Goal: Complete application form: Complete application form

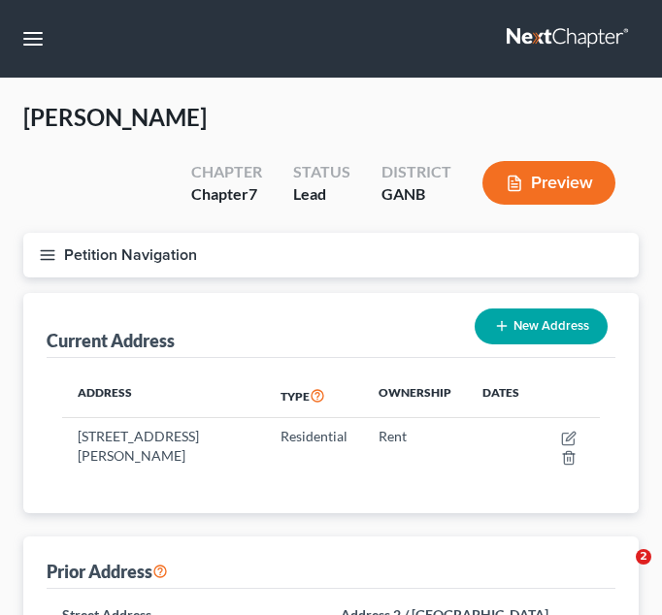
select select "10"
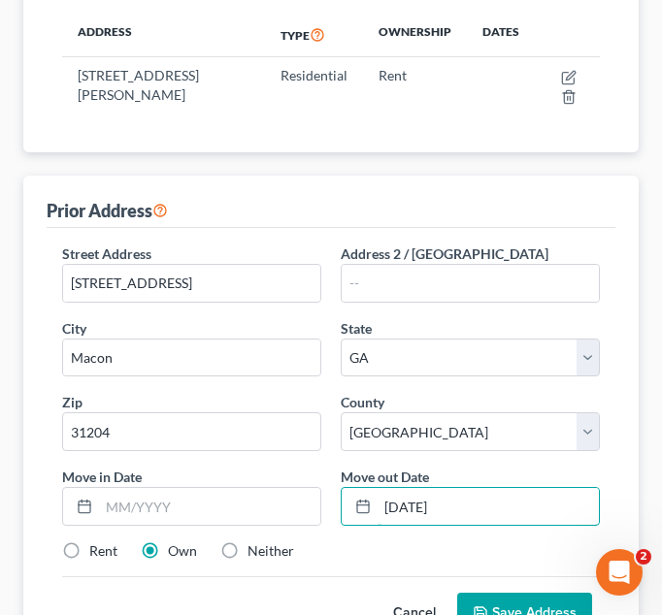
scroll to position [378, 0]
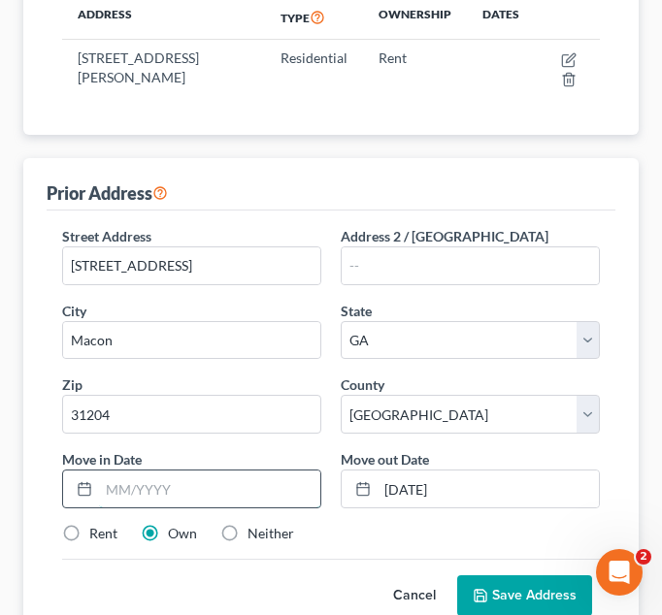
click at [104, 487] on input "text" at bounding box center [209, 489] width 221 height 37
type input "[DATE]"
click at [539, 591] on button "Save Address" at bounding box center [524, 595] width 135 height 41
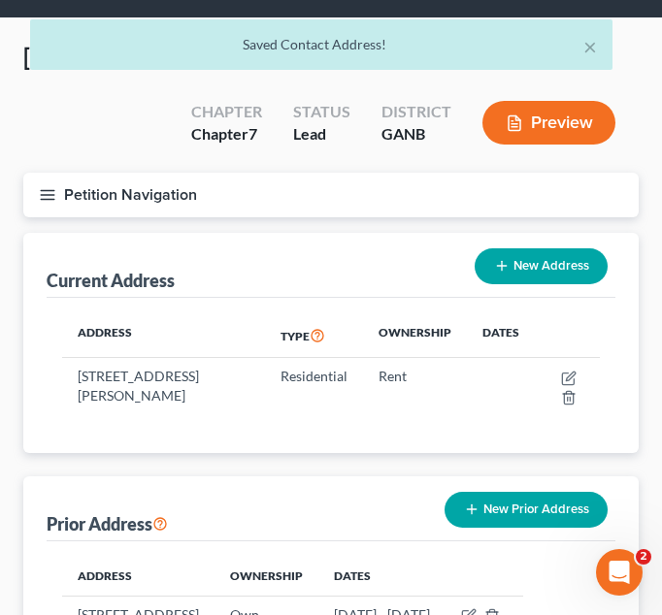
scroll to position [57, 0]
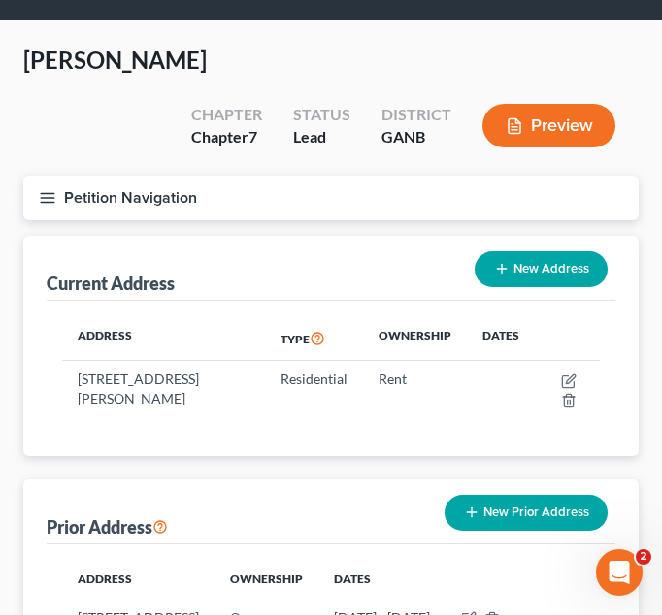
click at [45, 192] on icon "button" at bounding box center [47, 197] width 17 height 17
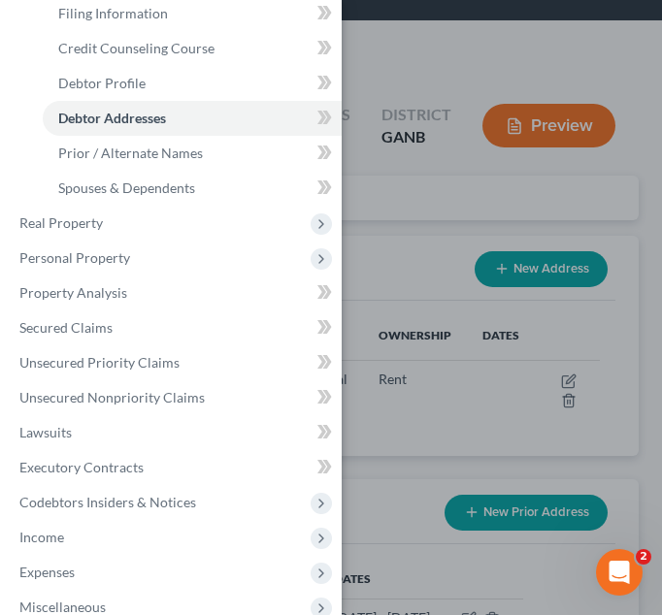
scroll to position [204, 0]
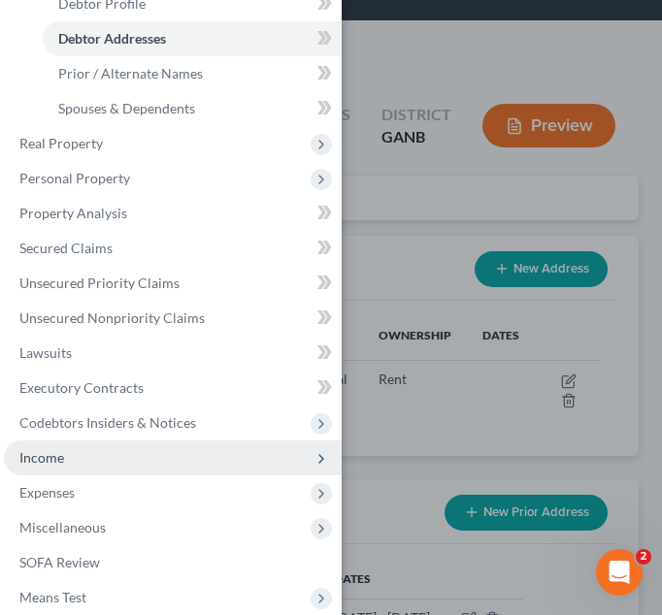
click at [48, 456] on span "Income" at bounding box center [41, 457] width 45 height 16
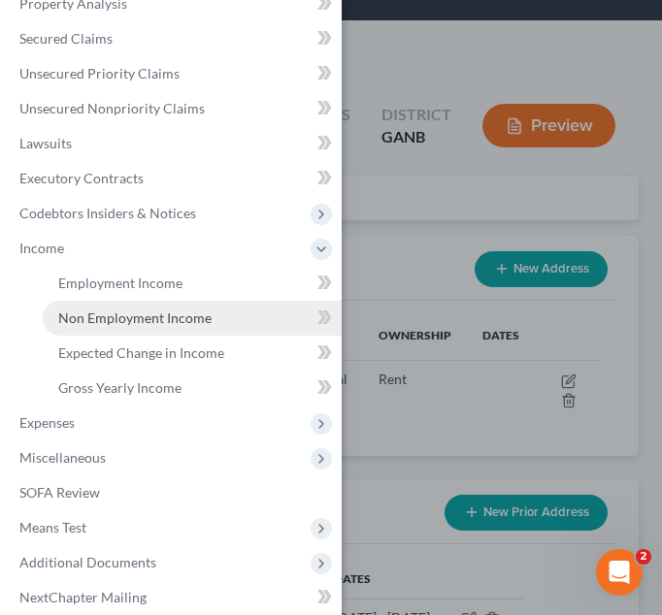
click at [142, 319] on span "Non Employment Income" at bounding box center [134, 318] width 153 height 16
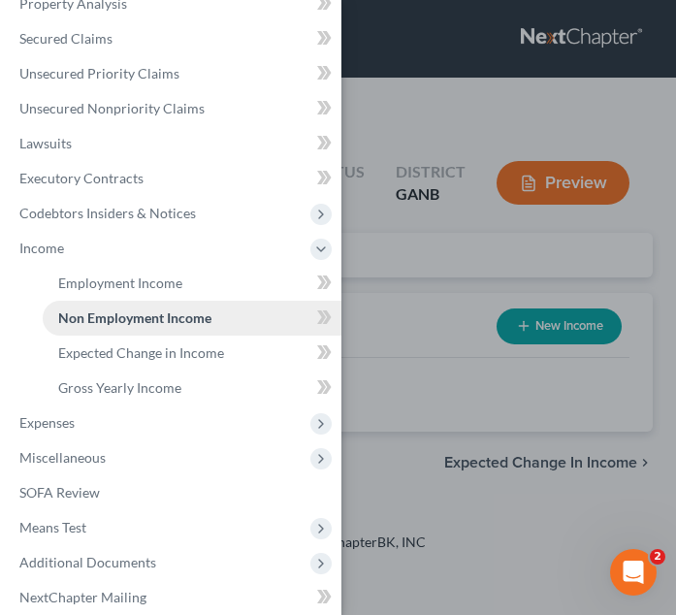
click at [142, 319] on span "Non Employment Income" at bounding box center [134, 318] width 153 height 16
click at [468, 113] on div "Case Dashboard Payments Invoices Payments Payments Credit Report Client Profile" at bounding box center [338, 307] width 676 height 615
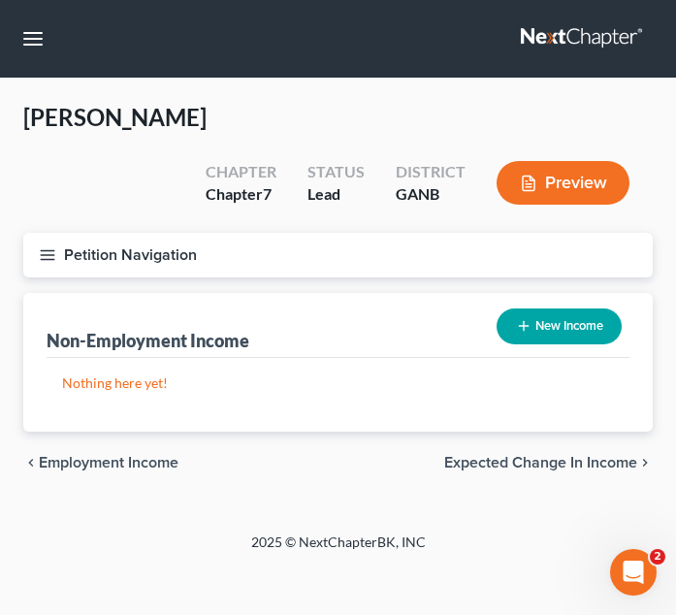
click at [573, 318] on button "New Income" at bounding box center [559, 327] width 125 height 36
select select "0"
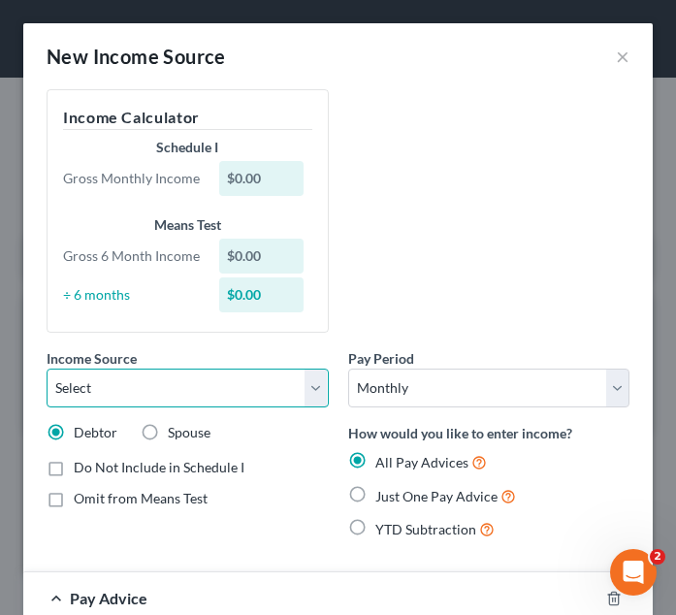
click at [311, 382] on select "Select Unemployment Disability (from employer) Pension Retirement Social Securi…" at bounding box center [188, 388] width 282 height 39
click at [47, 377] on select "Select Unemployment Disability (from employer) Pension Retirement Social Securi…" at bounding box center [188, 388] width 282 height 39
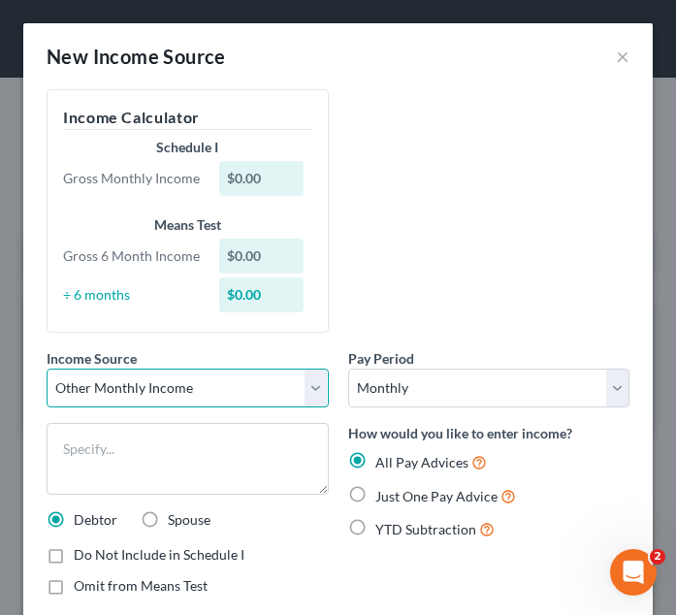
click at [307, 387] on select "Select Unemployment Disability (from employer) Pension Retirement Social Securi…" at bounding box center [188, 388] width 282 height 39
select select "5"
click at [47, 377] on select "Select Unemployment Disability (from employer) Pension Retirement Social Securi…" at bounding box center [188, 388] width 282 height 39
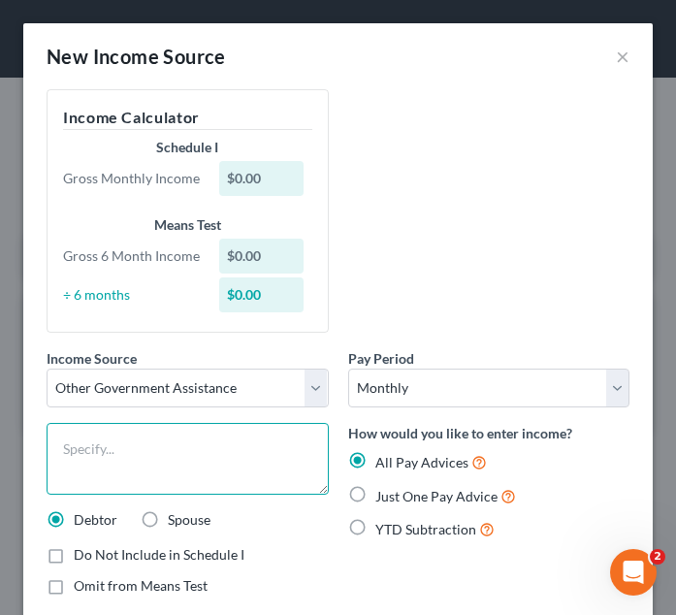
click at [142, 478] on textarea at bounding box center [188, 459] width 282 height 72
type textarea "Food Stamps"
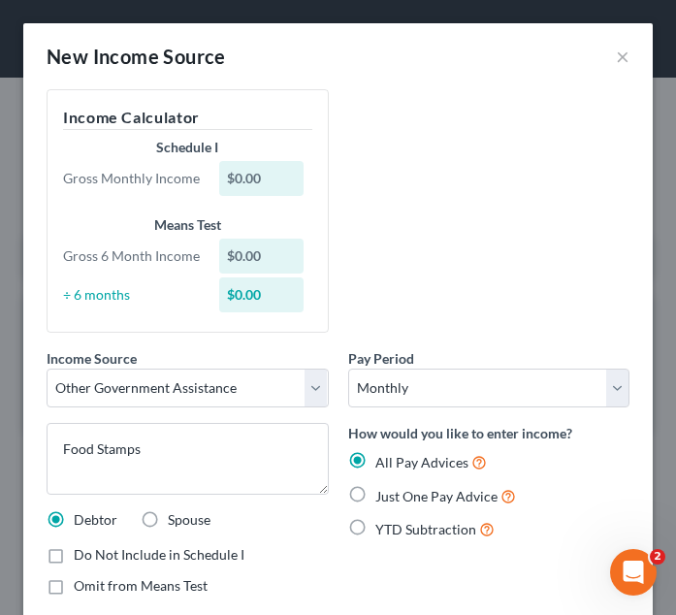
drag, startPoint x: 353, startPoint y: 499, endPoint x: 547, endPoint y: 350, distance: 244.4
click at [376, 497] on label "Just One Pay Advice" at bounding box center [446, 496] width 141 height 22
click at [383, 497] on input "Just One Pay Advice" at bounding box center [389, 491] width 13 height 13
radio input "true"
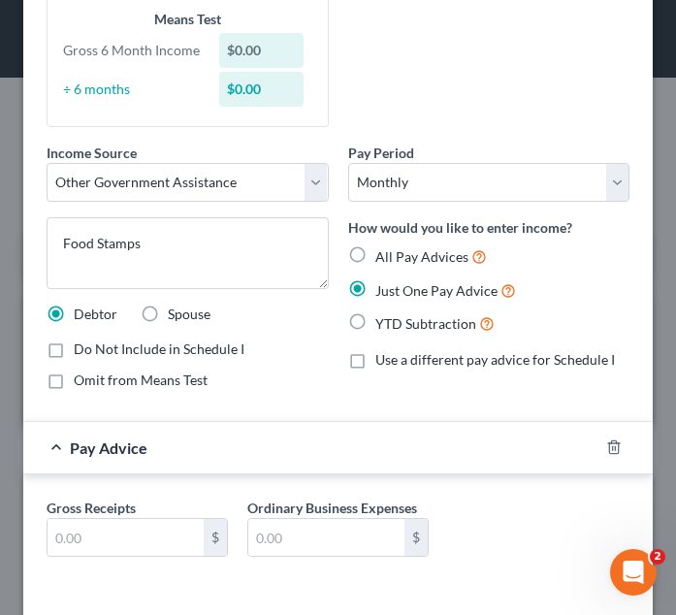
scroll to position [219, 0]
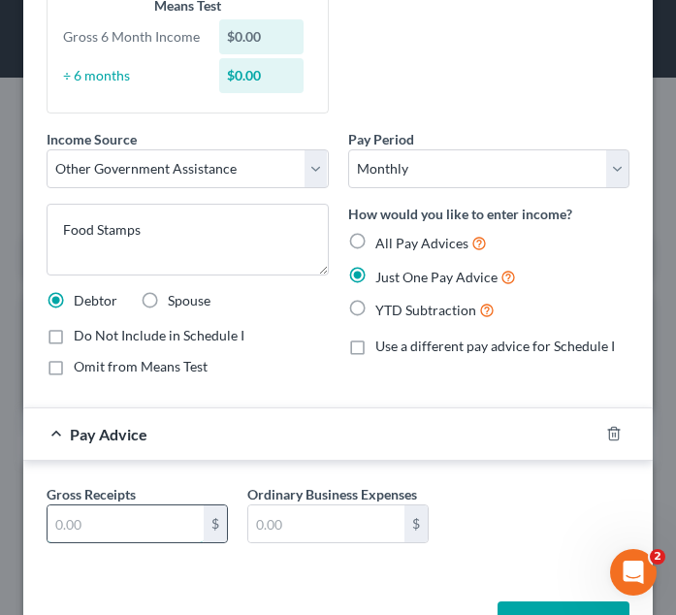
click at [65, 528] on input "text" at bounding box center [126, 524] width 156 height 37
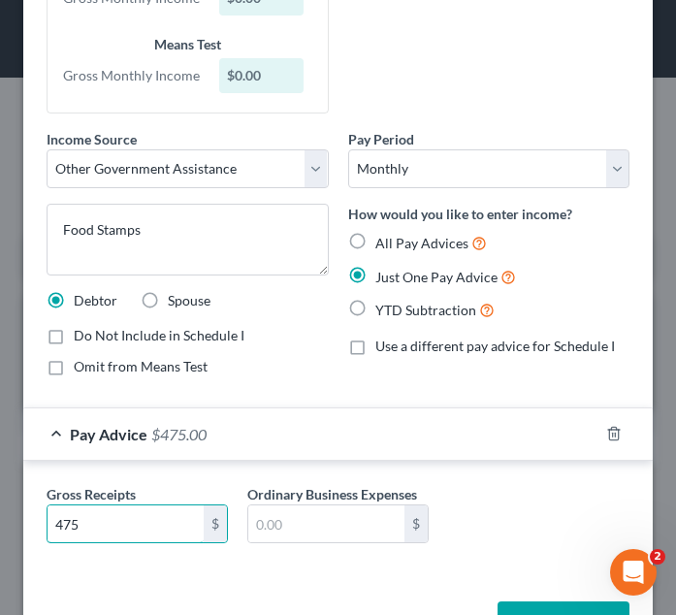
type input "475"
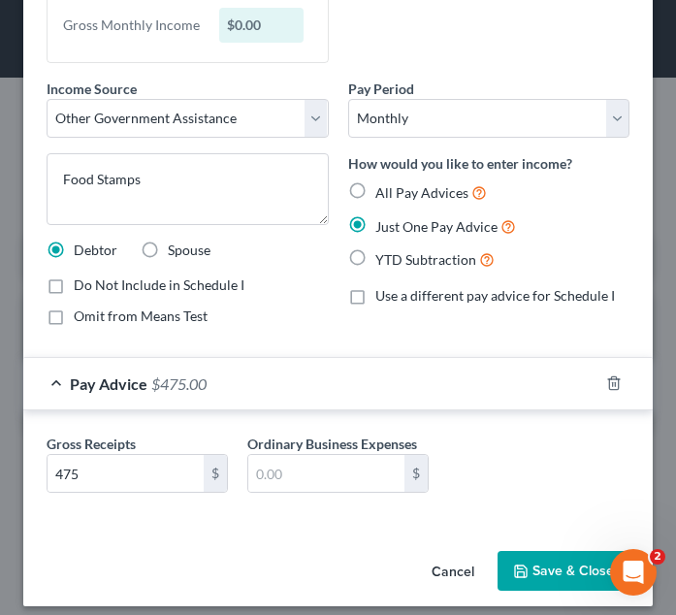
scroll to position [233, 0]
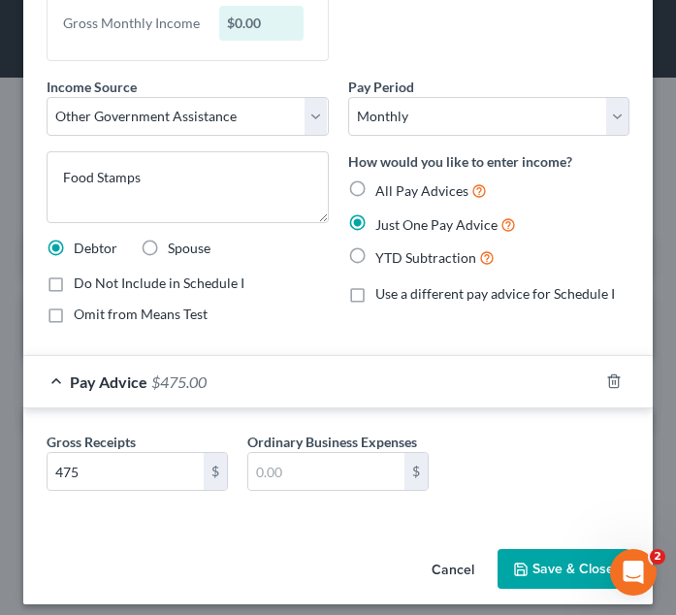
click at [559, 574] on button "Save & Close" at bounding box center [564, 569] width 132 height 41
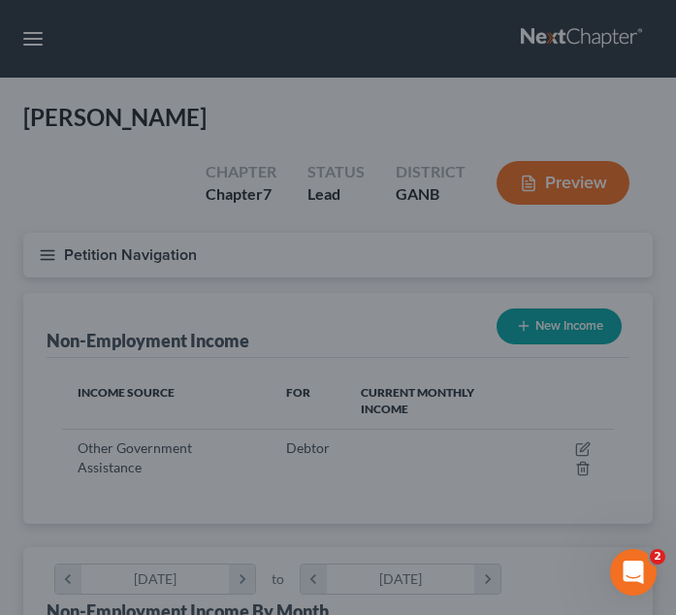
scroll to position [269, 576]
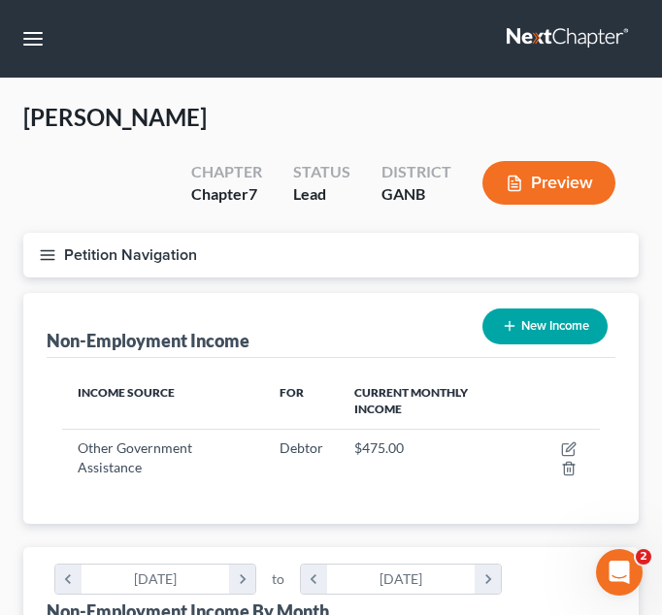
click at [566, 323] on button "New Income" at bounding box center [544, 327] width 125 height 36
select select "0"
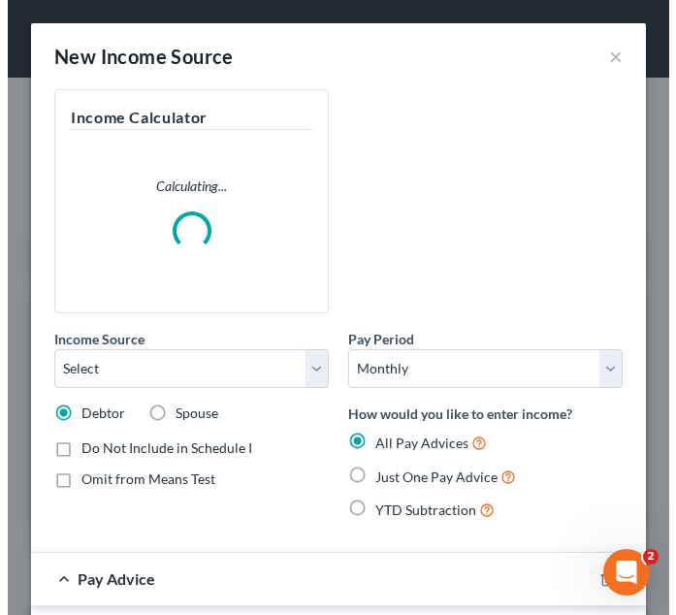
scroll to position [276, 591]
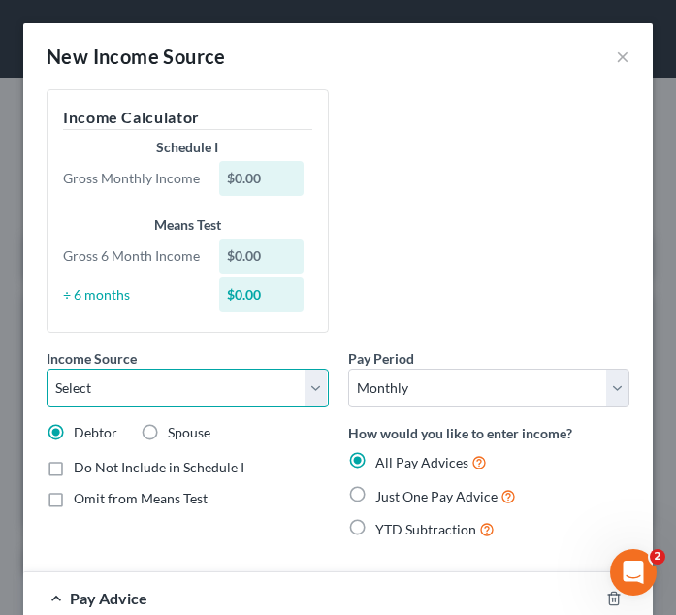
click at [316, 398] on select "Select Unemployment Disability (from employer) Pension Retirement Social Securi…" at bounding box center [188, 388] width 282 height 39
select select "7"
click at [47, 377] on select "Select Unemployment Disability (from employer) Pension Retirement Social Securi…" at bounding box center [188, 388] width 282 height 39
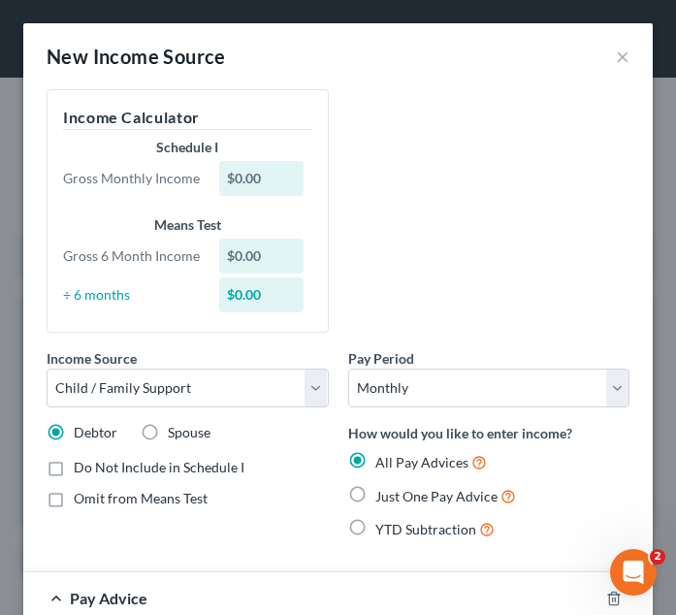
click at [376, 503] on label "Just One Pay Advice" at bounding box center [446, 496] width 141 height 22
click at [383, 498] on input "Just One Pay Advice" at bounding box center [389, 491] width 13 height 13
radio input "true"
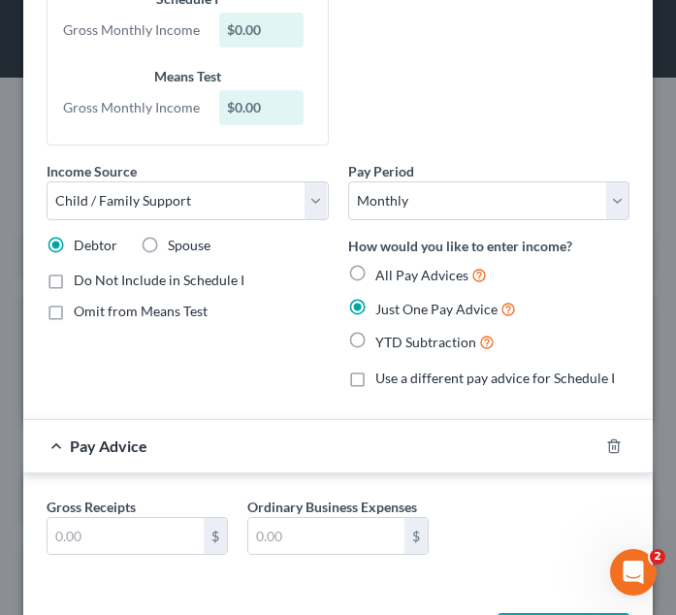
scroll to position [150, 0]
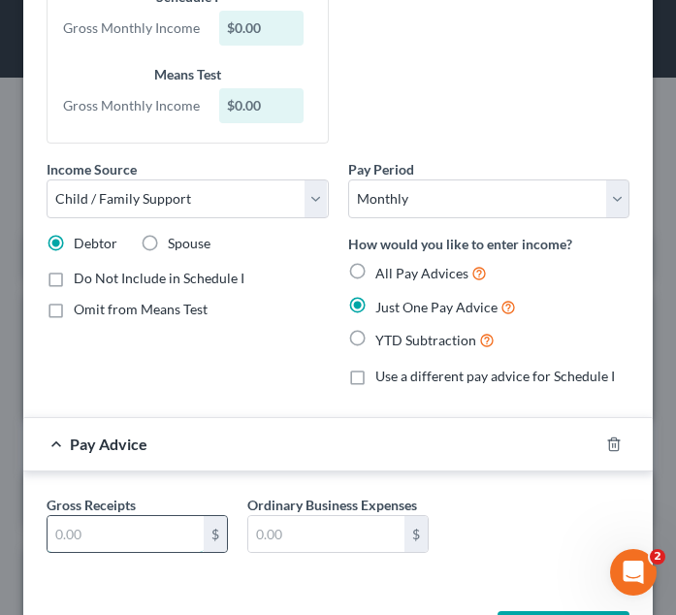
click at [157, 546] on input "text" at bounding box center [126, 534] width 156 height 37
type input "250"
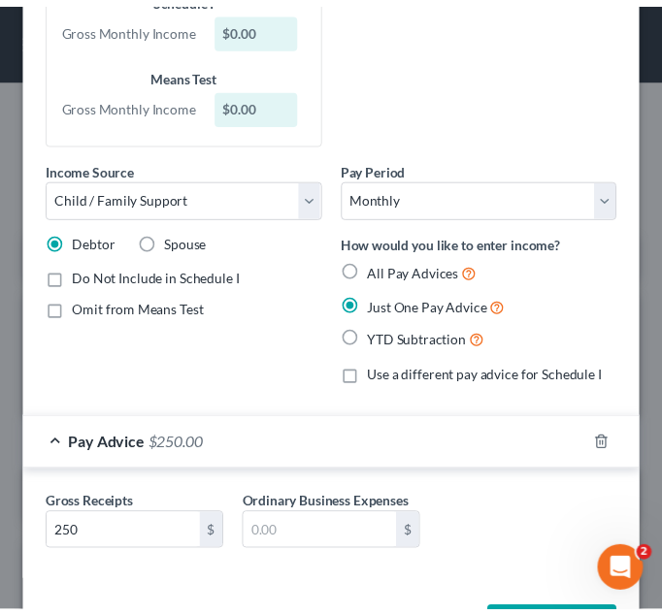
scroll to position [231, 0]
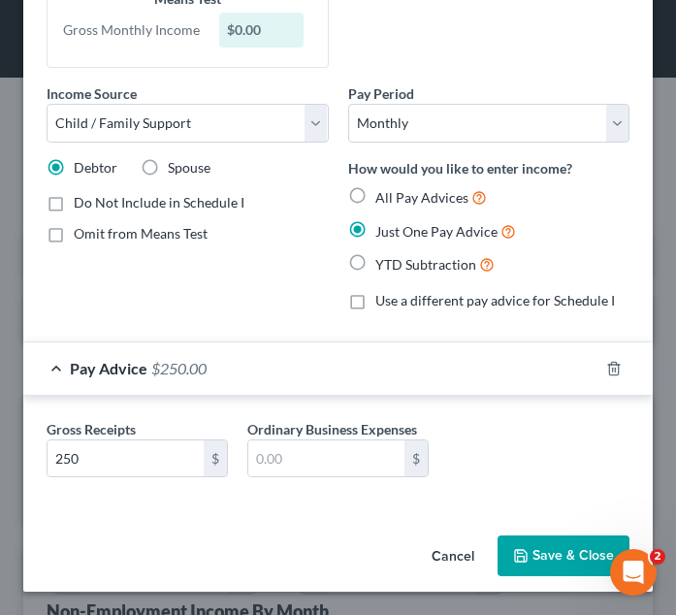
click at [573, 562] on button "Save & Close" at bounding box center [564, 556] width 132 height 41
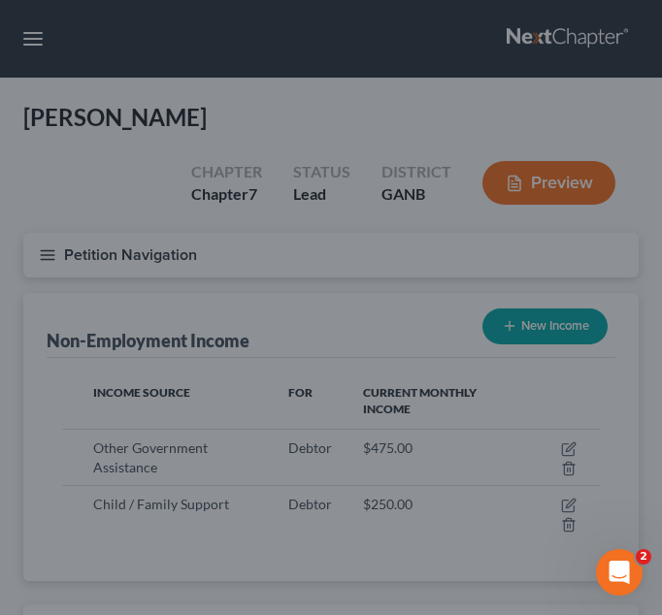
scroll to position [970103, 969796]
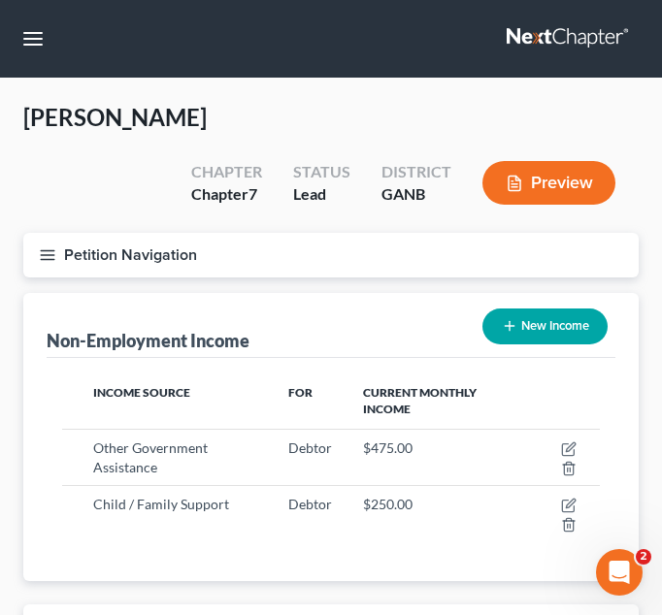
click at [49, 258] on icon "button" at bounding box center [47, 254] width 17 height 17
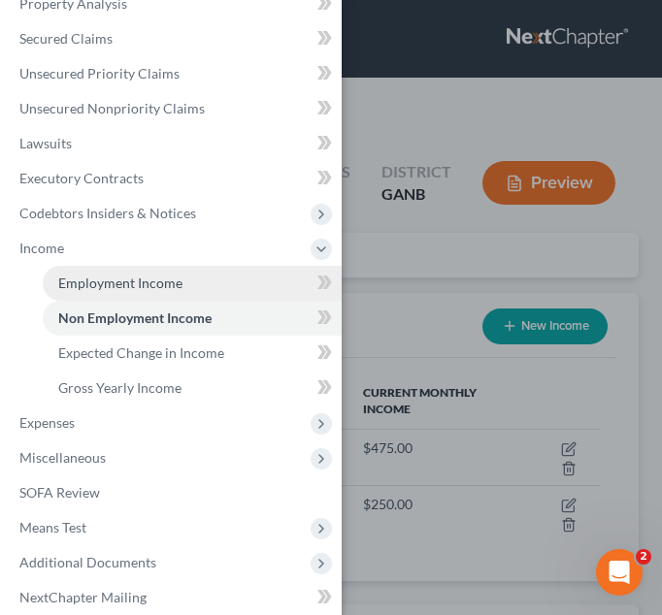
click at [166, 289] on span "Employment Income" at bounding box center [120, 283] width 124 height 16
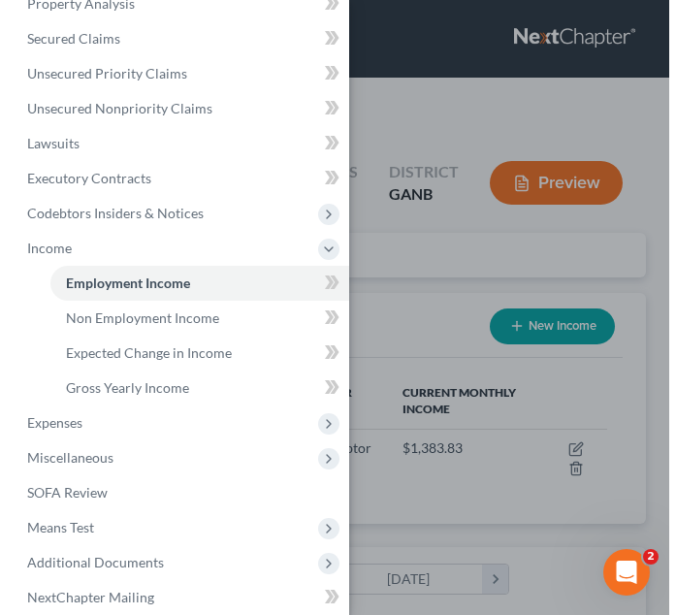
scroll to position [269, 576]
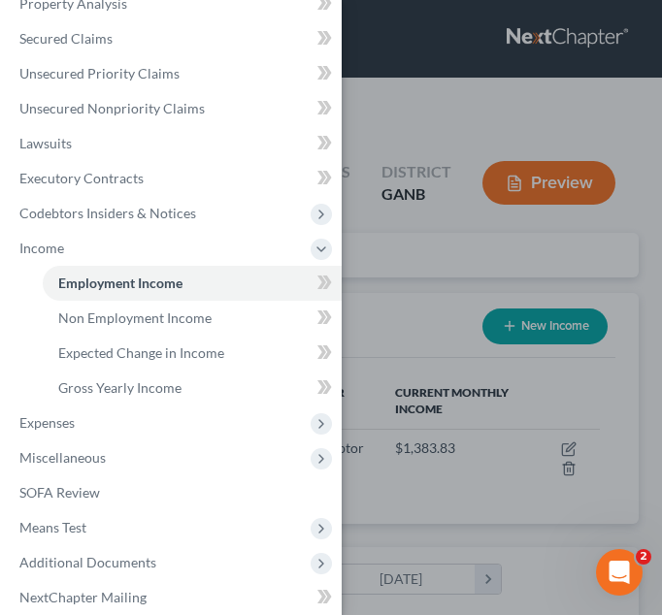
click at [585, 271] on div "Case Dashboard Payments Invoices Payments Payments Credit Report Client Profile" at bounding box center [331, 307] width 662 height 615
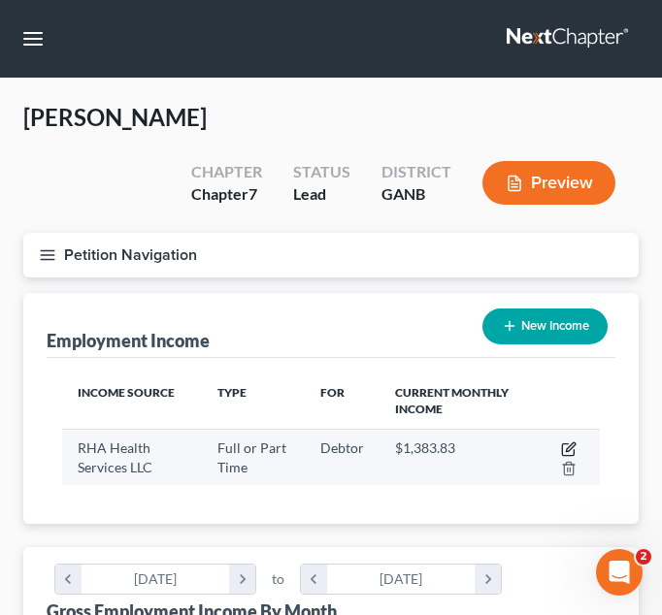
click at [571, 442] on icon "button" at bounding box center [569, 450] width 16 height 16
select select "0"
select select "10"
select select "2"
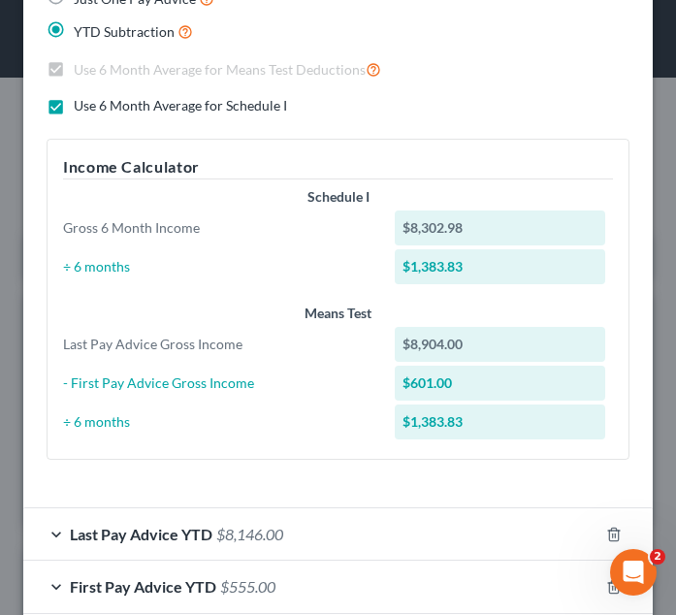
scroll to position [670, 0]
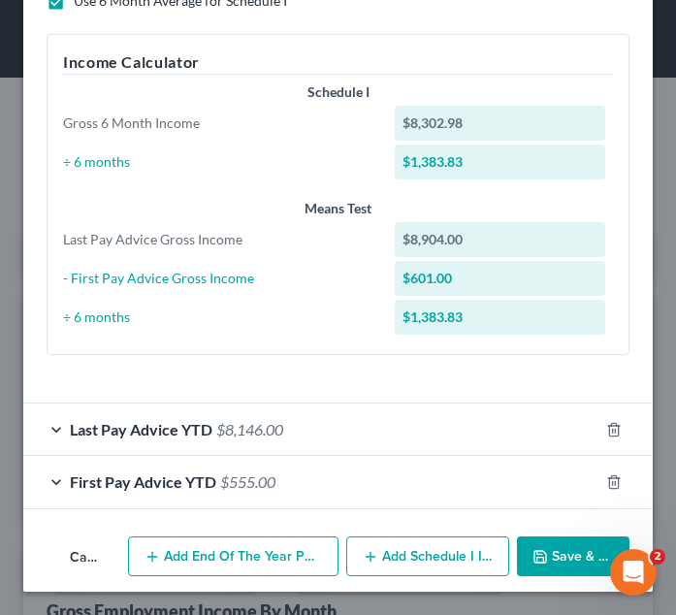
click at [69, 426] on div "Last Pay Advice YTD $8,146.00" at bounding box center [310, 429] width 575 height 51
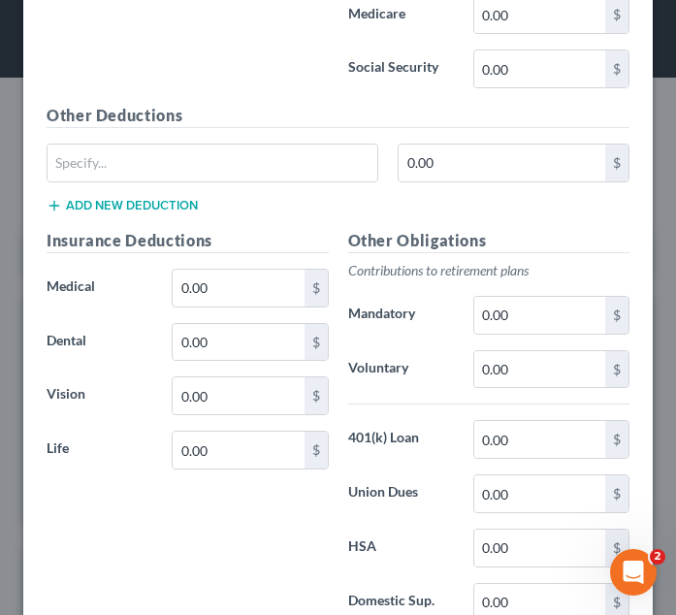
scroll to position [1630, 0]
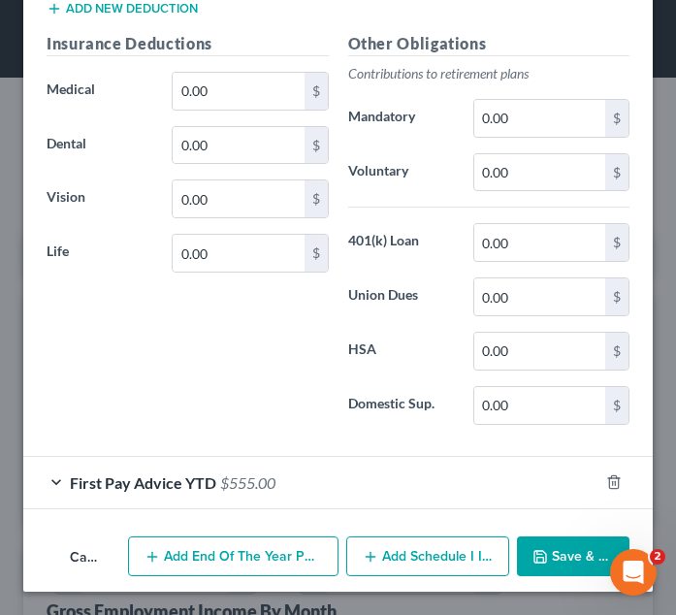
click at [111, 485] on span "First Pay Advice YTD" at bounding box center [143, 483] width 147 height 18
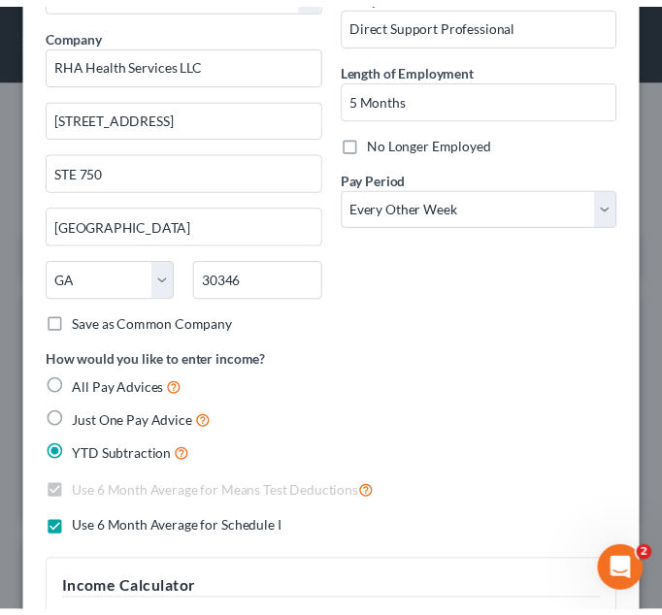
scroll to position [0, 0]
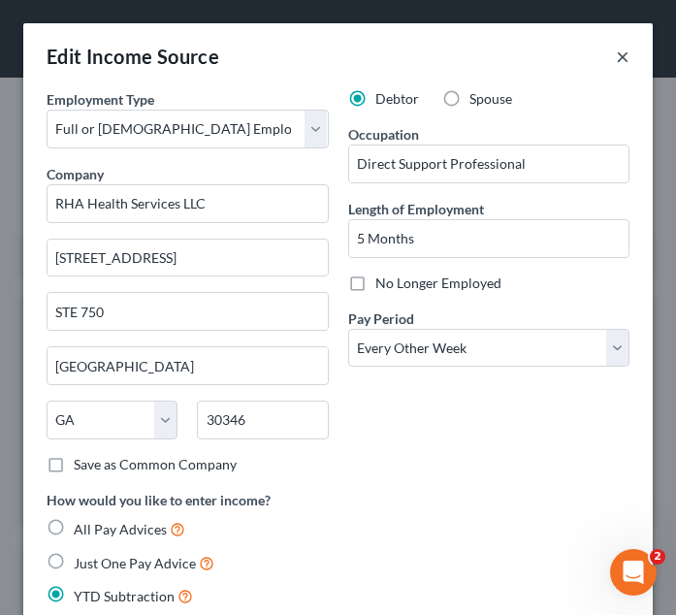
click at [616, 54] on button "×" at bounding box center [623, 56] width 14 height 23
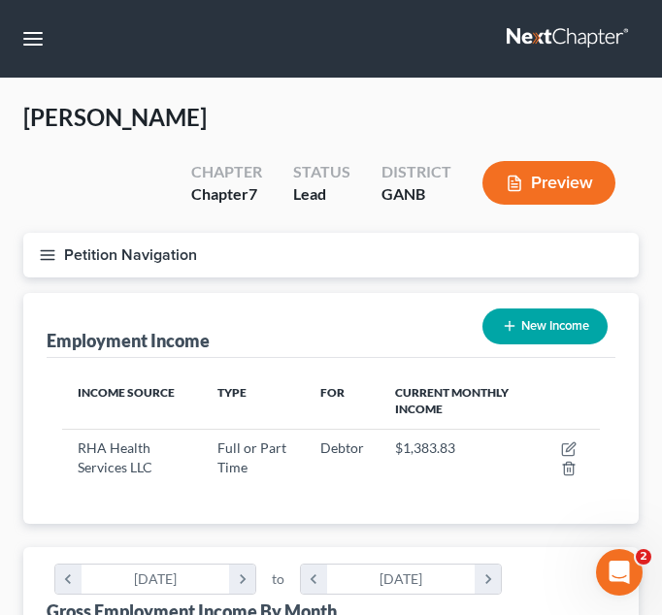
scroll to position [970103, 969796]
click at [44, 246] on icon "button" at bounding box center [47, 254] width 17 height 17
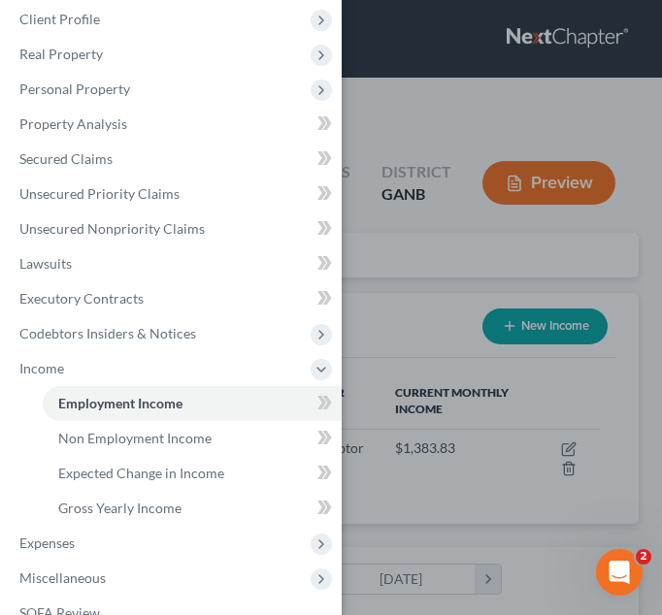
scroll to position [76, 0]
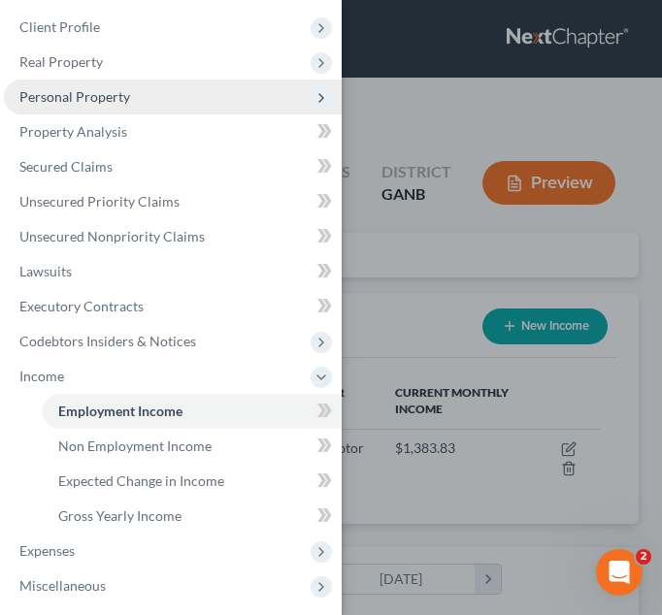
click at [101, 85] on span "Personal Property" at bounding box center [173, 97] width 338 height 35
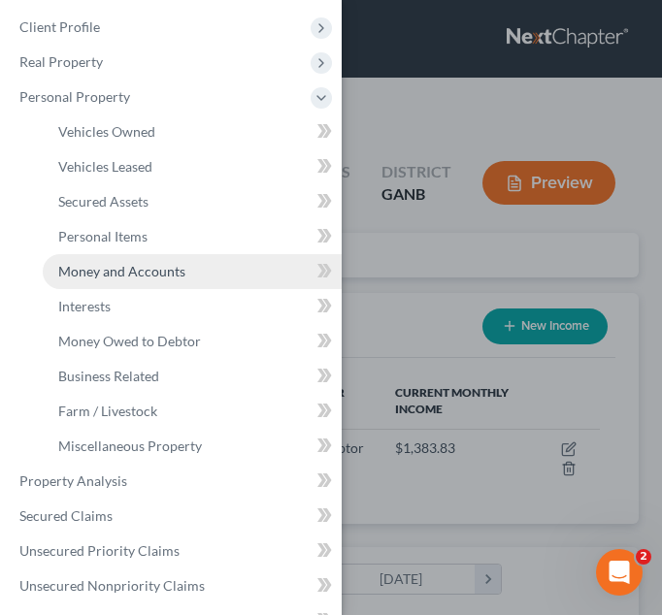
click at [118, 273] on span "Money and Accounts" at bounding box center [121, 271] width 127 height 16
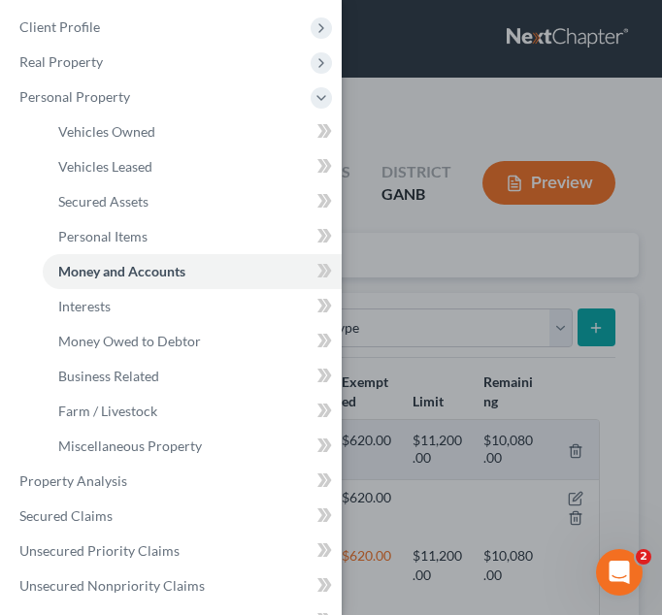
click at [450, 226] on div "Case Dashboard Payments Invoices Payments Payments Credit Report Client Profile" at bounding box center [331, 307] width 662 height 615
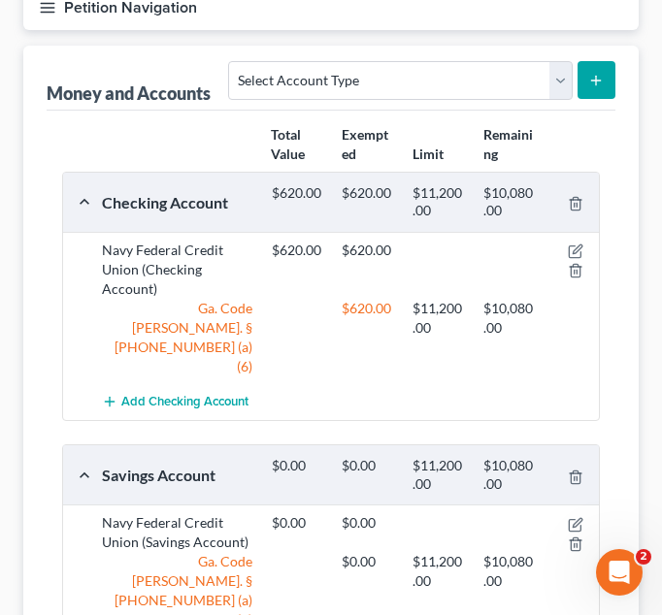
scroll to position [241, 0]
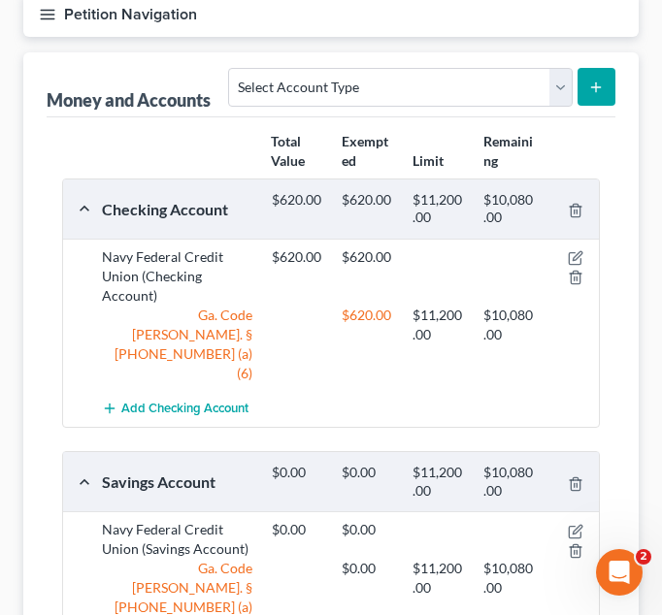
click at [41, 22] on icon "button" at bounding box center [47, 14] width 17 height 17
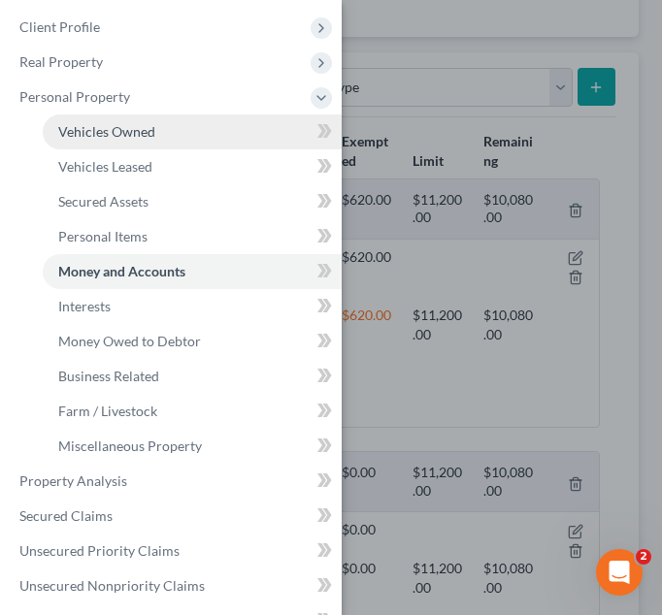
click at [115, 128] on span "Vehicles Owned" at bounding box center [106, 131] width 97 height 16
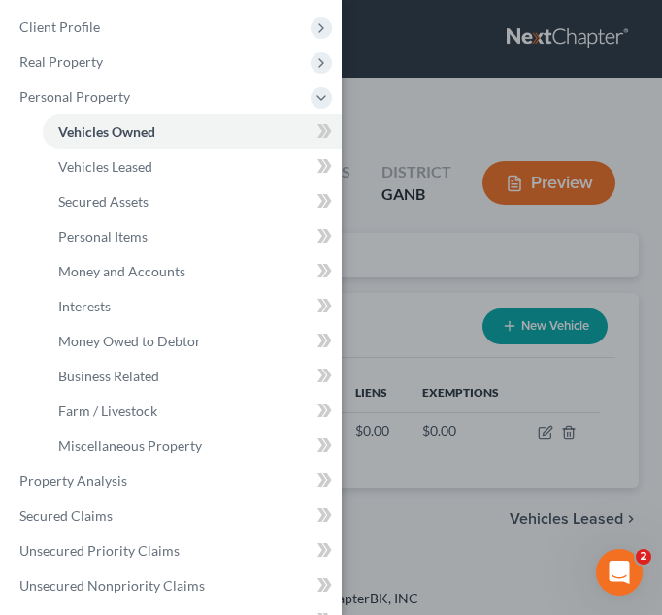
click at [458, 108] on div "Case Dashboard Payments Invoices Payments Payments Credit Report Client Profile" at bounding box center [331, 307] width 662 height 615
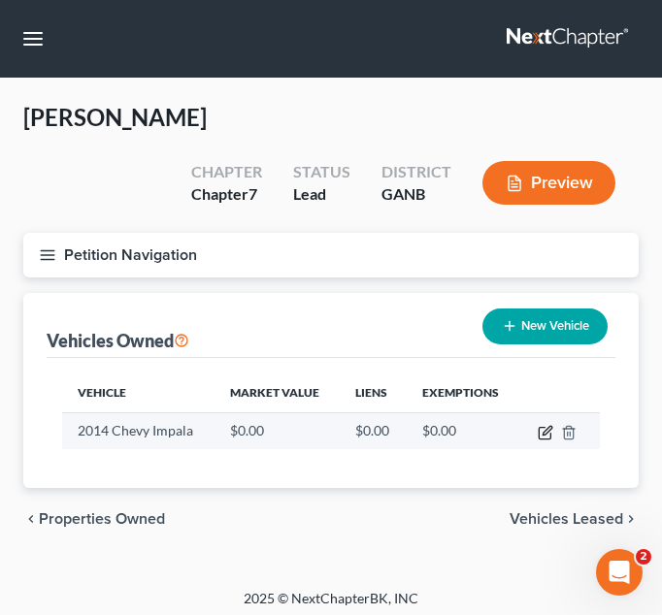
click at [547, 427] on icon "button" at bounding box center [546, 433] width 16 height 16
select select "0"
select select "12"
select select "3"
select select "0"
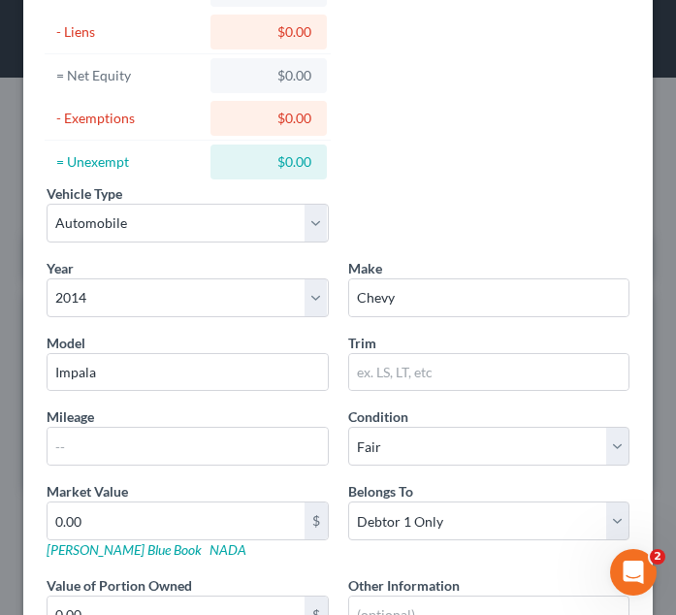
scroll to position [225, 0]
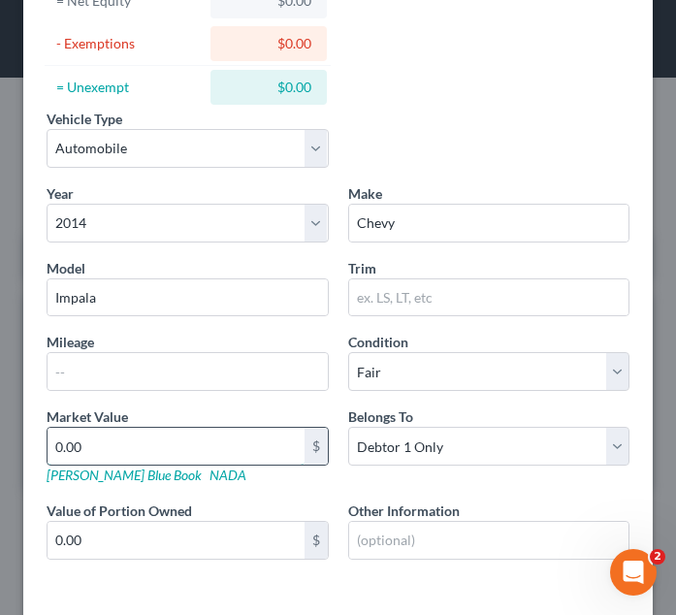
click at [120, 448] on input "0.00" at bounding box center [176, 446] width 257 height 37
type input "5"
type input "5.00"
type input "50"
type input "50.00"
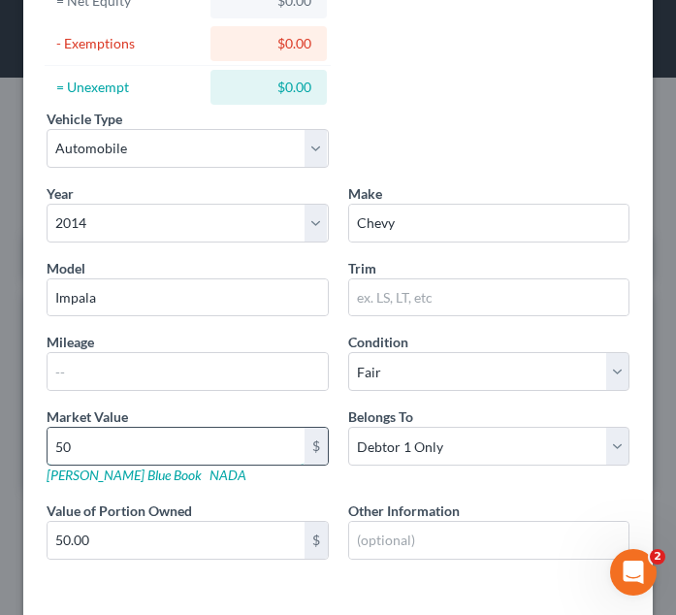
type input "500"
type input "500.00"
type input "5000"
type input "5,000.00"
type input "5,000"
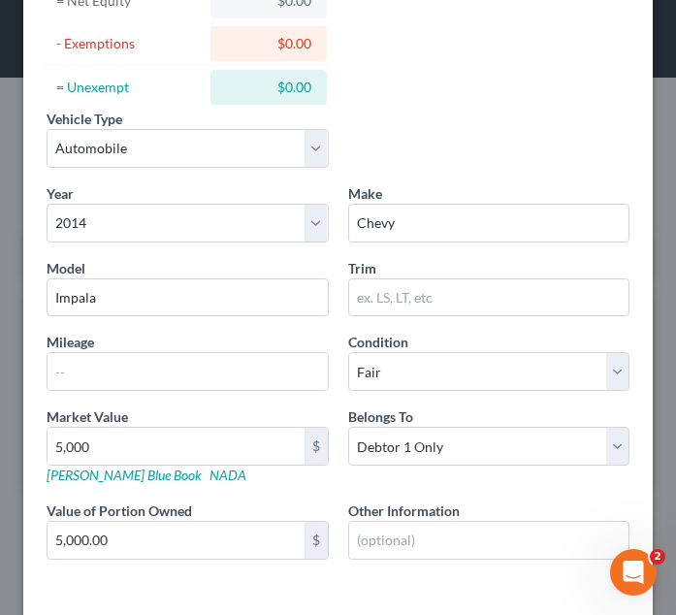
scroll to position [323, 0]
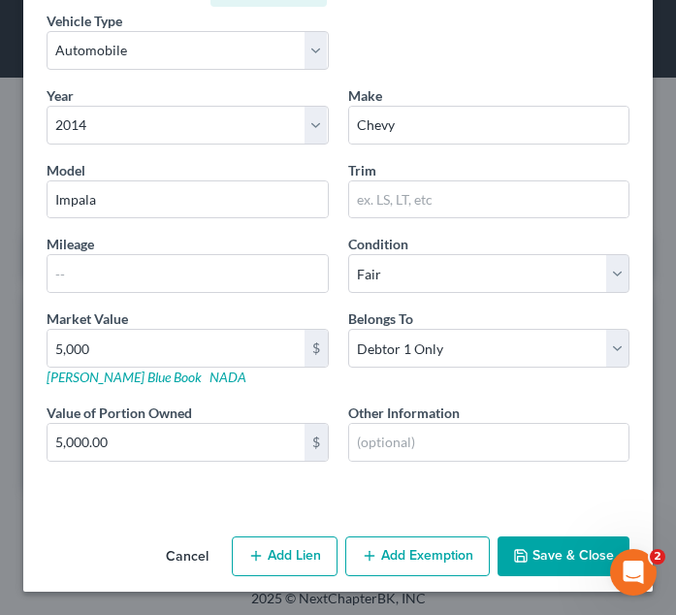
click at [422, 564] on button "Add Exemption" at bounding box center [417, 557] width 145 height 41
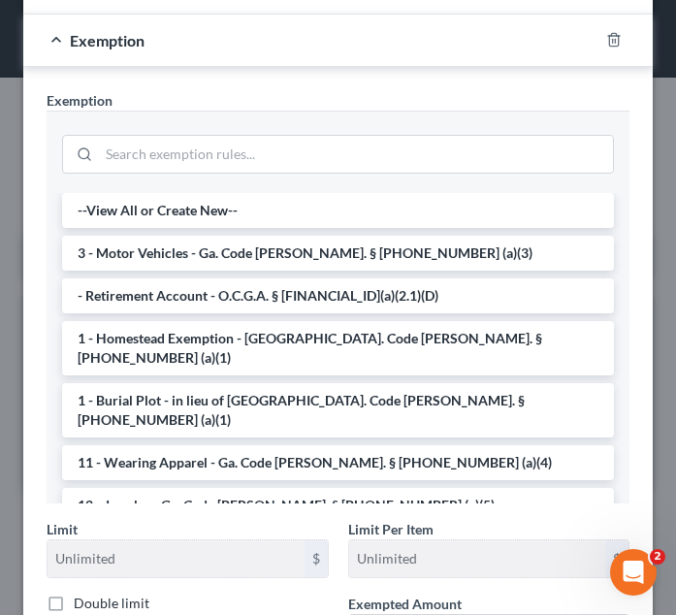
scroll to position [825, 0]
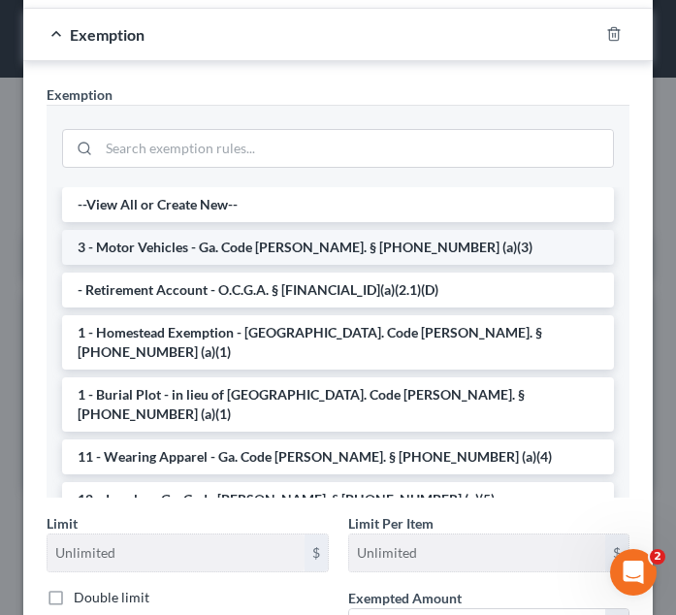
click at [278, 254] on li "3 - Motor Vehicles - Ga. Code [PERSON_NAME]. § [PHONE_NUMBER] (a)(3)" at bounding box center [338, 247] width 552 height 35
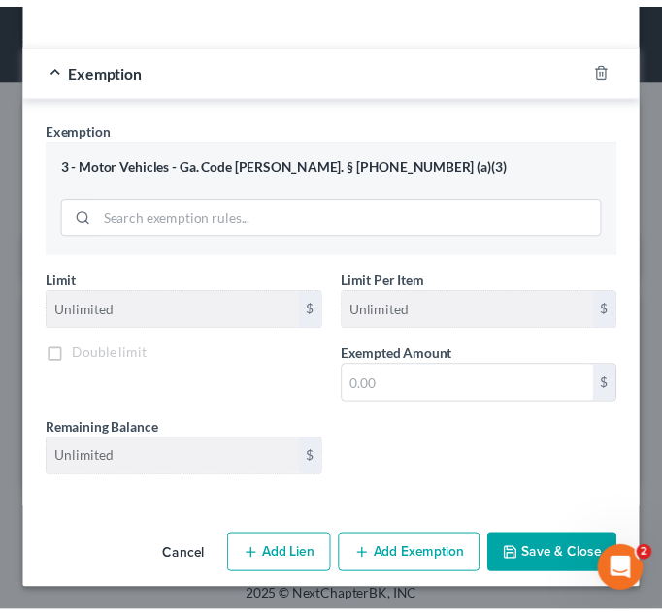
scroll to position [795, 0]
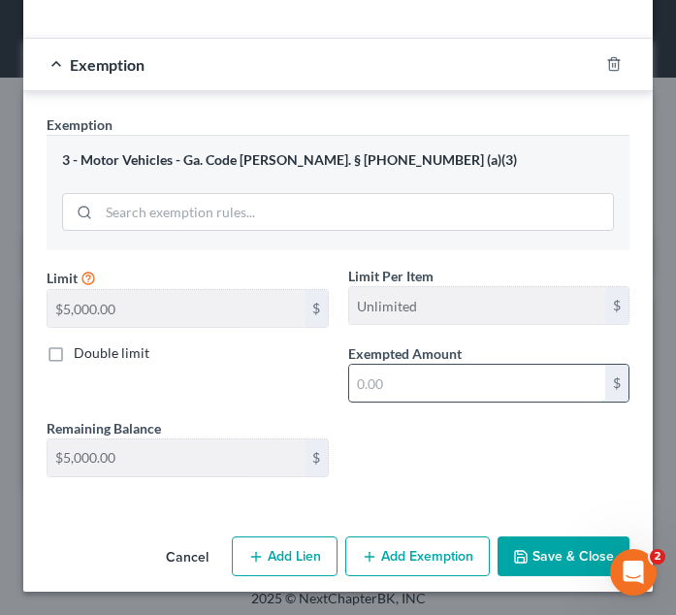
click at [435, 376] on input "text" at bounding box center [477, 383] width 257 height 37
type input "5,000"
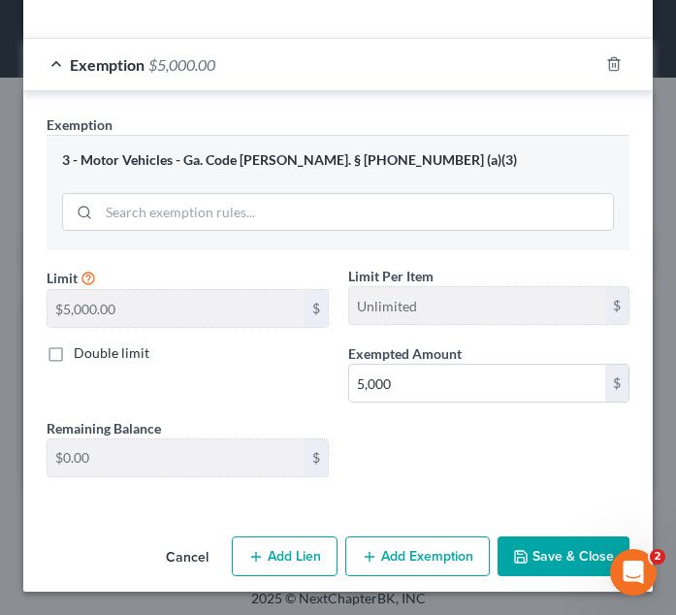
click at [536, 545] on button "Save & Close" at bounding box center [564, 557] width 132 height 41
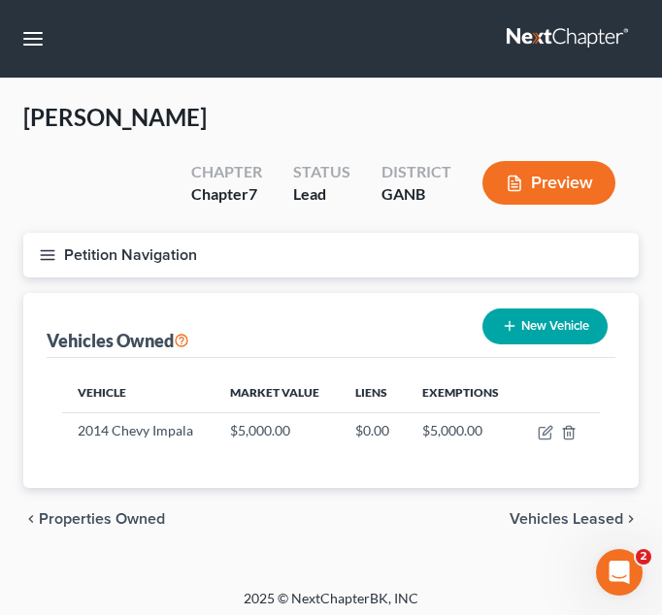
click at [54, 254] on icon "button" at bounding box center [47, 254] width 17 height 17
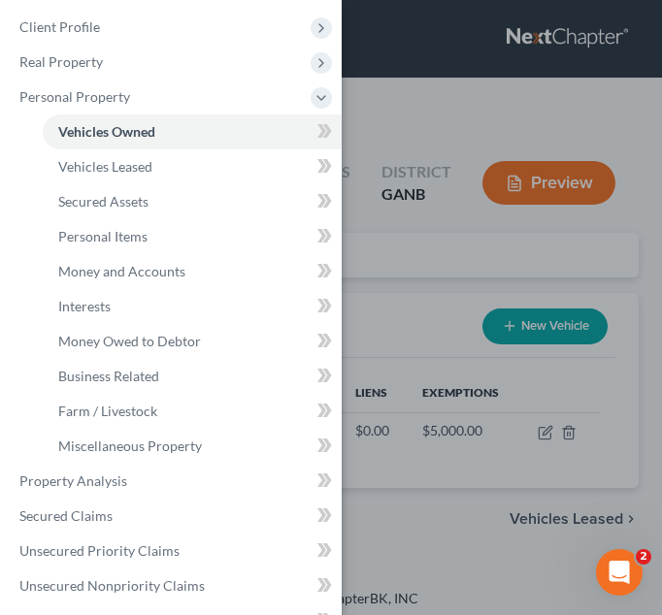
drag, startPoint x: 326, startPoint y: 167, endPoint x: 327, endPoint y: 135, distance: 32.0
click at [327, 135] on div "Case Dashboard Payments Invoices Payments Payments Credit Report Client Profile" at bounding box center [171, 307] width 342 height 615
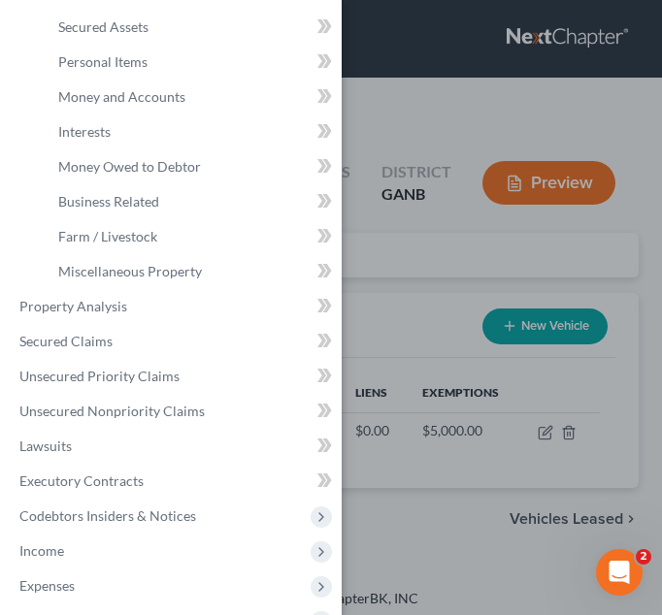
scroll to position [256, 0]
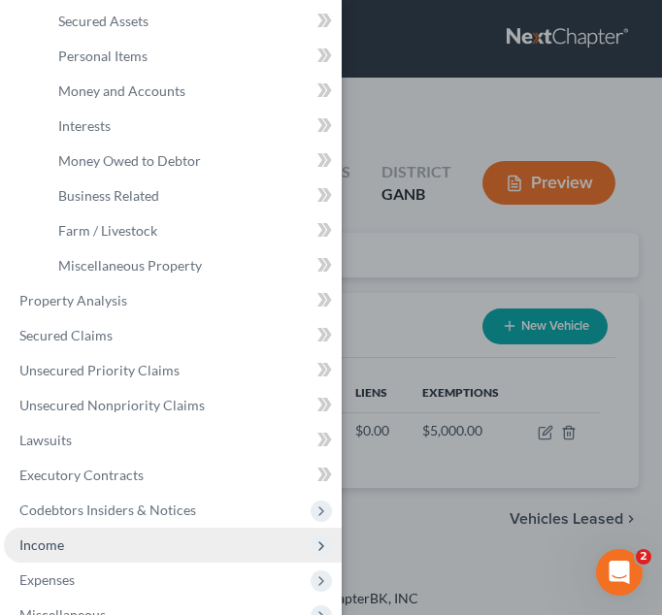
click at [101, 548] on span "Income" at bounding box center [173, 545] width 338 height 35
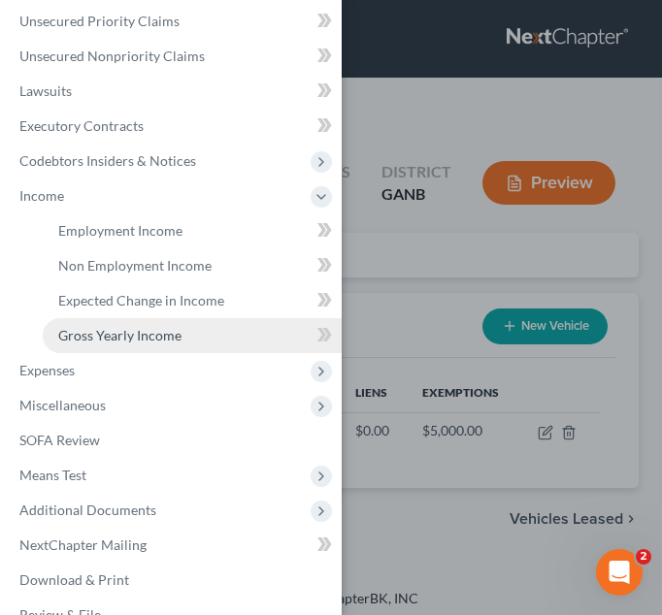
click at [114, 328] on span "Gross Yearly Income" at bounding box center [119, 335] width 123 height 16
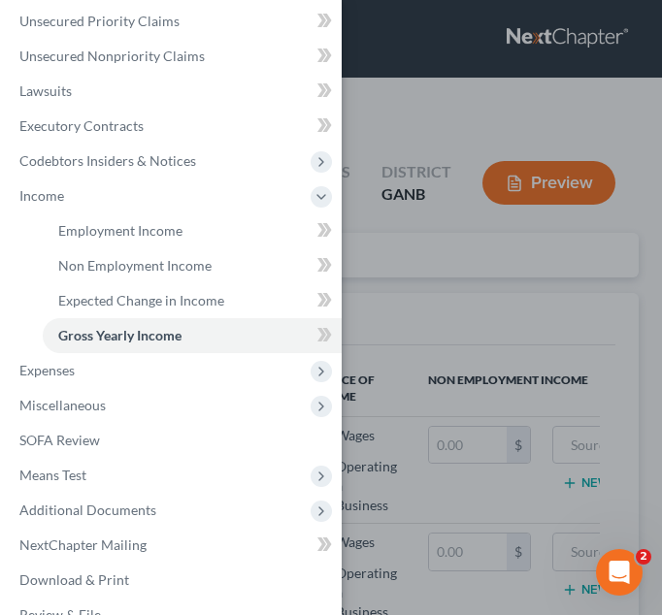
click at [544, 116] on div "Case Dashboard Payments Invoices Payments Payments Credit Report Client Profile" at bounding box center [331, 307] width 662 height 615
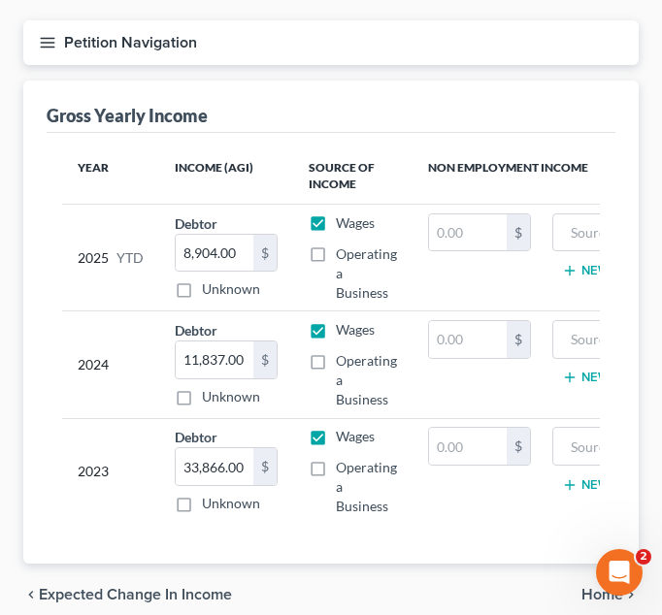
scroll to position [213, 0]
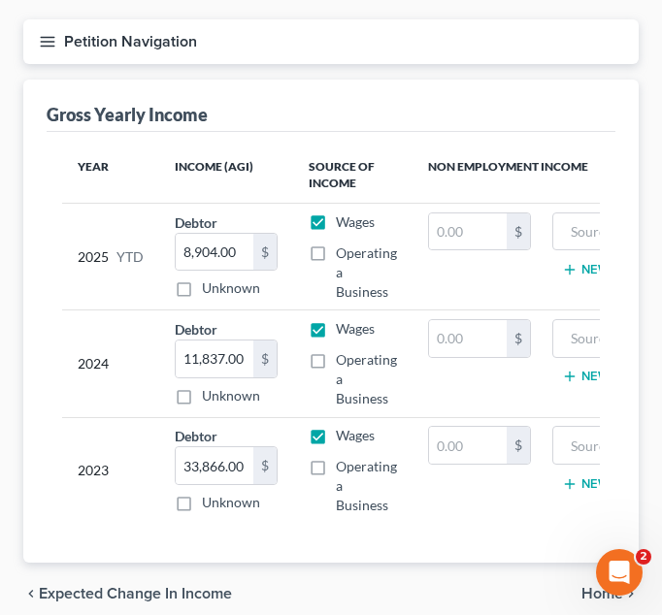
click at [352, 23] on button "Petition Navigation" at bounding box center [330, 41] width 615 height 45
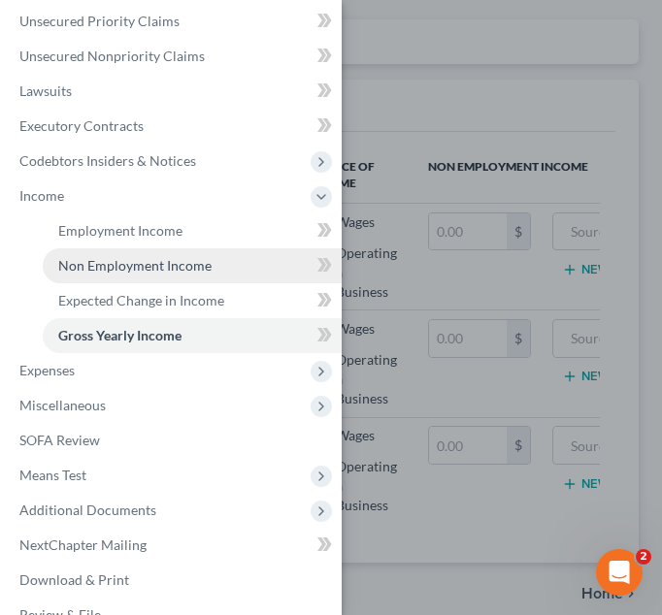
click at [146, 268] on span "Non Employment Income" at bounding box center [134, 265] width 153 height 16
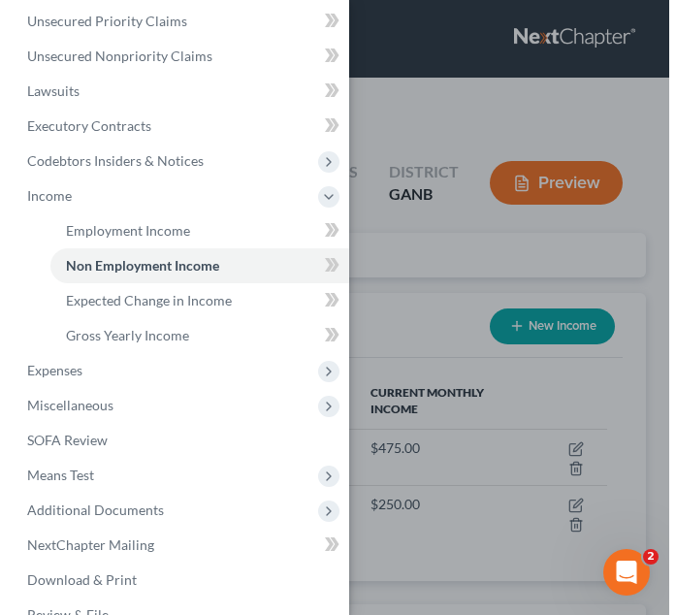
scroll to position [269, 576]
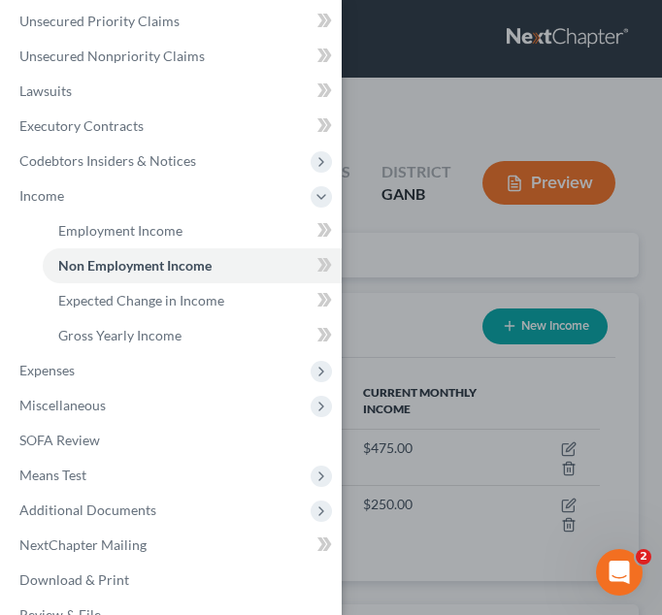
click at [416, 104] on div "Case Dashboard Payments Invoices Payments Payments Credit Report Client Profile" at bounding box center [331, 307] width 662 height 615
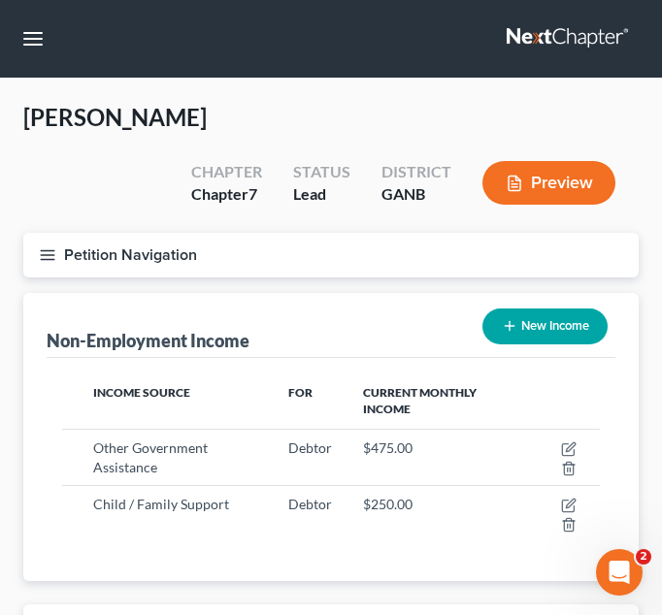
click at [543, 315] on button "New Income" at bounding box center [544, 327] width 125 height 36
select select "0"
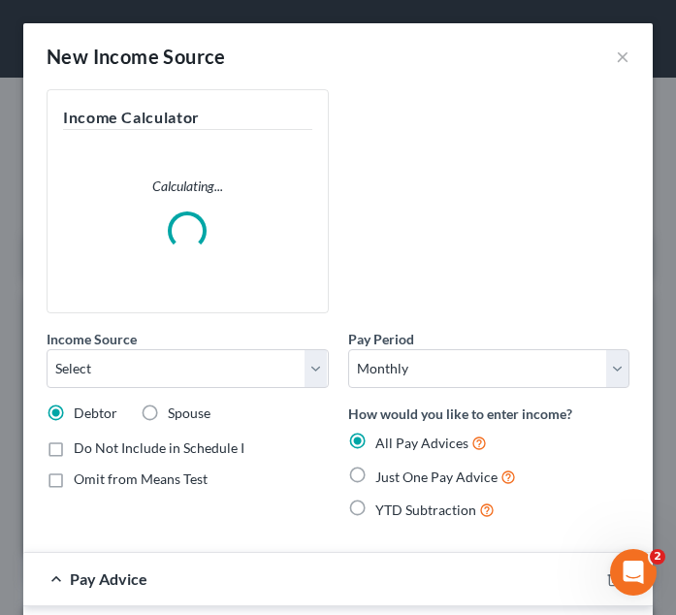
scroll to position [276, 591]
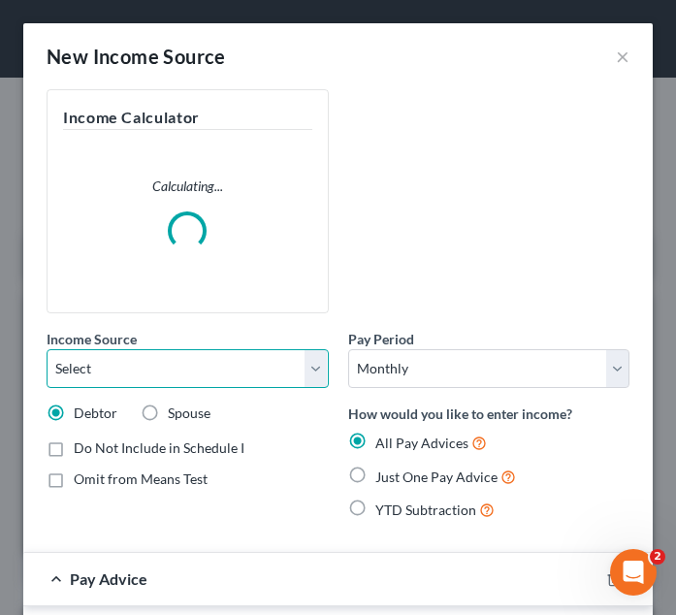
click at [311, 370] on select "Select Unemployment Disability (from employer) Pension Retirement Social Securi…" at bounding box center [188, 368] width 282 height 39
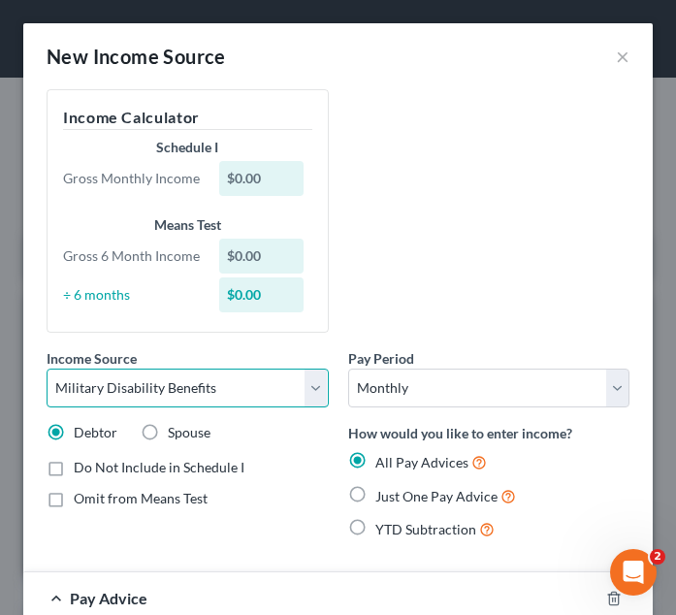
click at [47, 377] on select "Select Unemployment Disability (from employer) Pension Retirement Social Securi…" at bounding box center [188, 388] width 282 height 39
click at [309, 392] on select "Select Unemployment Disability (from employer) Pension Retirement Social Securi…" at bounding box center [188, 388] width 282 height 39
select select "13"
click at [47, 377] on select "Select Unemployment Disability (from employer) Pension Retirement Social Securi…" at bounding box center [188, 388] width 282 height 39
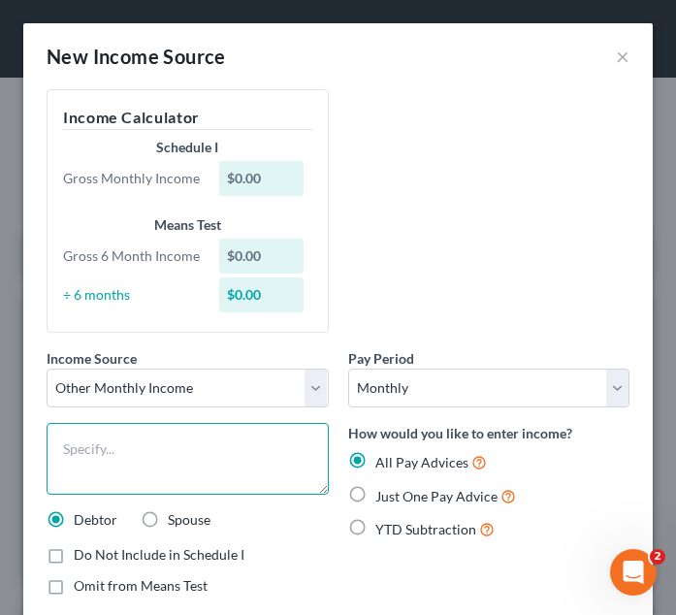
click at [201, 475] on textarea at bounding box center [188, 459] width 282 height 72
type textarea "Tax Refund"
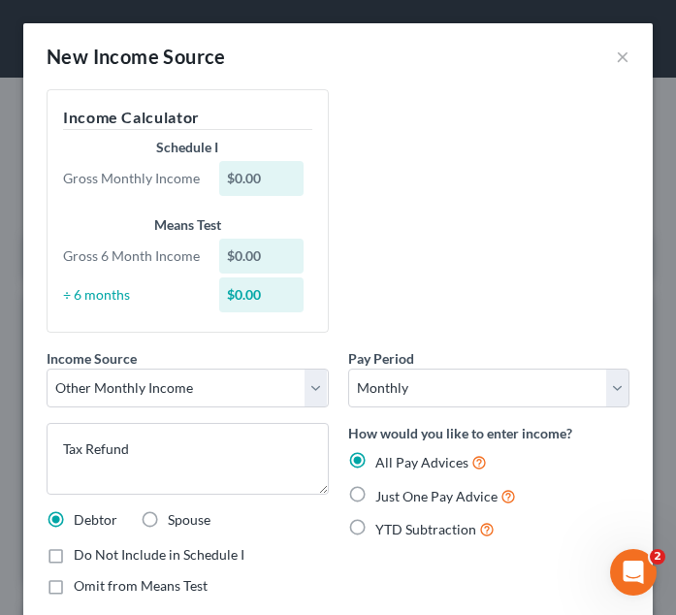
drag, startPoint x: 349, startPoint y: 500, endPoint x: 631, endPoint y: 282, distance: 355.6
click at [376, 500] on label "Just One Pay Advice" at bounding box center [446, 496] width 141 height 22
click at [383, 498] on input "Just One Pay Advice" at bounding box center [389, 491] width 13 height 13
radio input "true"
click at [393, 207] on div "Income Source * Select Unemployment Disability (from employer) Pension Retireme…" at bounding box center [338, 350] width 603 height 522
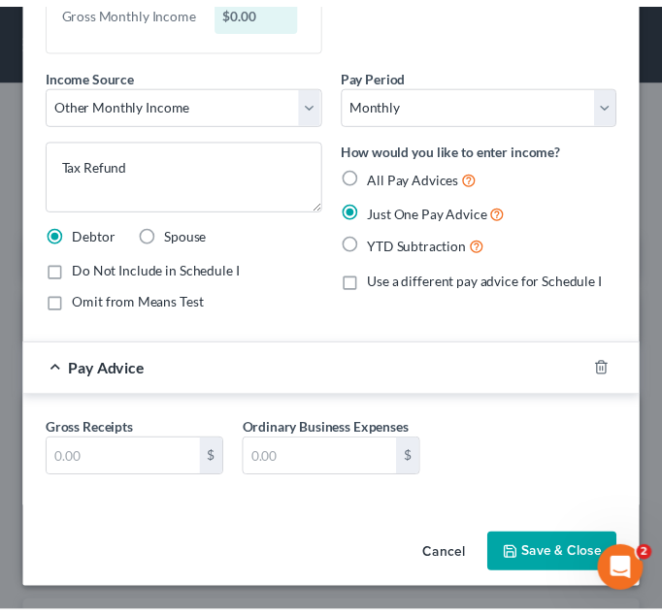
scroll to position [207, 0]
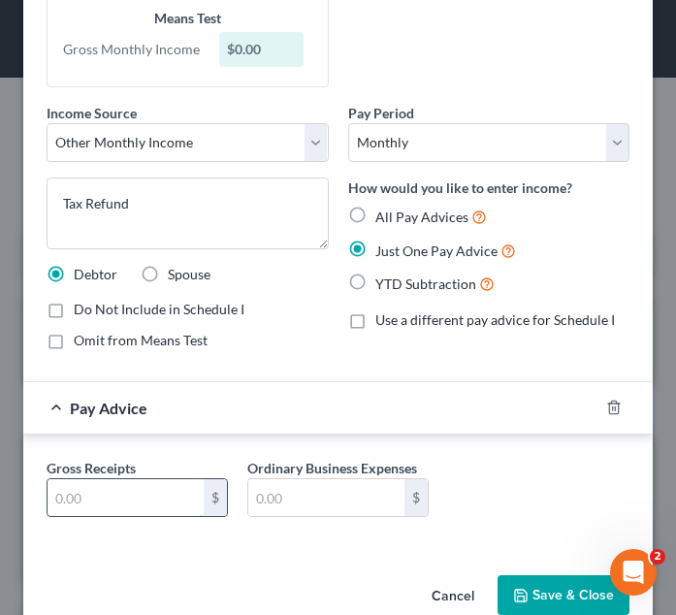
click at [88, 516] on input "text" at bounding box center [126, 497] width 156 height 37
type input "623.41"
click at [557, 598] on button "Save & Close" at bounding box center [564, 595] width 132 height 41
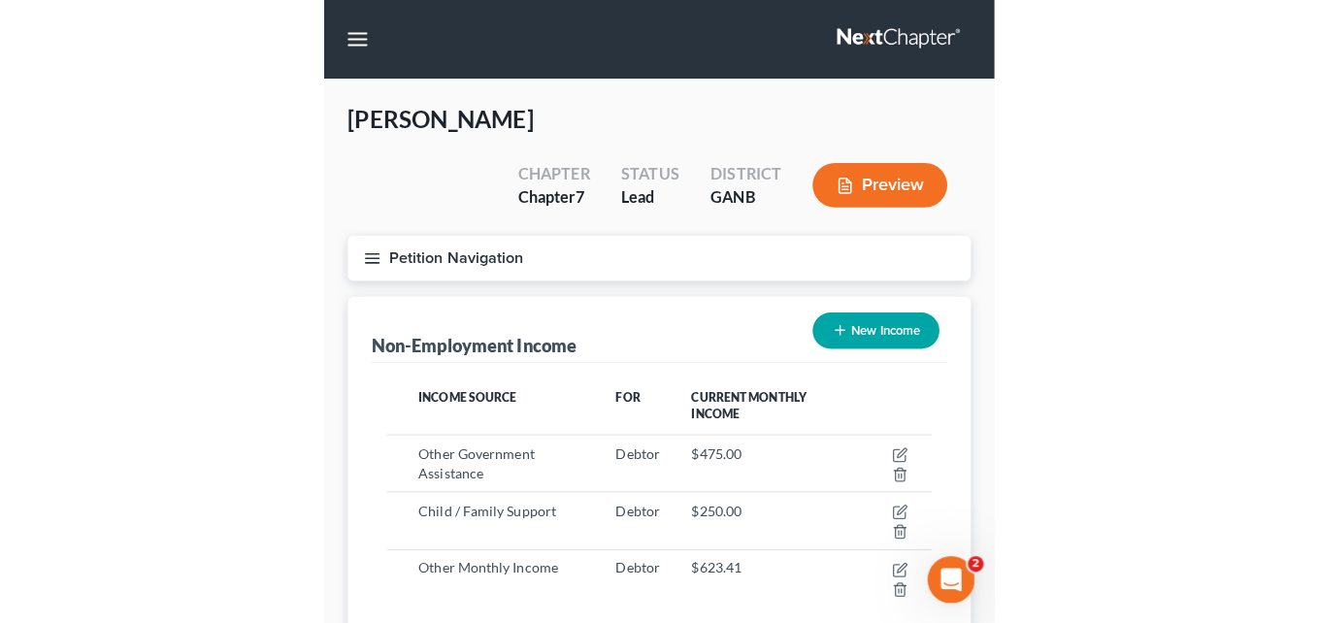
scroll to position [970103, 969796]
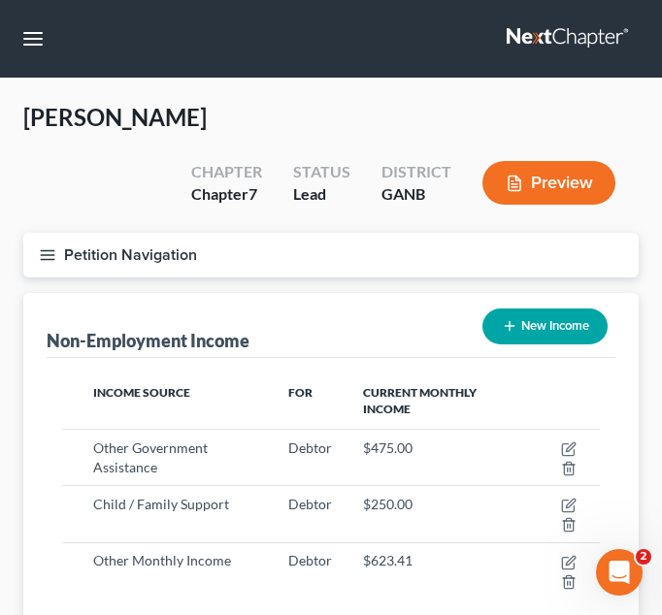
click at [50, 261] on icon "button" at bounding box center [47, 254] width 17 height 17
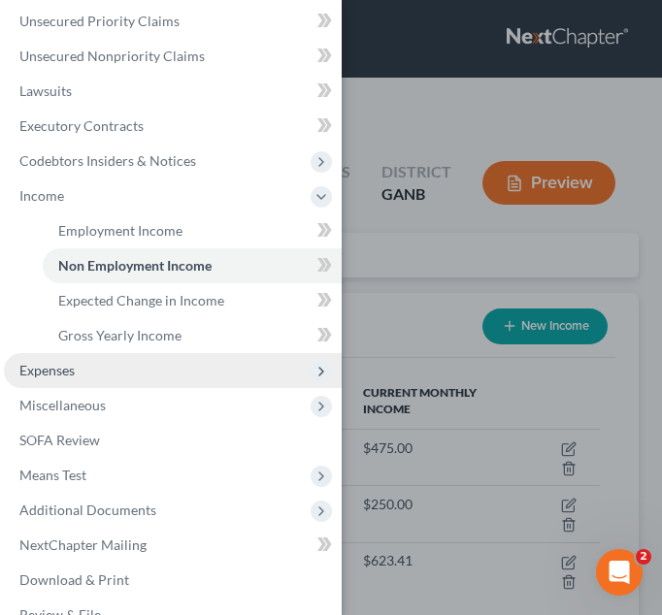
click at [82, 380] on span "Expenses" at bounding box center [173, 370] width 338 height 35
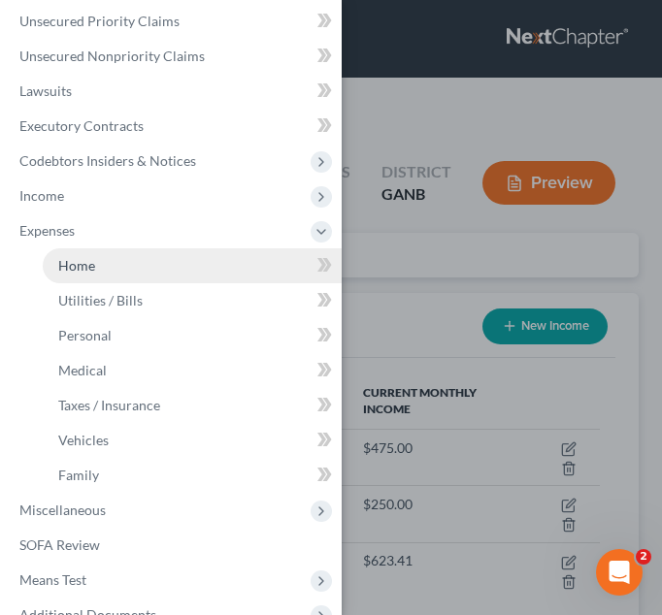
click at [118, 278] on link "Home" at bounding box center [192, 265] width 299 height 35
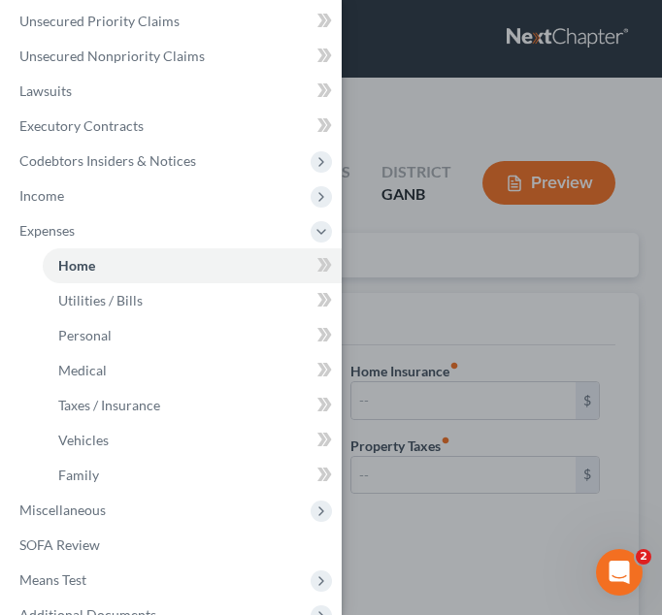
type input "350.00"
type input "0.00"
radio input "true"
type input "0.00"
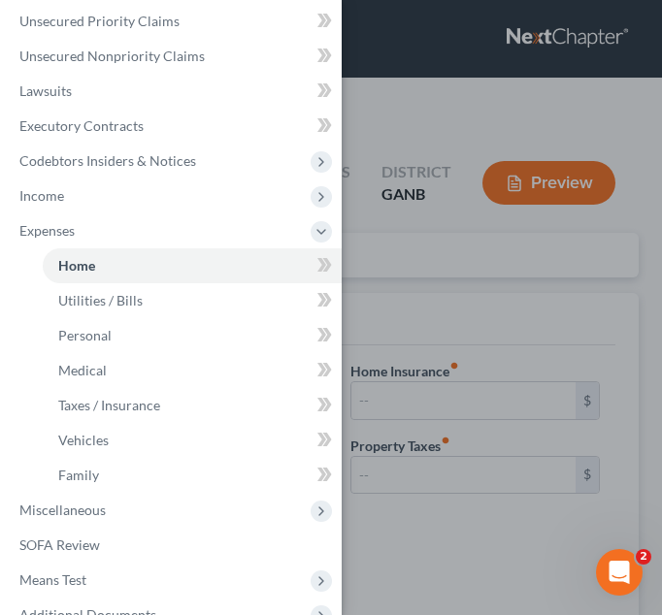
type input "0.00"
click at [583, 120] on div "Case Dashboard Payments Invoices Payments Payments Credit Report Client Profile" at bounding box center [331, 307] width 662 height 615
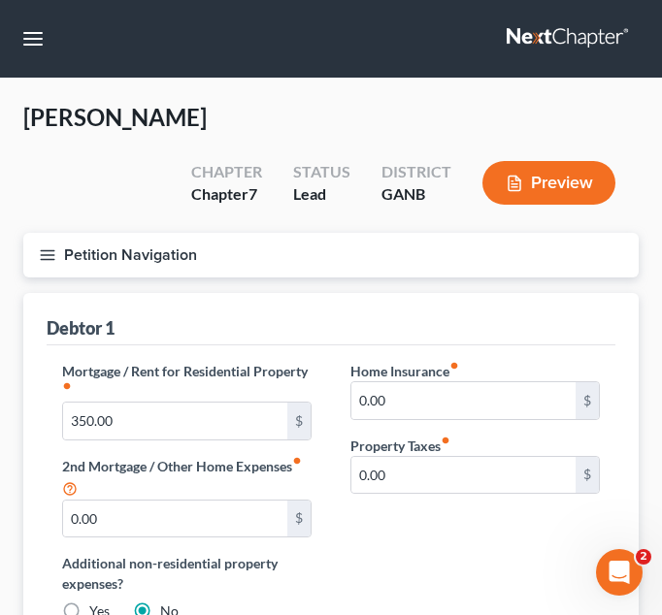
click at [43, 250] on line "button" at bounding box center [48, 250] width 14 height 0
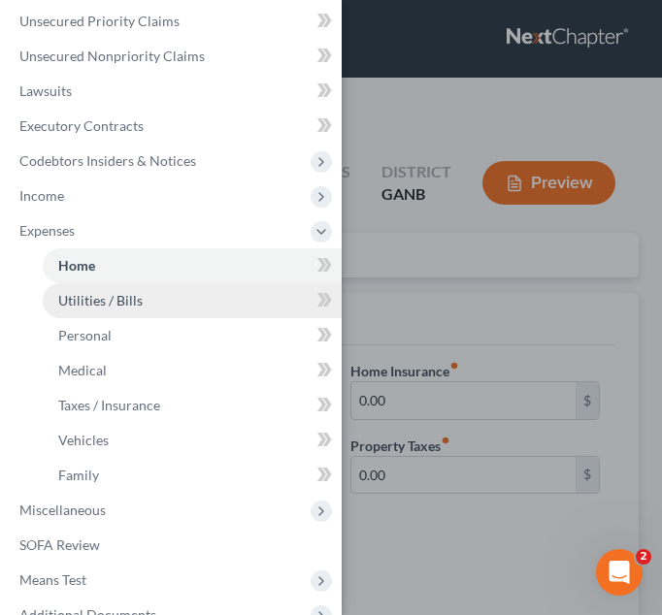
click at [136, 305] on span "Utilities / Bills" at bounding box center [100, 300] width 84 height 16
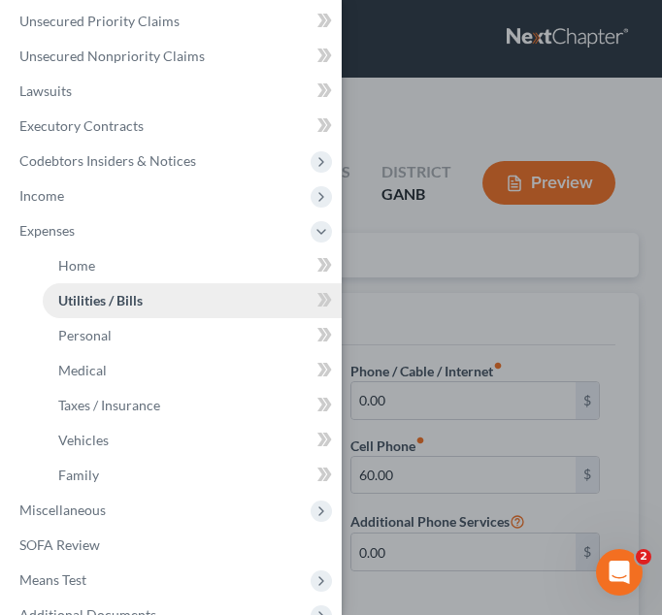
click at [122, 303] on span "Utilities / Bills" at bounding box center [100, 300] width 84 height 16
click at [399, 122] on div "Case Dashboard Payments Invoices Payments Payments Credit Report Client Profile" at bounding box center [331, 307] width 662 height 615
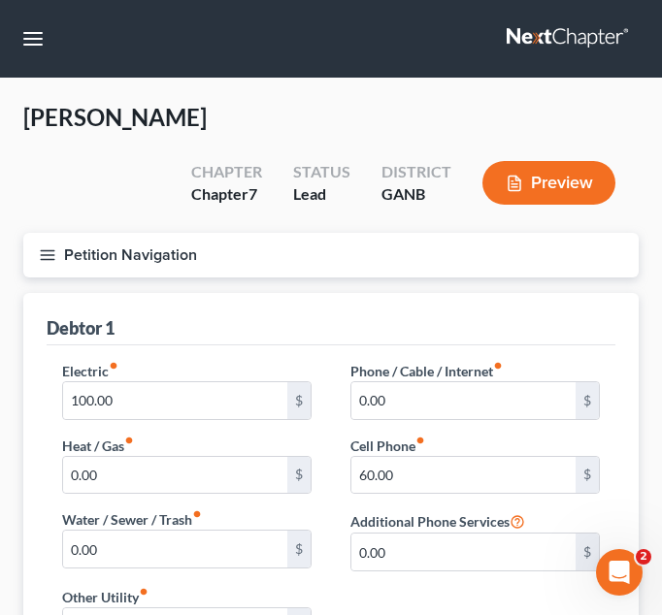
click at [43, 257] on icon "button" at bounding box center [47, 254] width 17 height 17
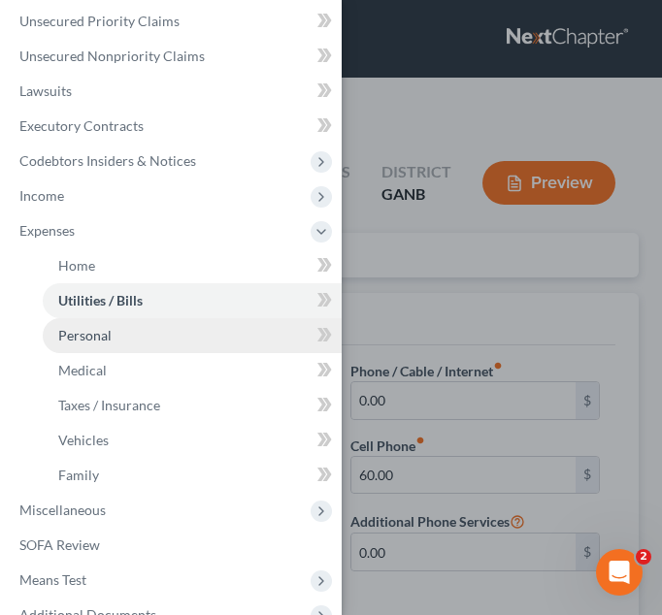
click at [86, 334] on span "Personal" at bounding box center [84, 335] width 53 height 16
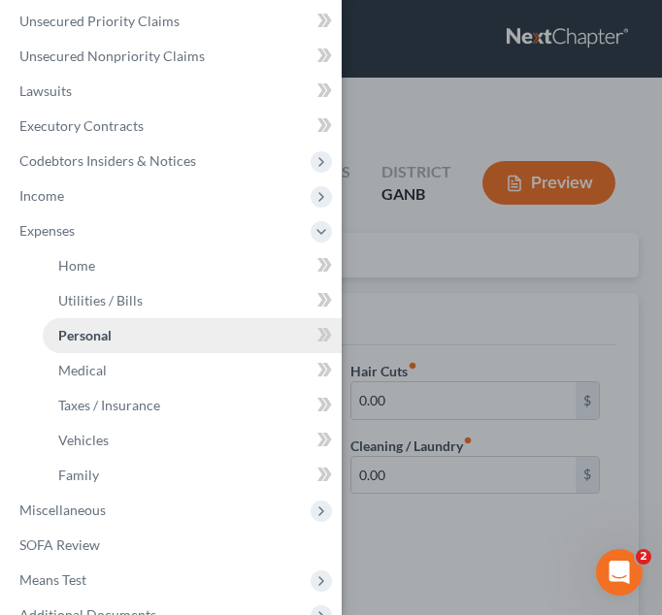
click at [104, 330] on span "Personal" at bounding box center [84, 335] width 53 height 16
click at [417, 224] on div "Case Dashboard Payments Invoices Payments Payments Credit Report Client Profile" at bounding box center [331, 307] width 662 height 615
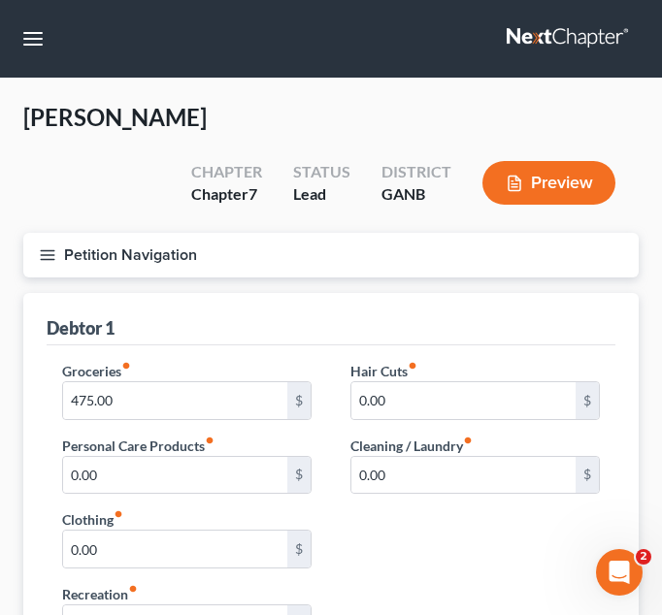
click at [38, 260] on button "Petition Navigation" at bounding box center [330, 255] width 615 height 45
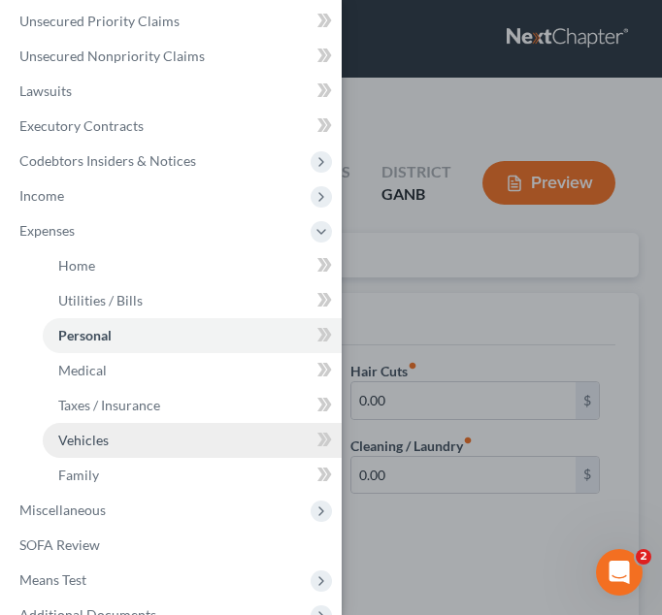
click at [102, 435] on span "Vehicles" at bounding box center [83, 440] width 50 height 16
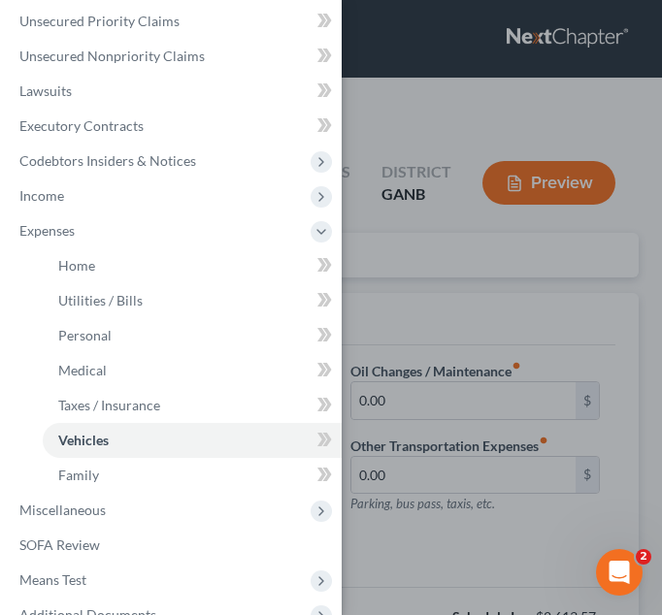
click at [420, 136] on div "Case Dashboard Payments Invoices Payments Payments Credit Report Client Profile" at bounding box center [331, 307] width 662 height 615
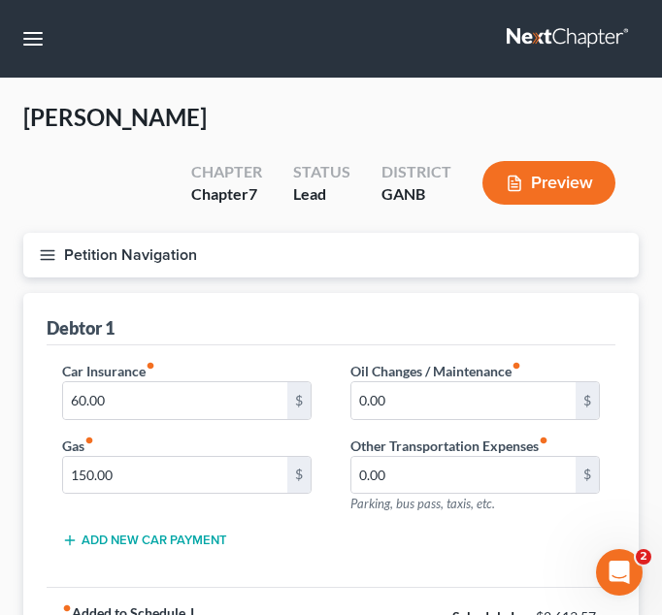
click at [46, 254] on icon "button" at bounding box center [47, 254] width 17 height 17
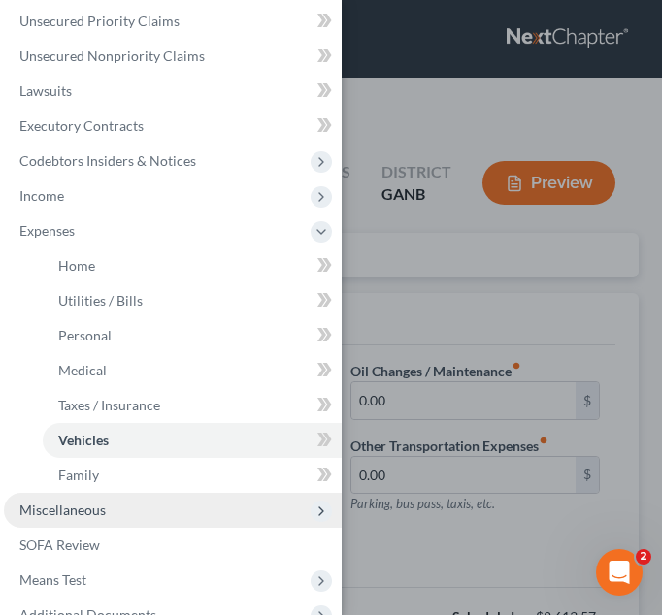
click at [138, 513] on span "Miscellaneous" at bounding box center [173, 510] width 338 height 35
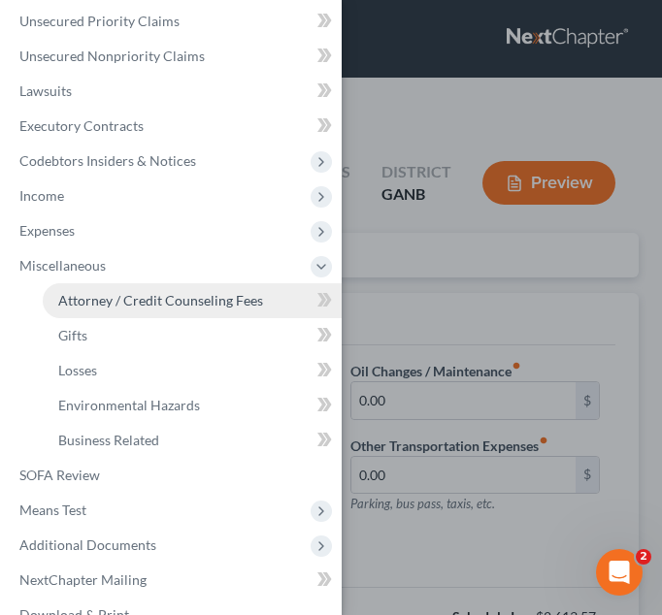
click at [178, 297] on span "Attorney / Credit Counseling Fees" at bounding box center [160, 300] width 205 height 16
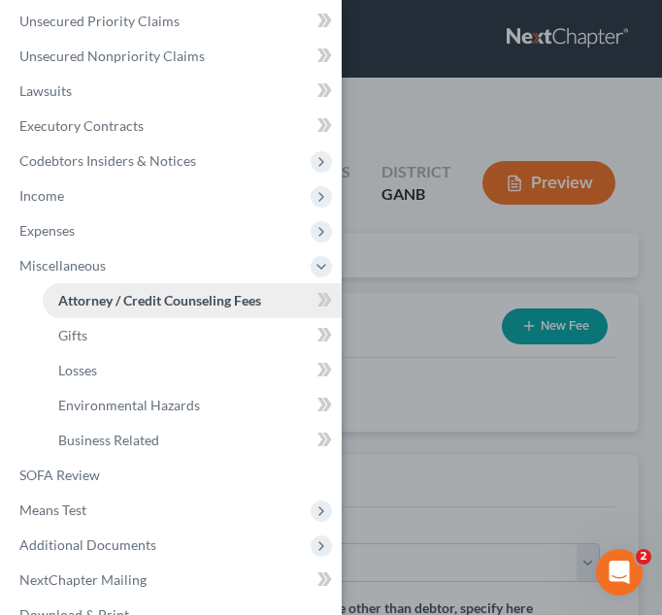
click at [184, 297] on span "Attorney / Credit Counseling Fees" at bounding box center [159, 300] width 203 height 16
click at [424, 131] on div "Case Dashboard Payments Invoices Payments Payments Credit Report Client Profile" at bounding box center [331, 307] width 662 height 615
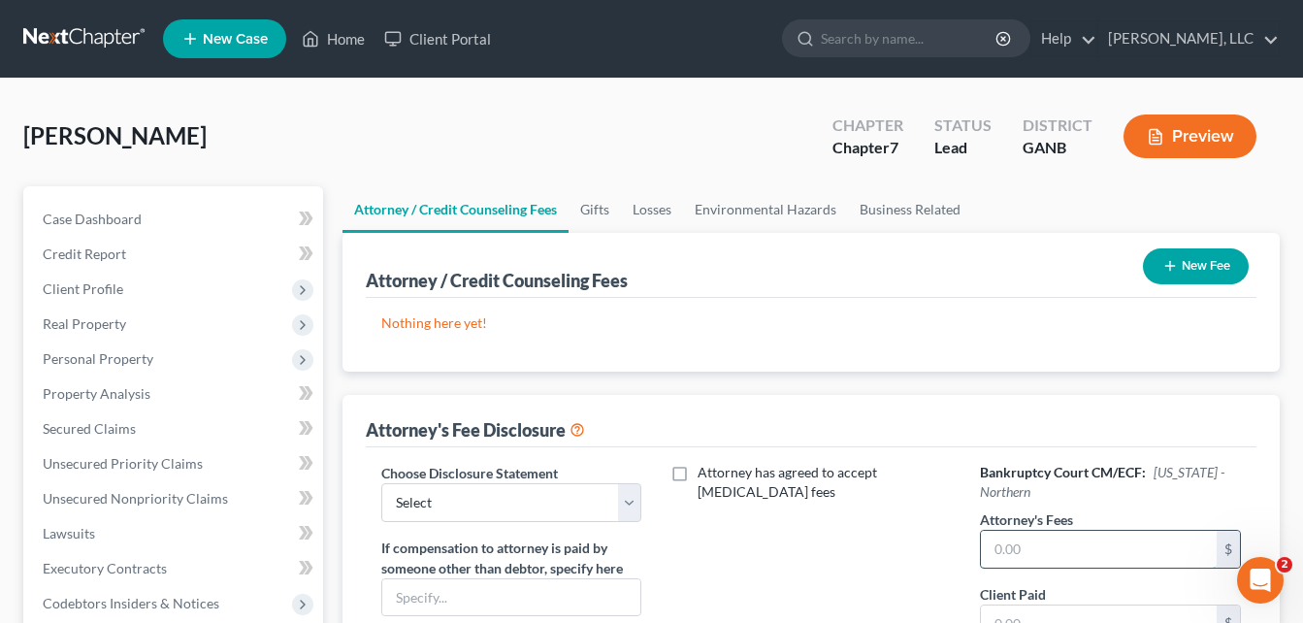
click at [661, 553] on input "text" at bounding box center [1099, 549] width 236 height 37
type input "1,600"
click at [631, 503] on select "Select Disclosure of Compensation of Attorney for Debtor Disclosure of Compensa…" at bounding box center [511, 502] width 261 height 39
select select "0"
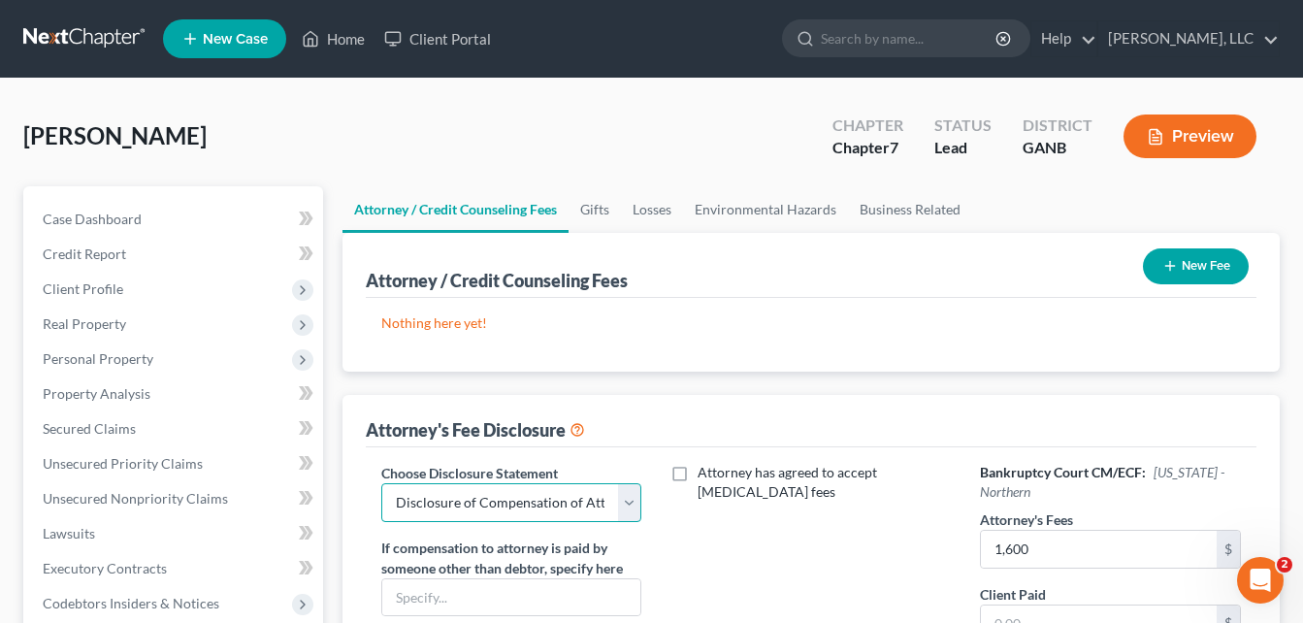
click at [381, 483] on select "Select Disclosure of Compensation of Attorney for Debtor Disclosure of Compensa…" at bounding box center [511, 502] width 261 height 39
click at [661, 270] on button "New Fee" at bounding box center [1196, 266] width 106 height 36
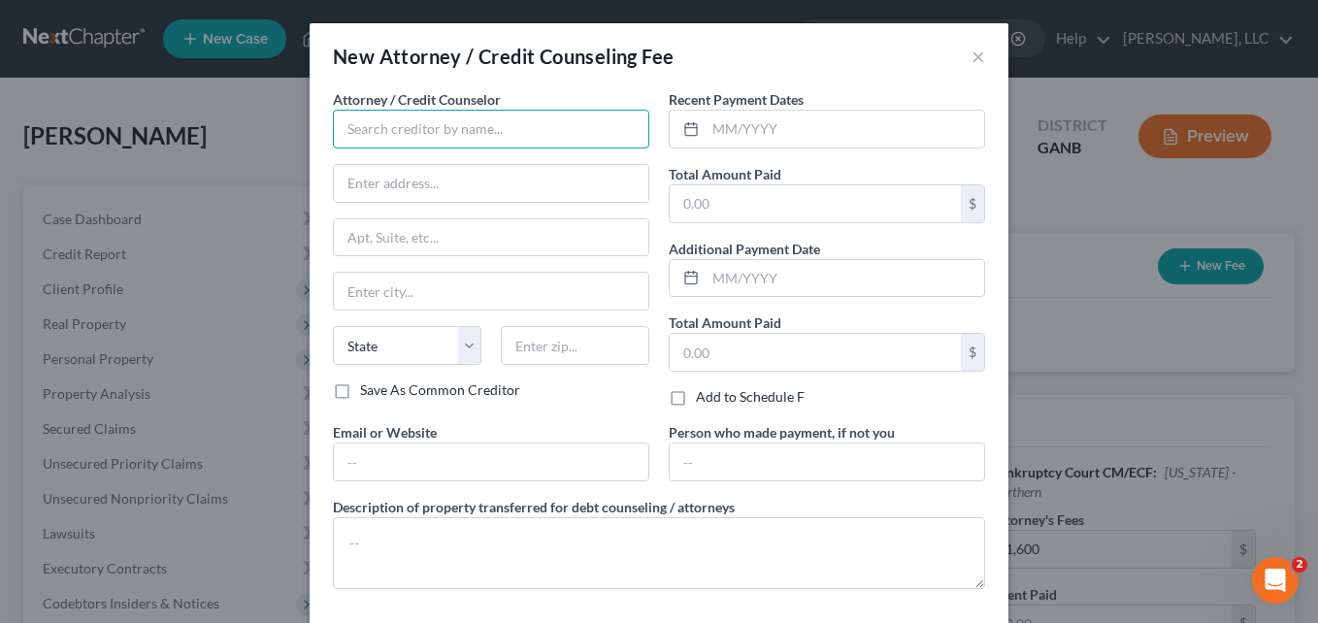
click at [377, 123] on input "text" at bounding box center [491, 129] width 316 height 39
type input "[PERSON_NAME], LLC."
type input "P.O. Box 35"
type input "Bonaire"
select select "10"
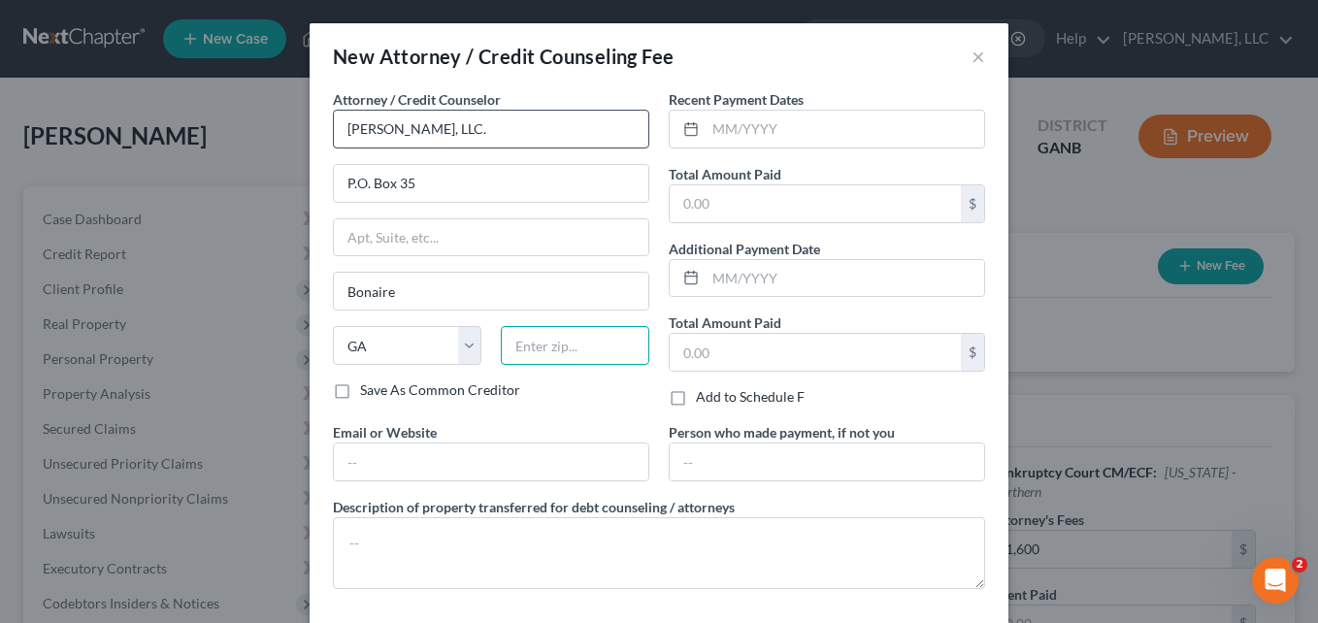
type input "31005"
type input "[EMAIL_ADDRESS][DOMAIN_NAME]"
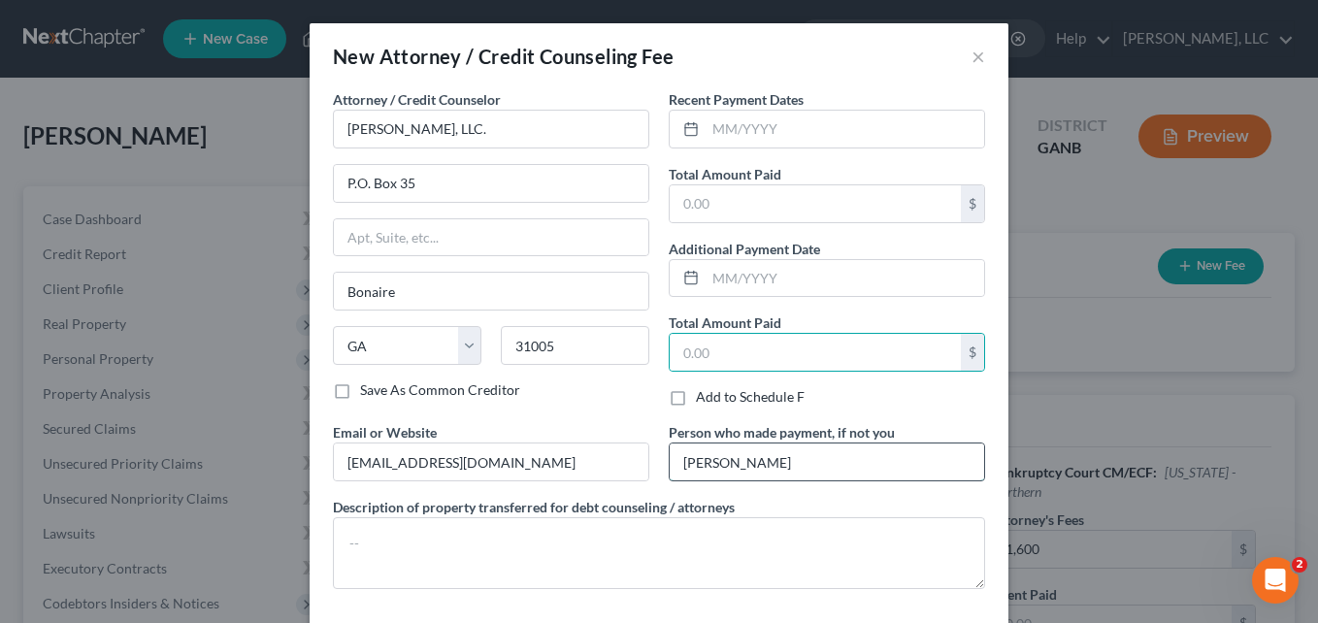
click at [661, 457] on input "[PERSON_NAME]" at bounding box center [827, 461] width 314 height 37
drag, startPoint x: 811, startPoint y: 457, endPoint x: 684, endPoint y: 473, distance: 128.1
click at [661, 473] on input "[PERSON_NAME]" at bounding box center [827, 461] width 314 height 37
type input "S"
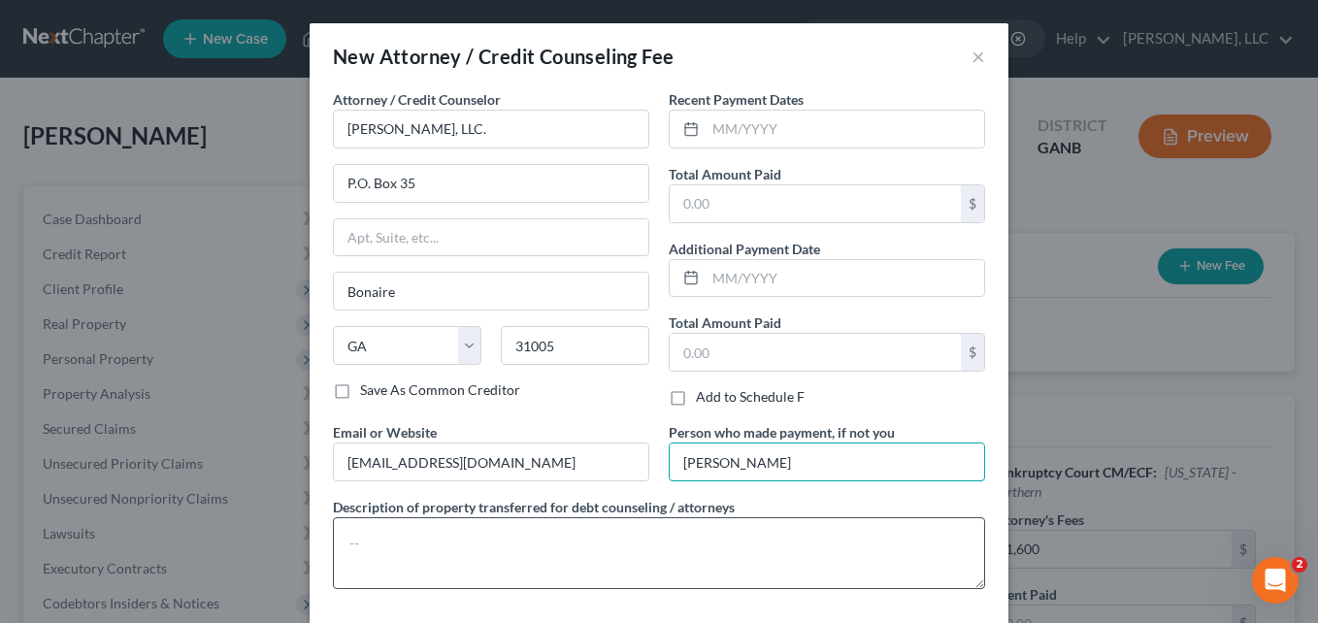
type input "[PERSON_NAME]"
click at [654, 536] on textarea at bounding box center [659, 553] width 652 height 72
click at [654, 536] on textarea "A" at bounding box center [659, 553] width 652 height 72
type textarea "Attorney's Fees"
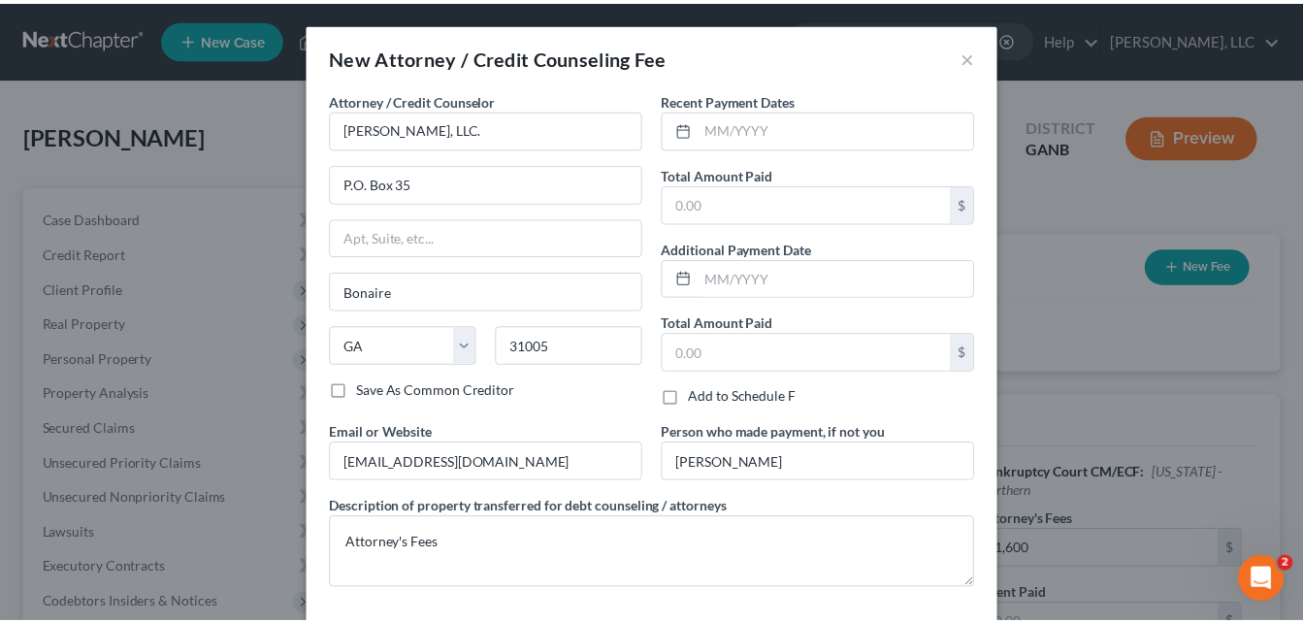
scroll to position [88, 0]
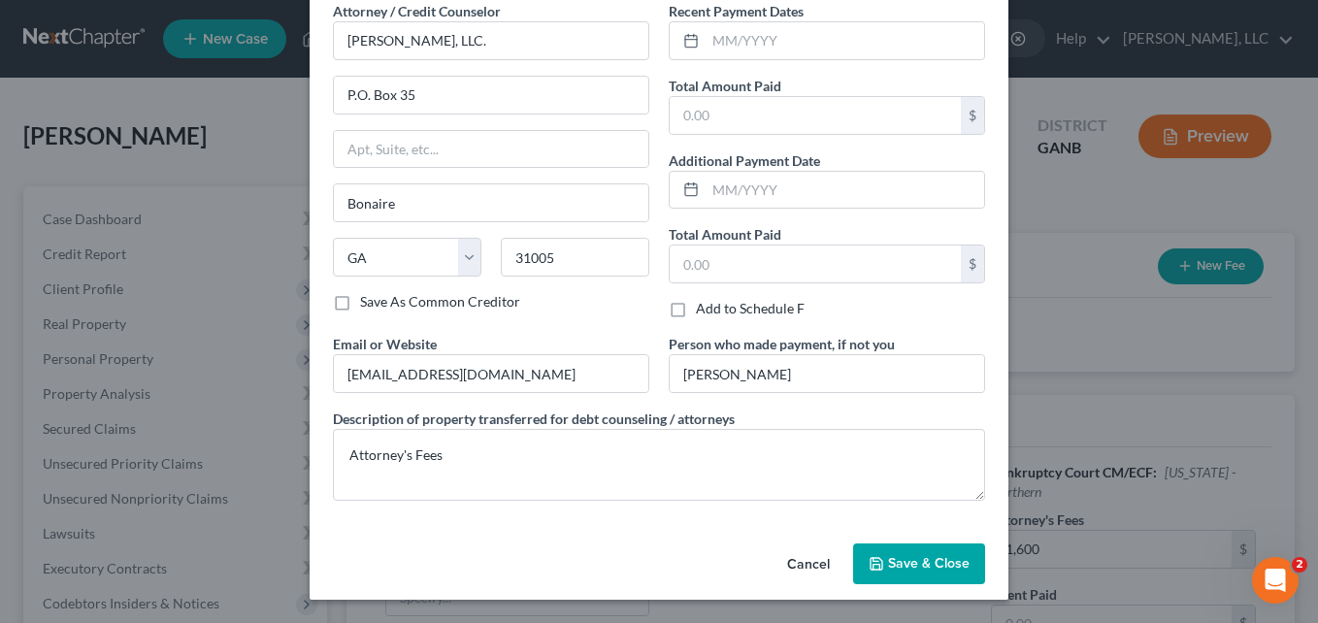
click at [661, 552] on button "Save & Close" at bounding box center [919, 563] width 132 height 41
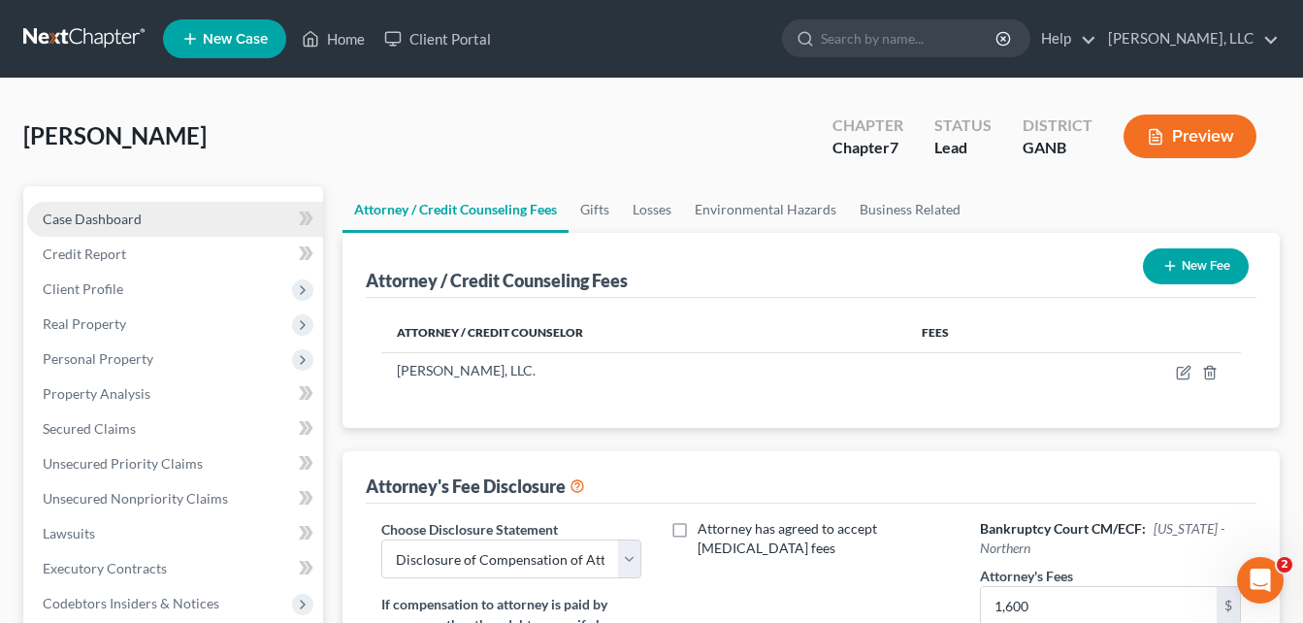
click at [118, 220] on span "Case Dashboard" at bounding box center [92, 219] width 99 height 16
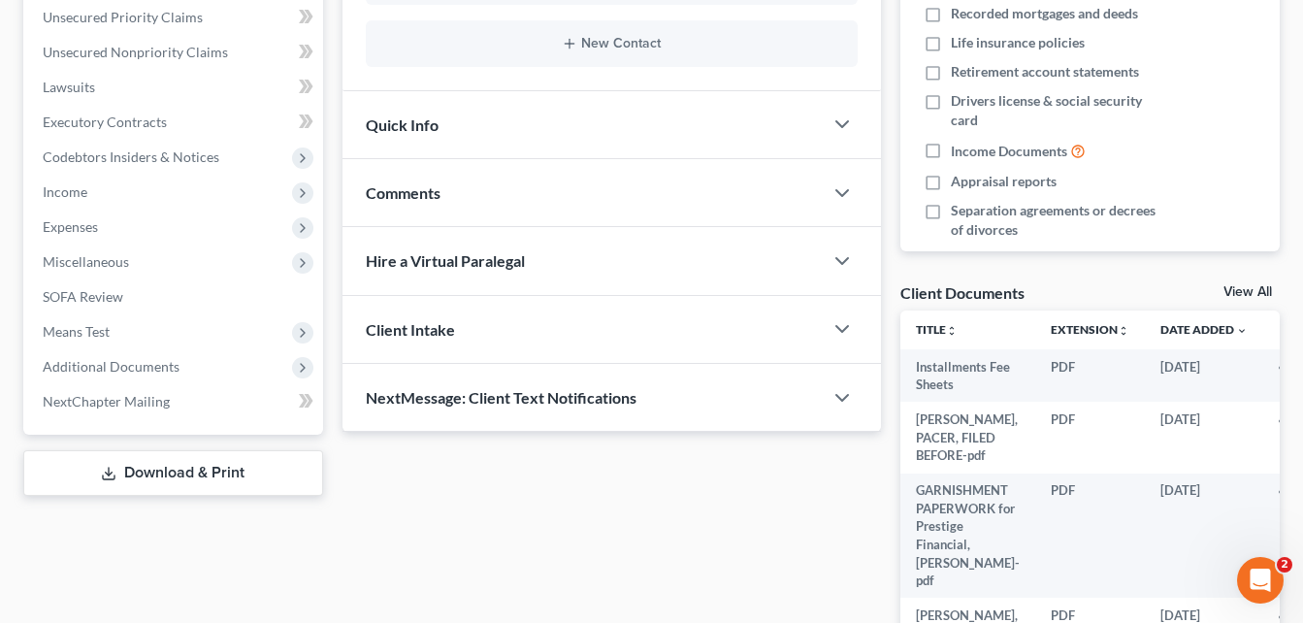
scroll to position [461, 0]
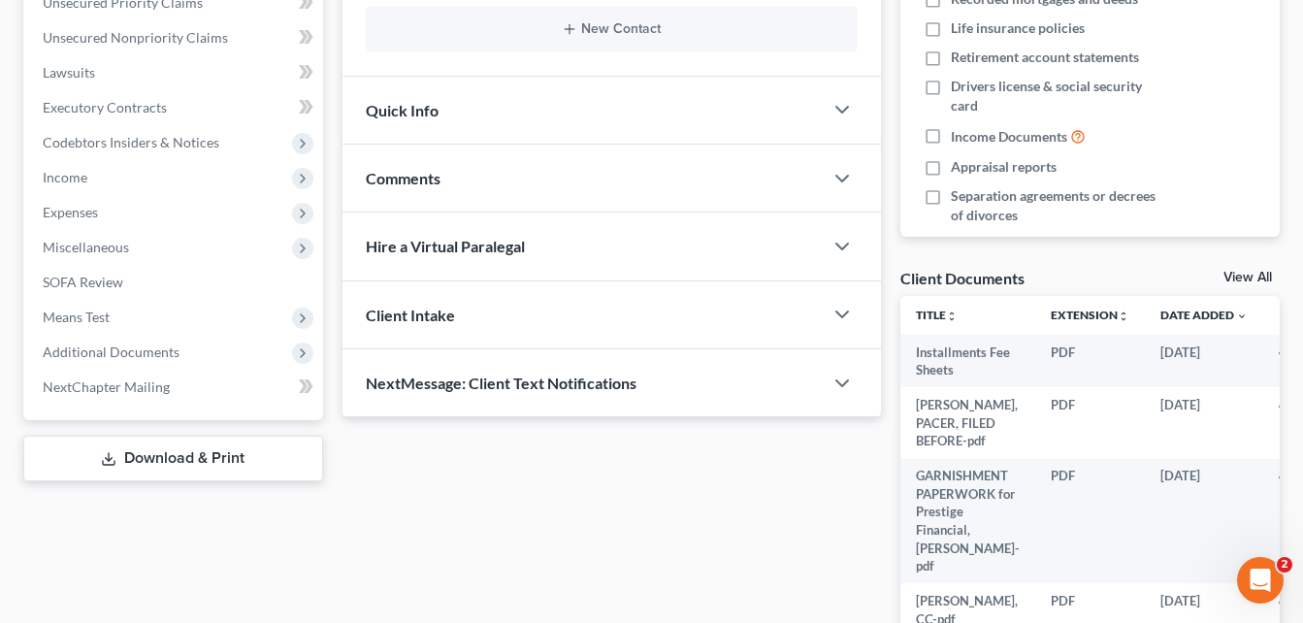
click at [661, 276] on link "View All" at bounding box center [1248, 278] width 49 height 14
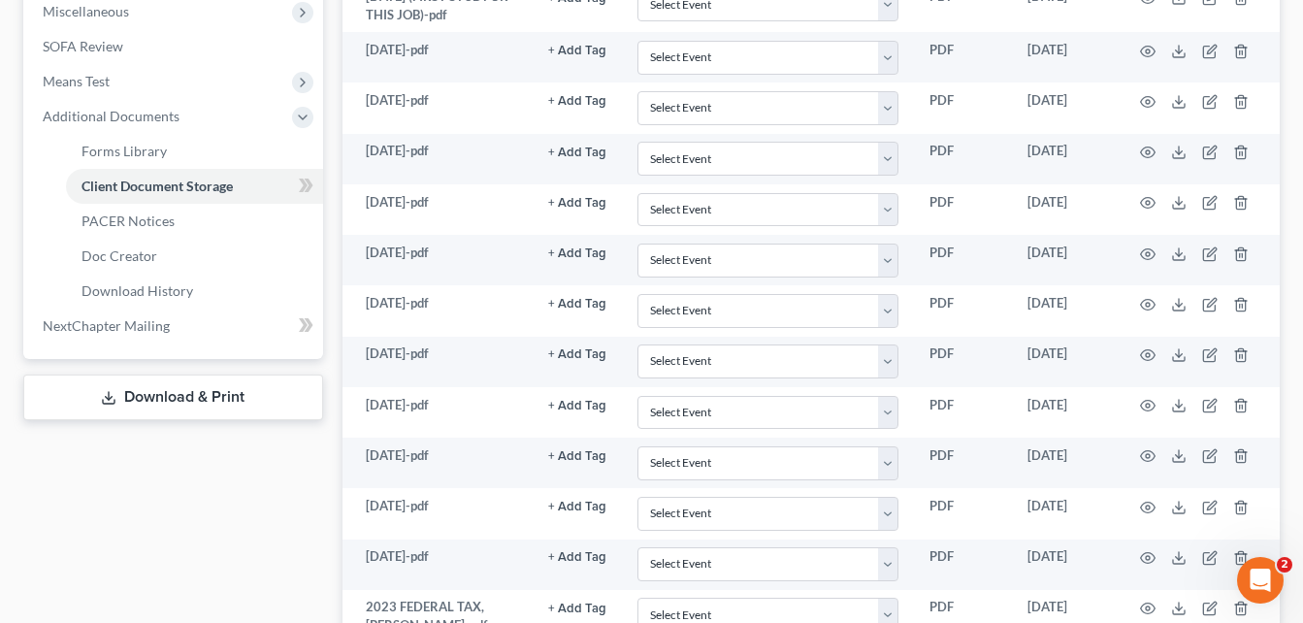
scroll to position [700, 0]
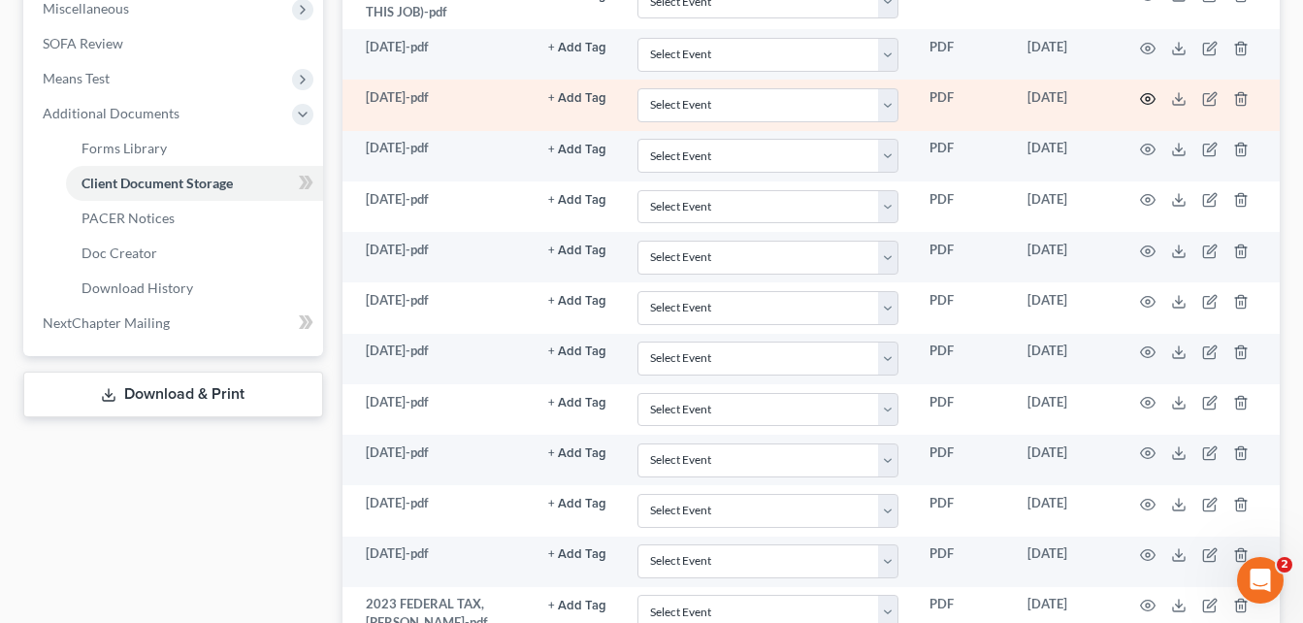
click at [661, 102] on icon "button" at bounding box center [1148, 99] width 16 height 16
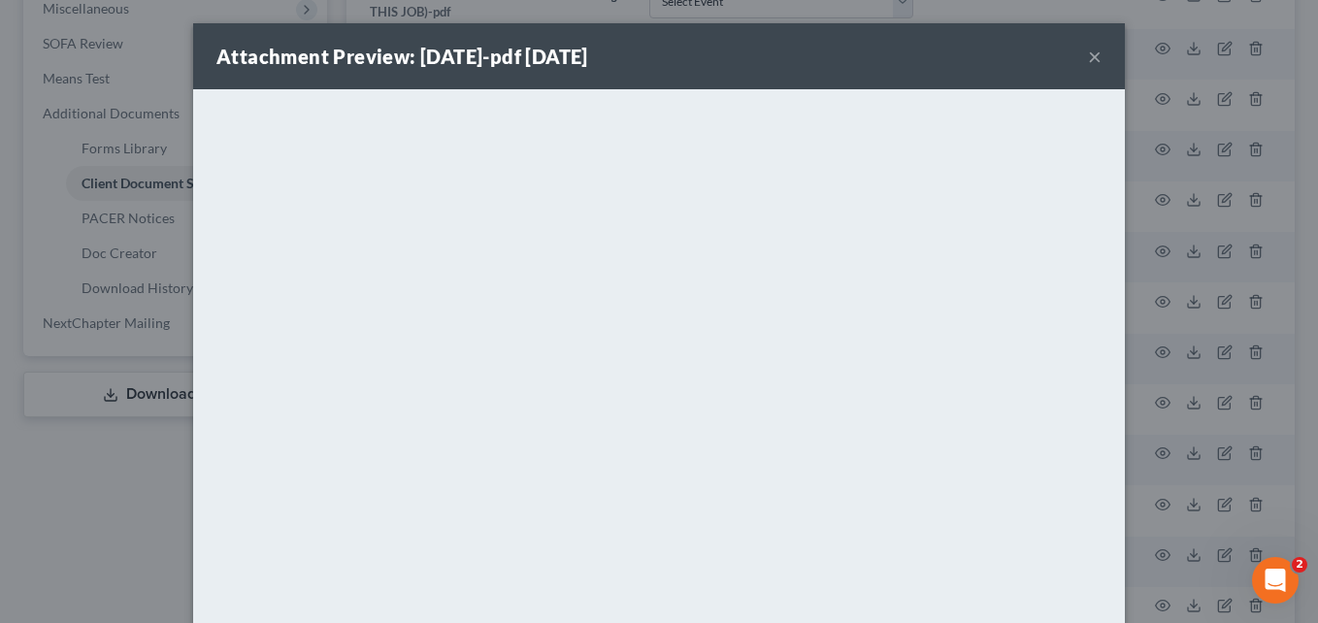
click at [661, 55] on button "×" at bounding box center [1095, 56] width 14 height 23
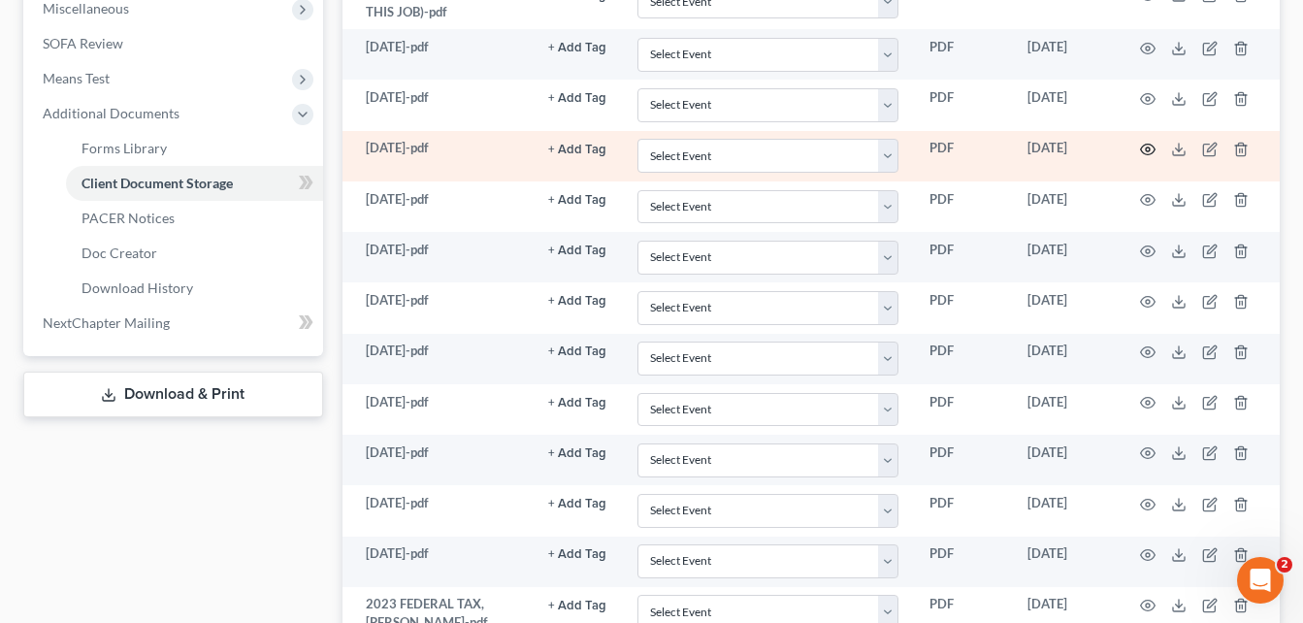
click at [661, 155] on icon "button" at bounding box center [1148, 150] width 16 height 16
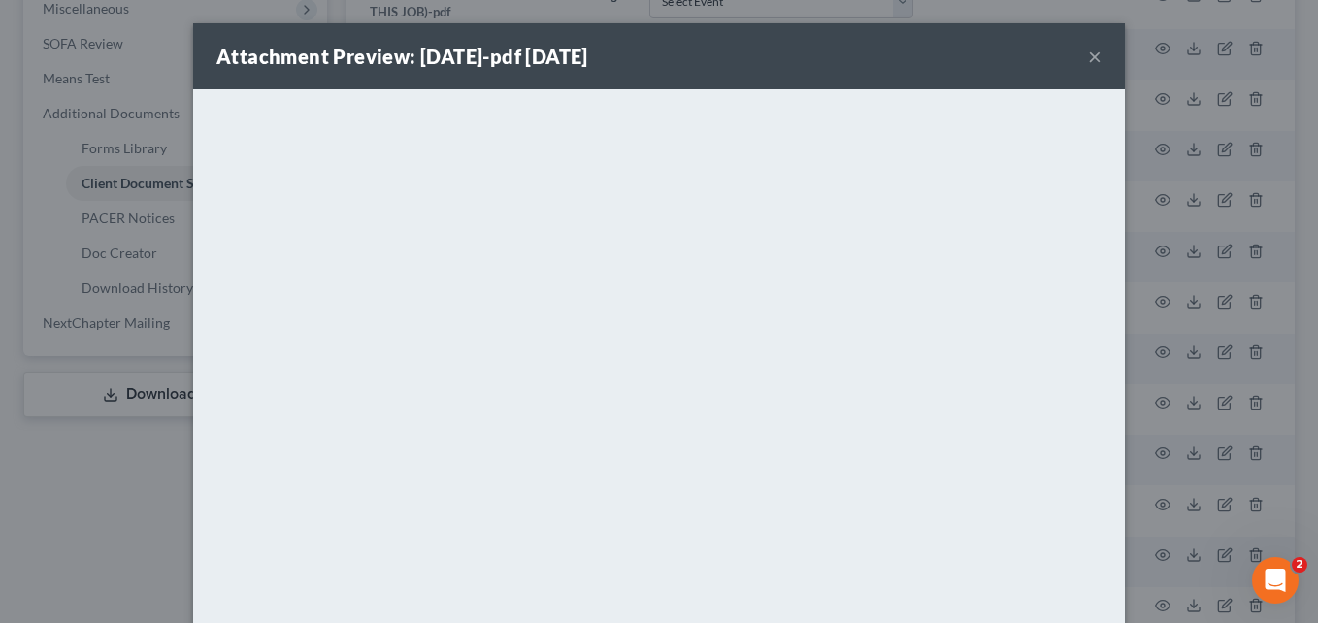
click at [661, 53] on button "×" at bounding box center [1095, 56] width 14 height 23
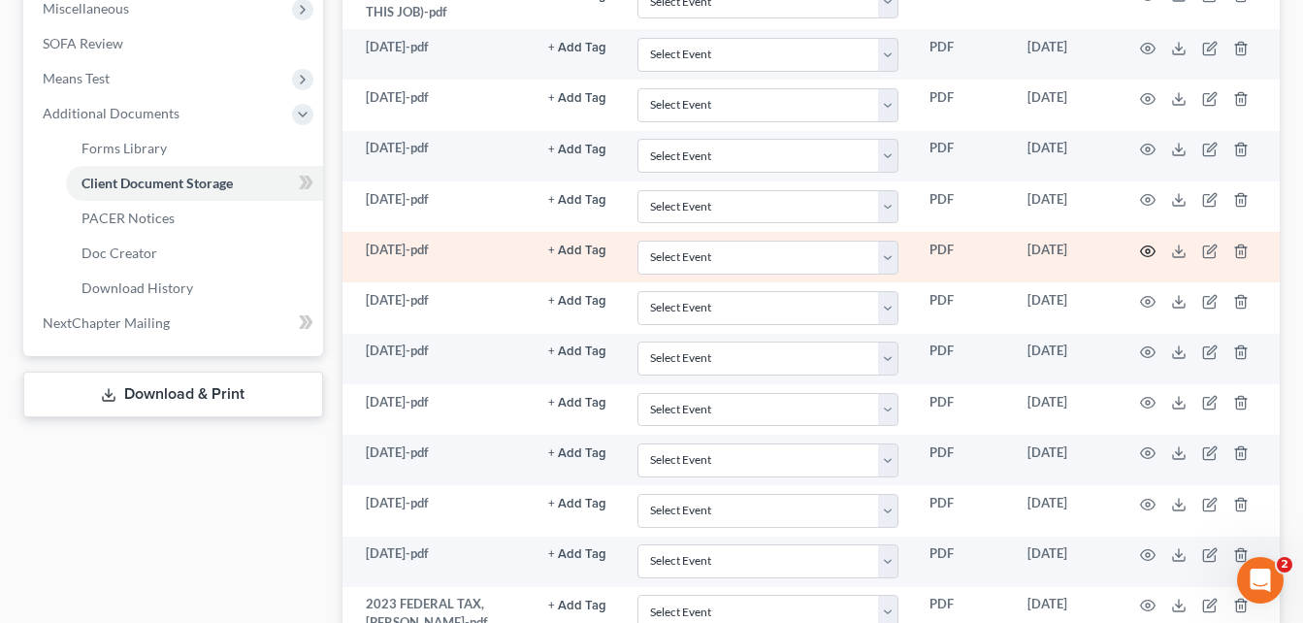
click at [661, 249] on icon "button" at bounding box center [1148, 252] width 16 height 16
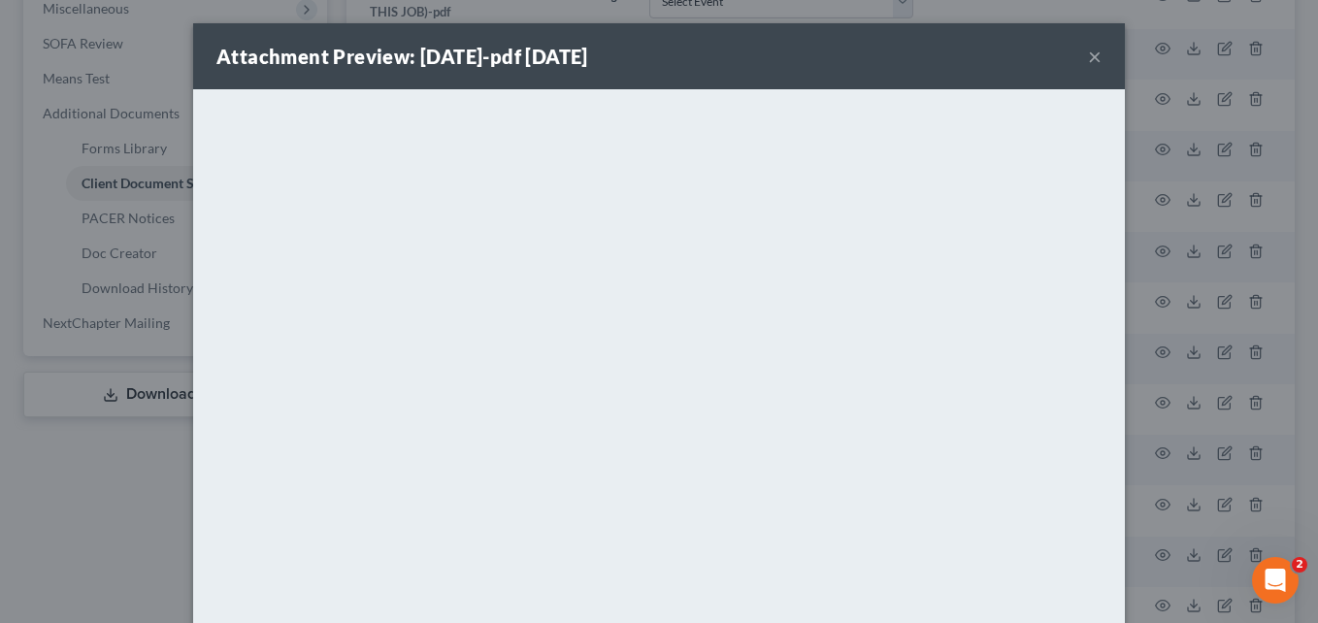
click at [661, 60] on button "×" at bounding box center [1095, 56] width 14 height 23
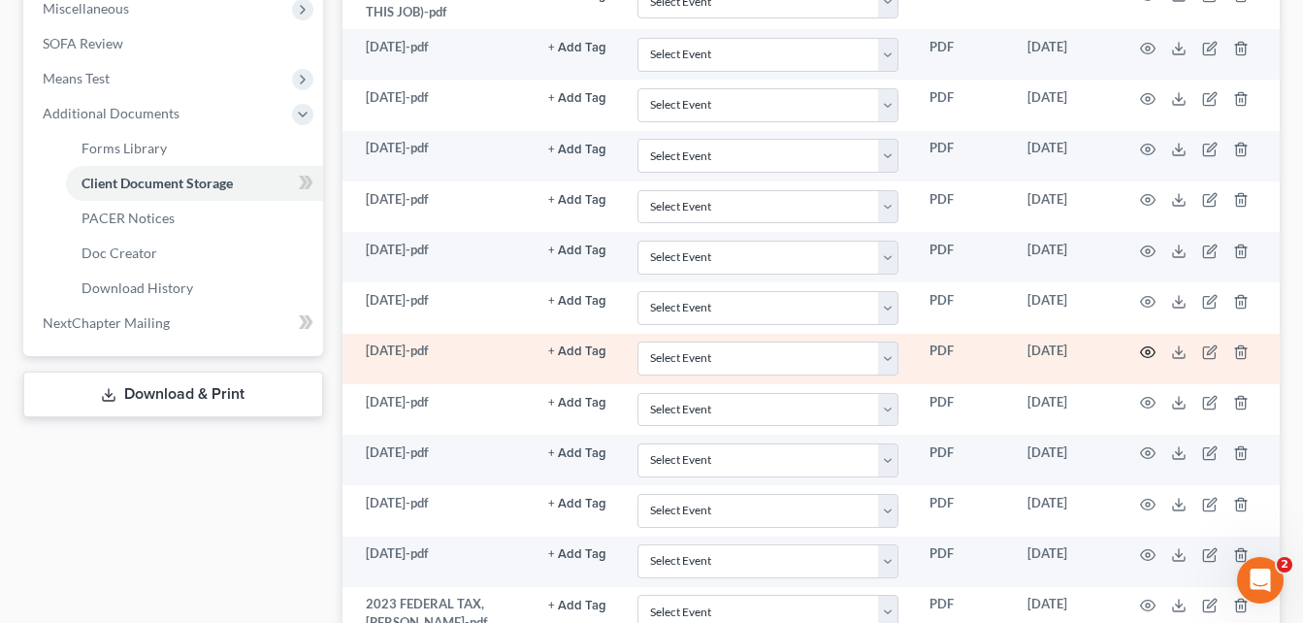
click at [661, 350] on circle "button" at bounding box center [1148, 352] width 4 height 4
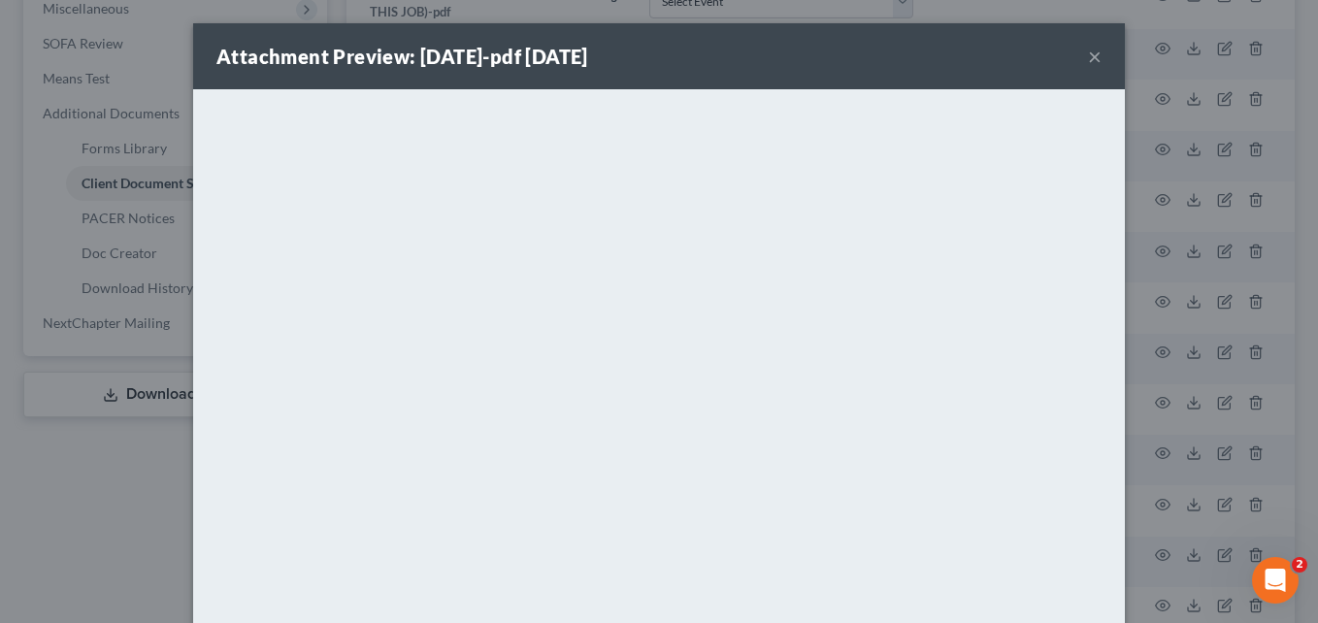
click at [661, 60] on button "×" at bounding box center [1095, 56] width 14 height 23
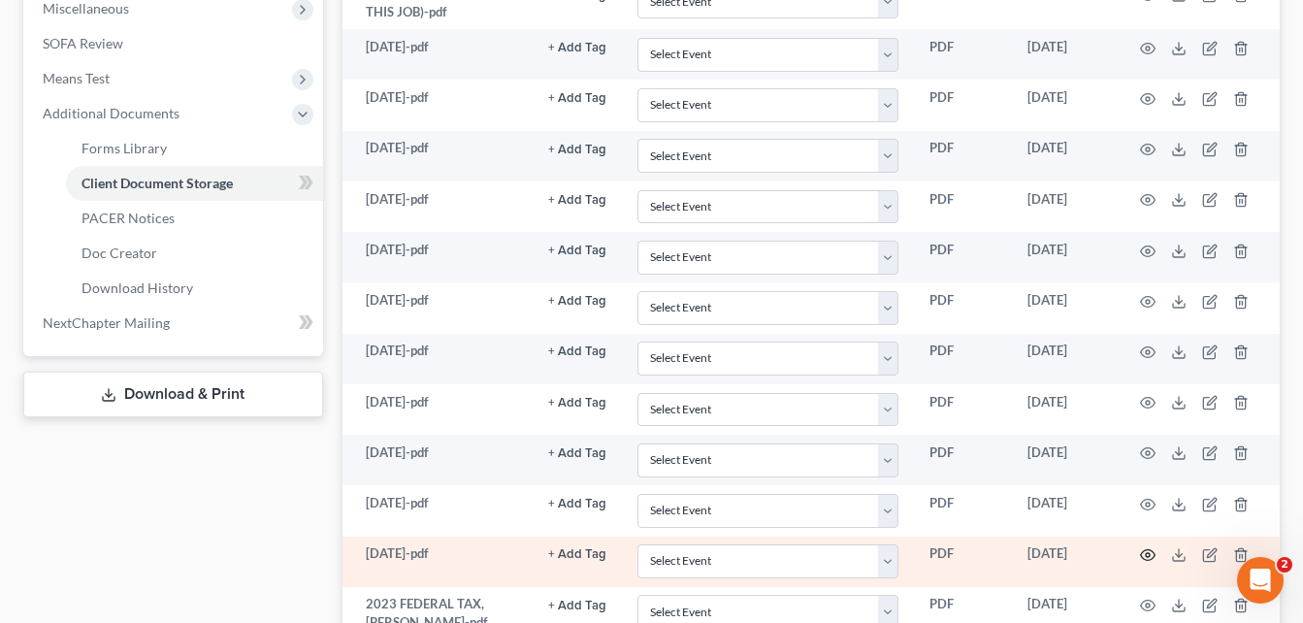
click at [661, 555] on icon "button" at bounding box center [1148, 555] width 16 height 16
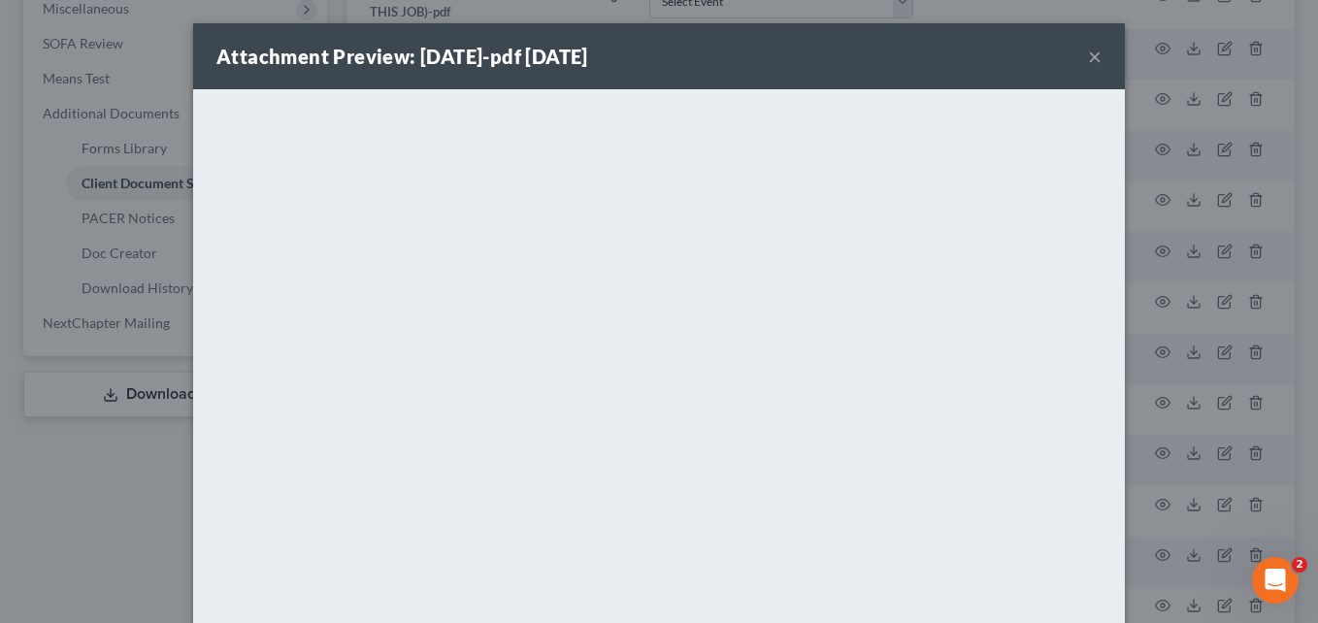
click at [661, 54] on button "×" at bounding box center [1095, 56] width 14 height 23
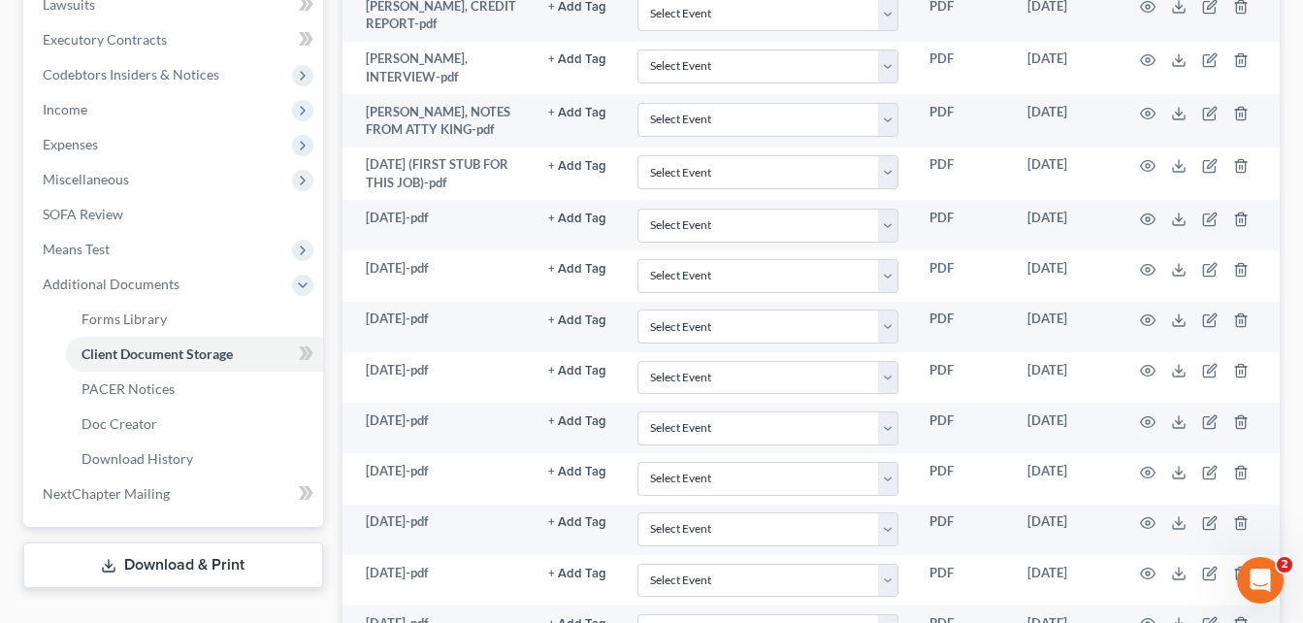
scroll to position [526, 0]
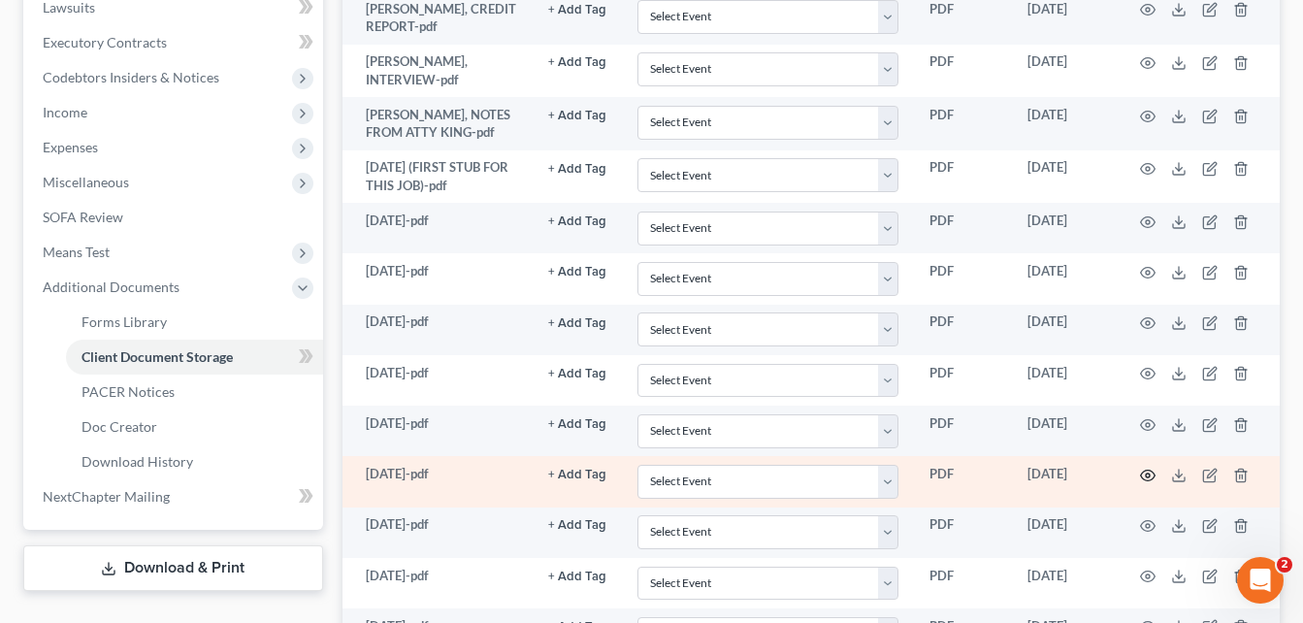
click at [661, 477] on icon "button" at bounding box center [1148, 476] width 16 height 16
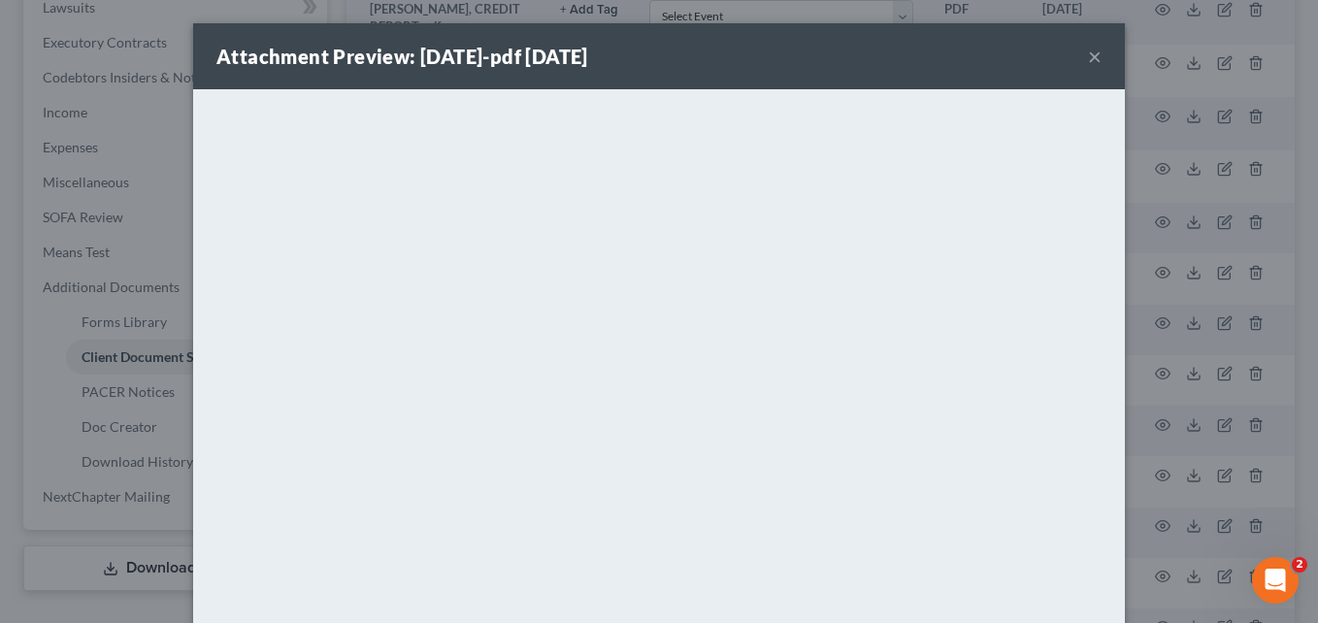
click at [661, 59] on button "×" at bounding box center [1095, 56] width 14 height 23
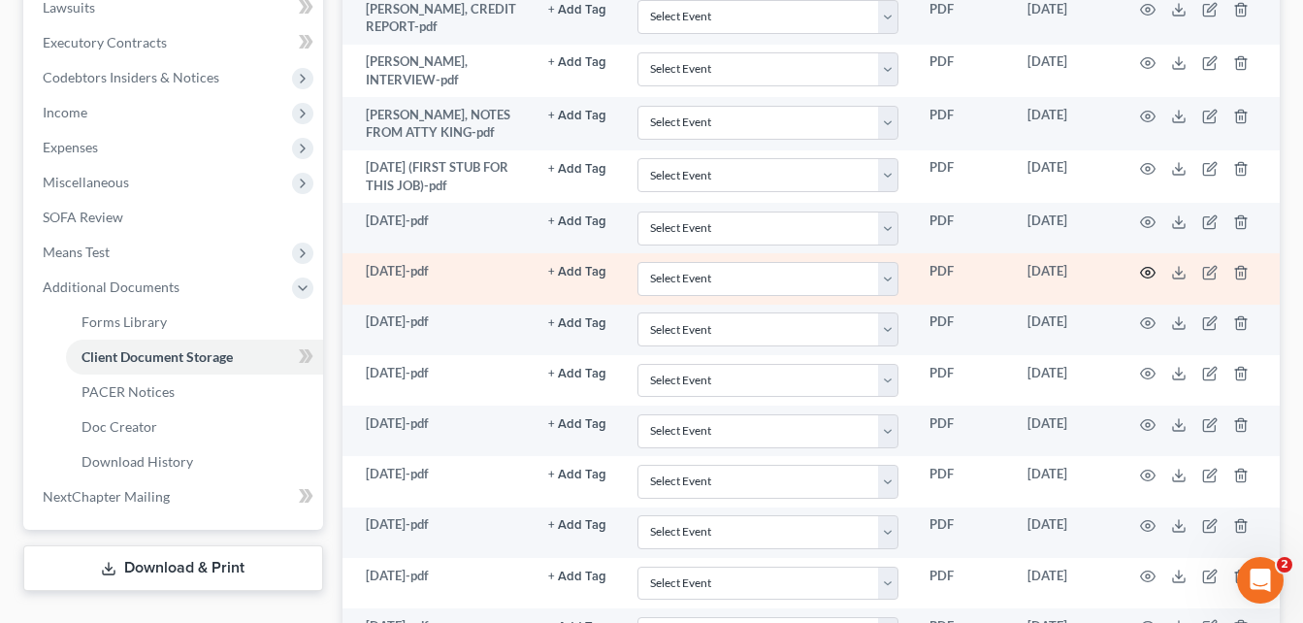
click at [661, 268] on icon "button" at bounding box center [1148, 272] width 15 height 11
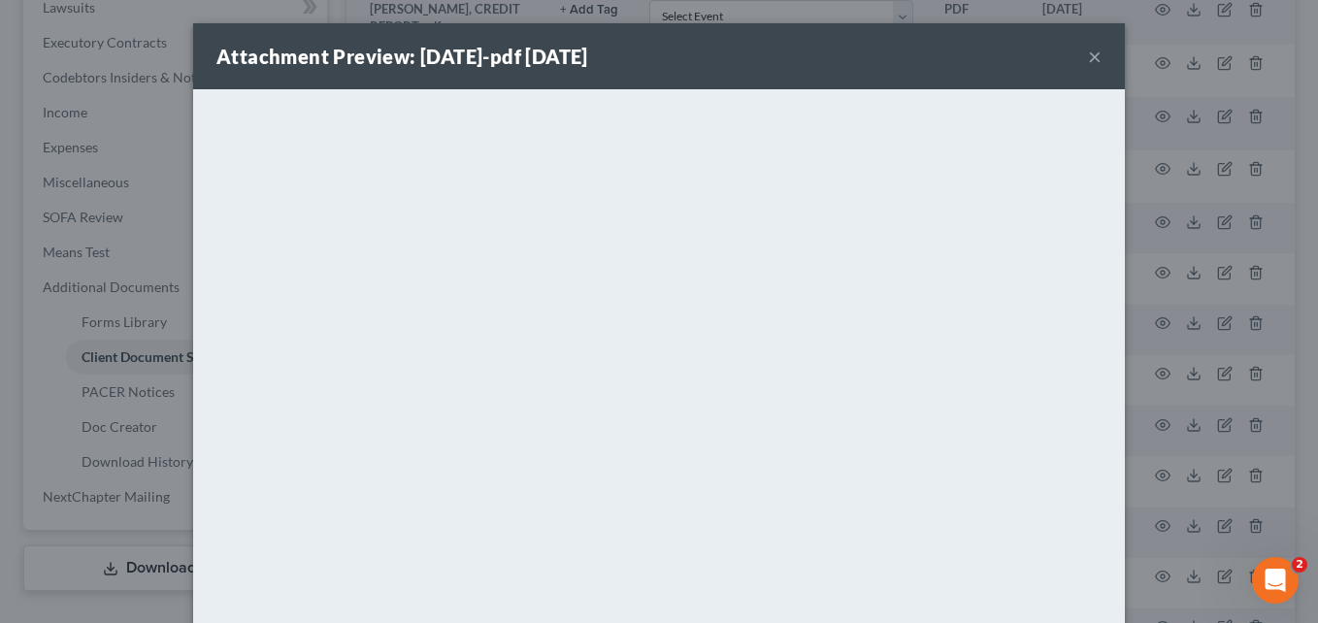
click at [661, 61] on button "×" at bounding box center [1095, 56] width 14 height 23
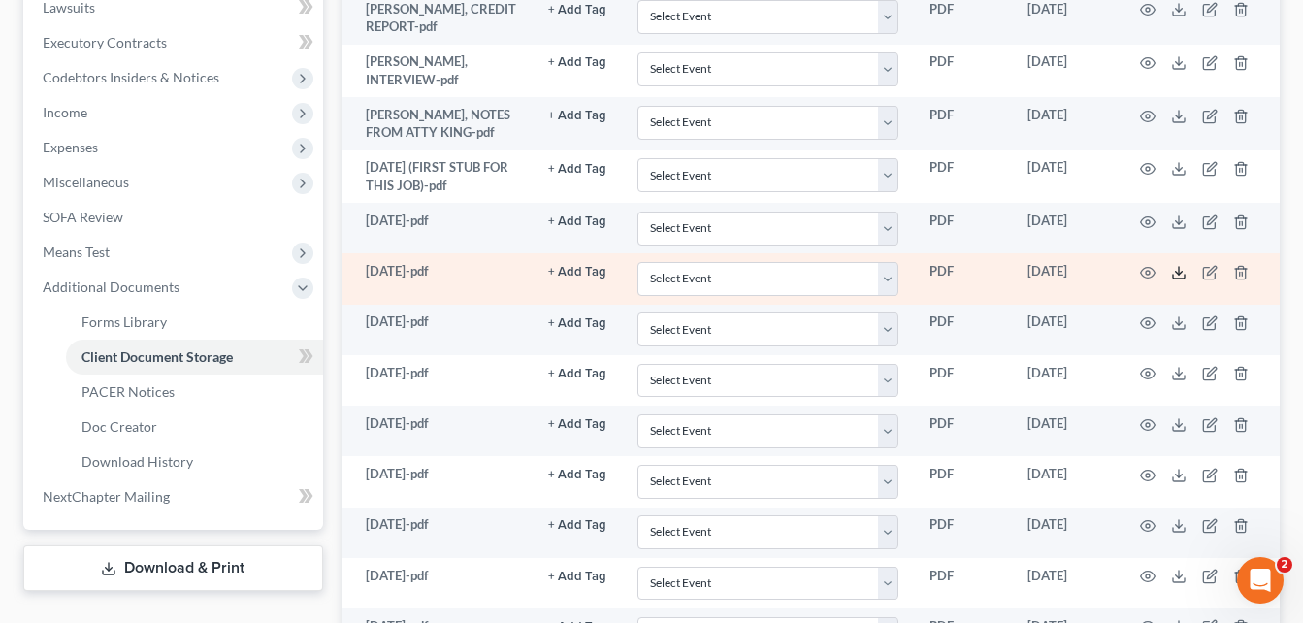
click at [661, 277] on icon at bounding box center [1179, 273] width 16 height 16
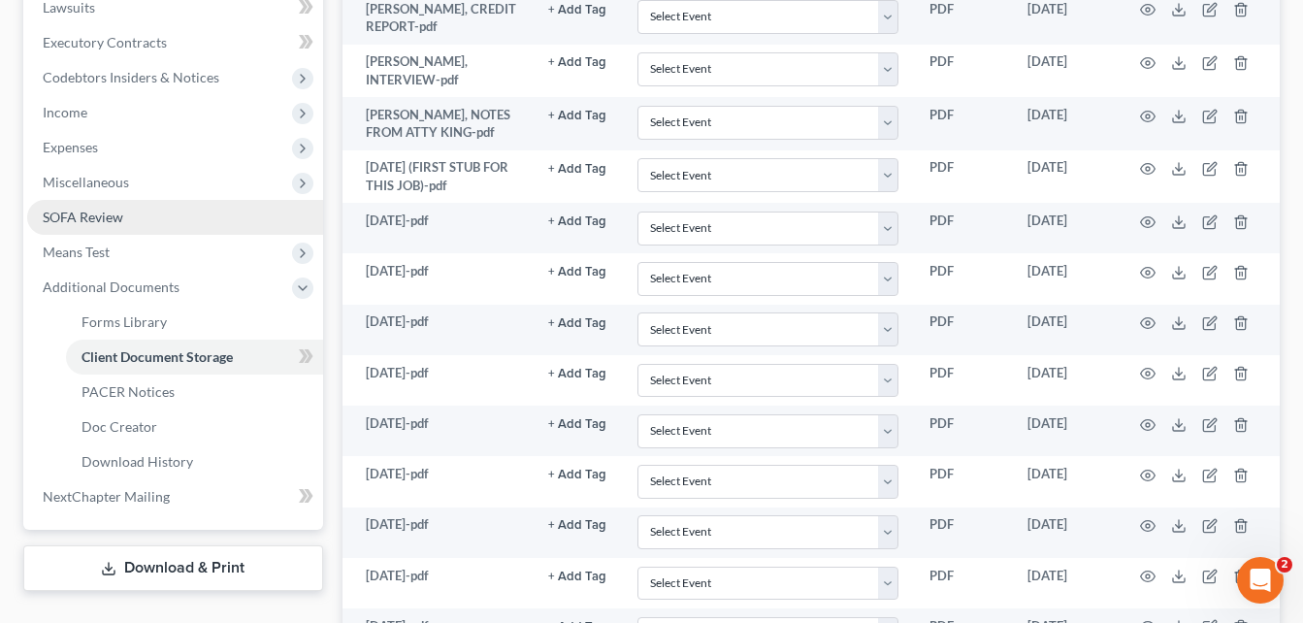
click at [150, 224] on link "SOFA Review" at bounding box center [175, 217] width 296 height 35
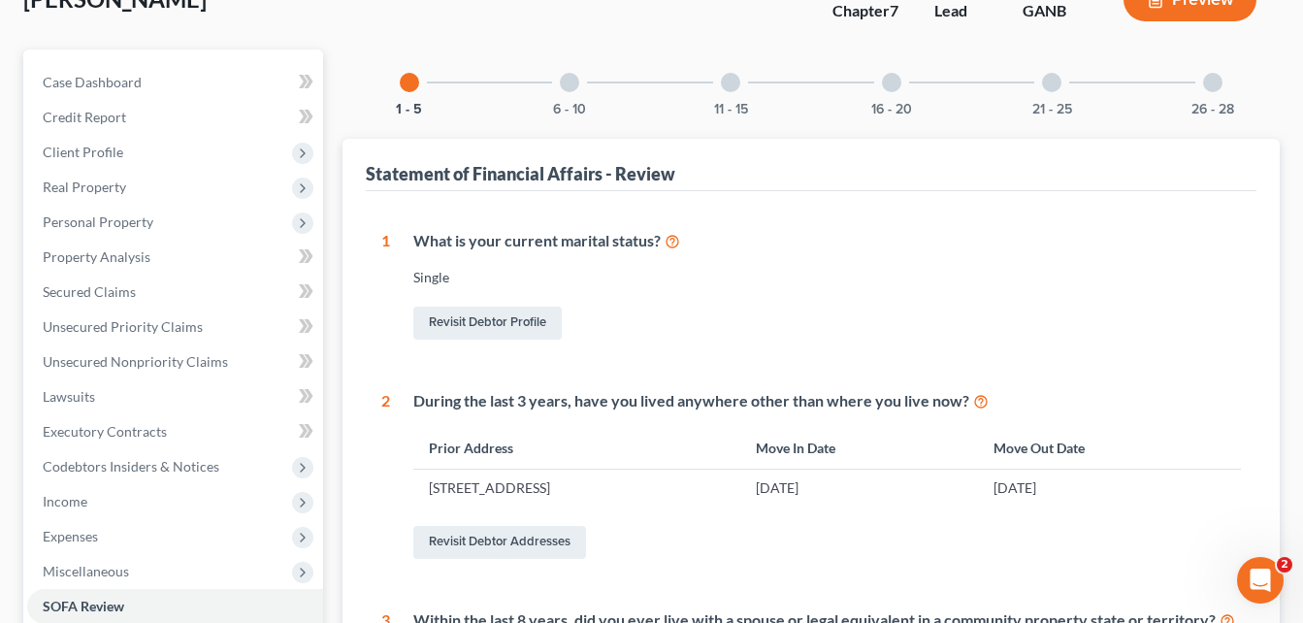
scroll to position [135, 0]
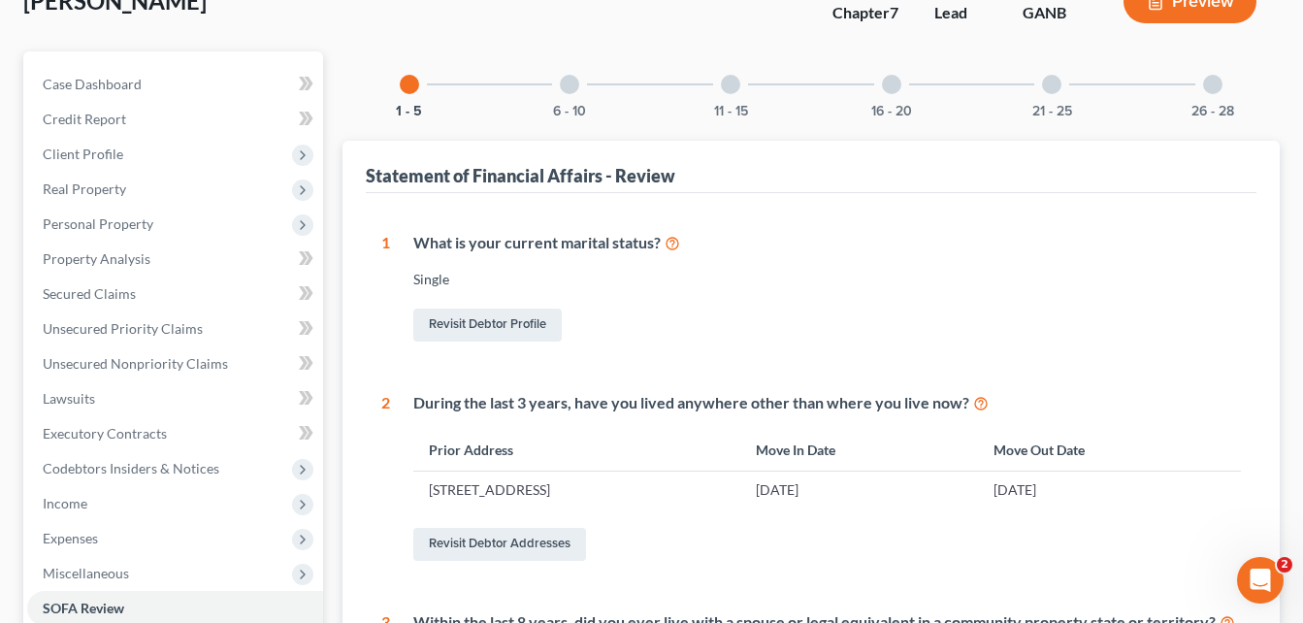
click at [570, 92] on div at bounding box center [569, 84] width 19 height 19
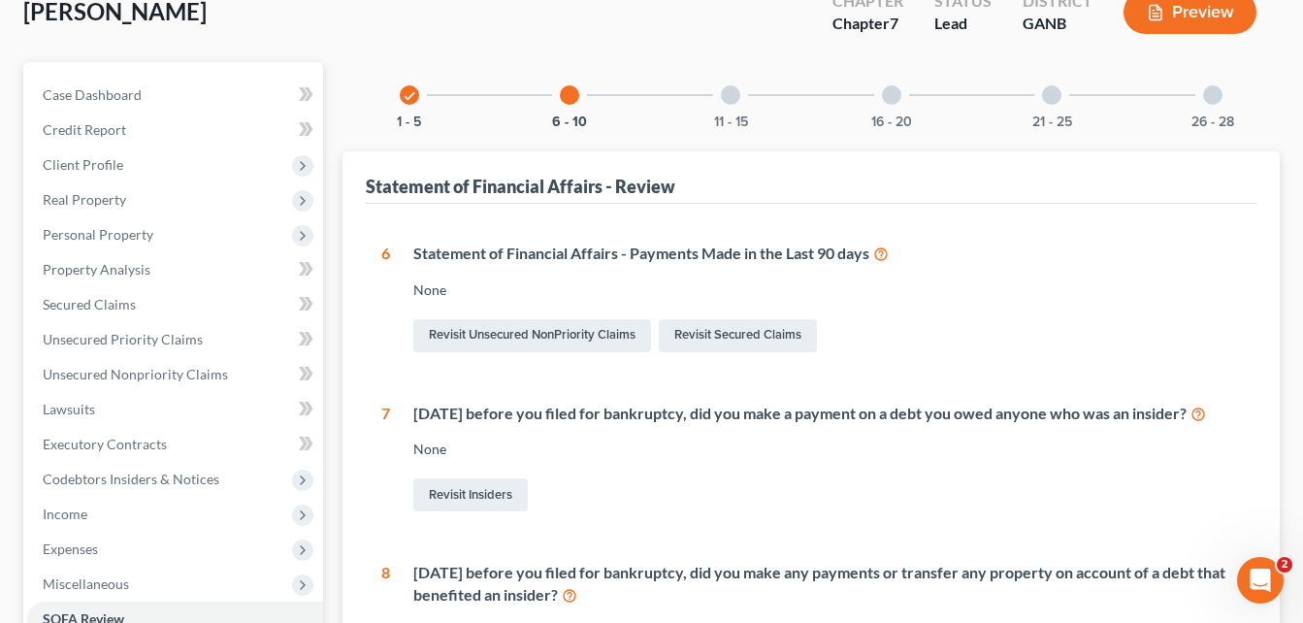
scroll to position [83, 0]
